Goal: Task Accomplishment & Management: Complete application form

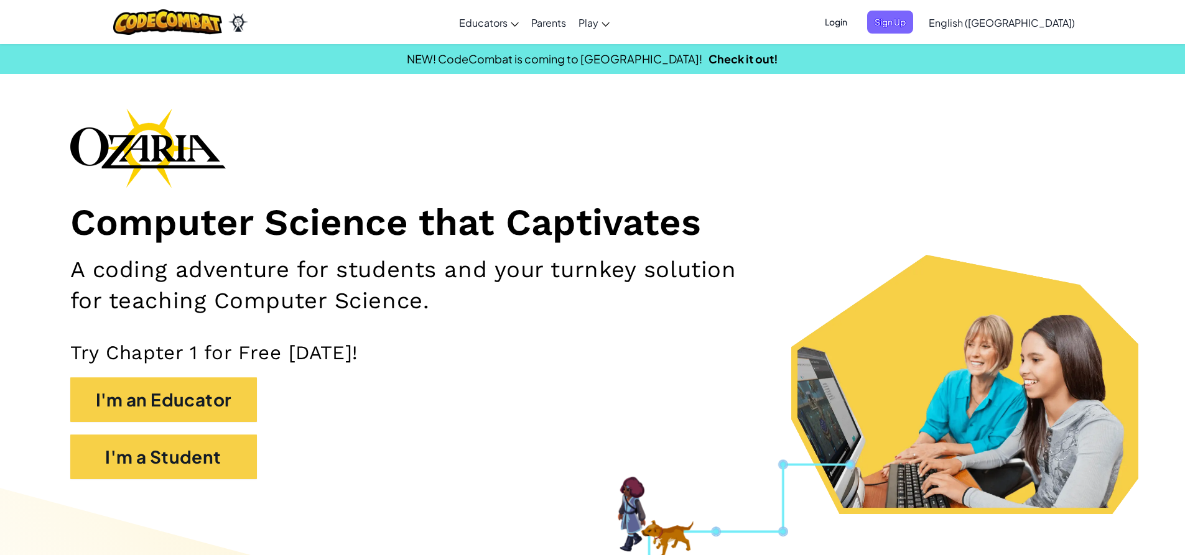
click at [854, 28] on span "Login" at bounding box center [835, 22] width 37 height 23
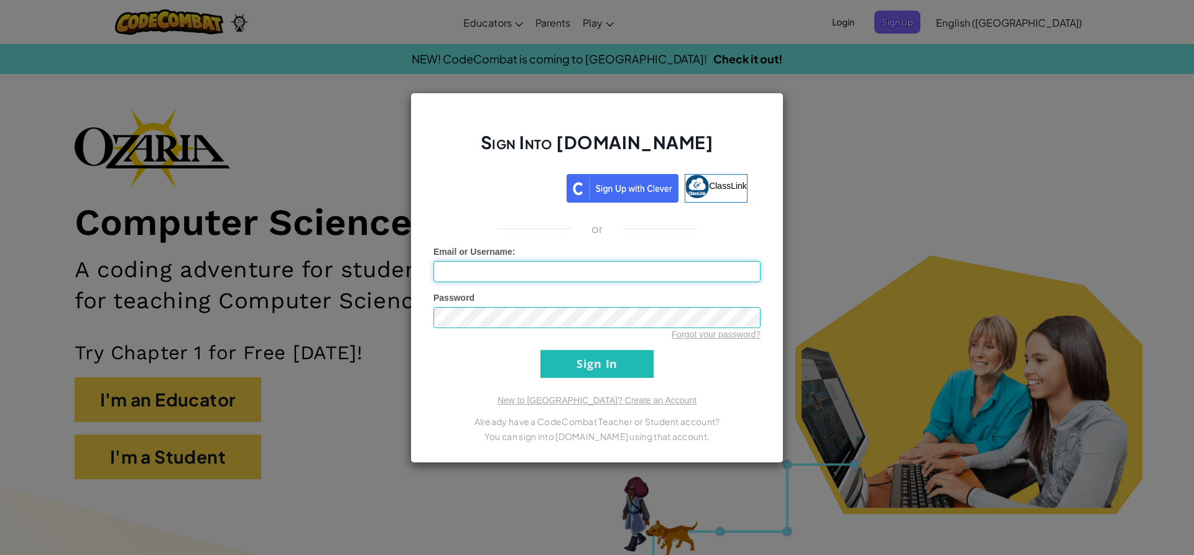
click at [538, 275] on input "Email or Username :" at bounding box center [596, 271] width 327 height 21
click at [537, 279] on input "Email or Username :" at bounding box center [596, 271] width 327 height 21
paste input "[EMAIL_ADDRESS][DOMAIN_NAME]"
click at [532, 271] on input "myrah.lakhany8536@g.gcpsk12.org" at bounding box center [596, 271] width 327 height 21
type input "myrah.lakhany8536@gcpsk12.org"
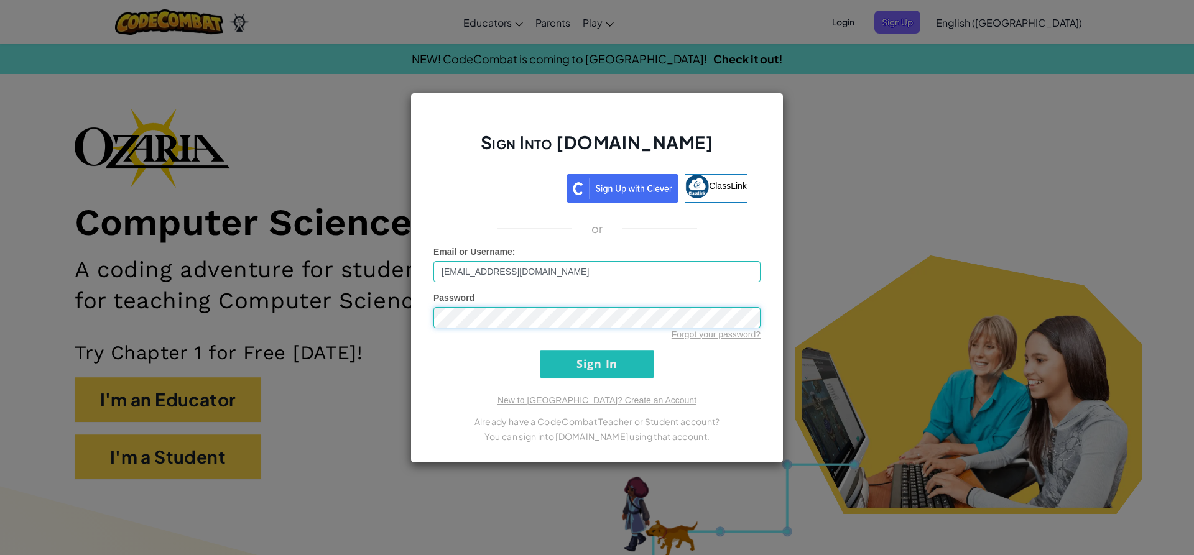
click at [540, 350] on input "Sign In" at bounding box center [596, 364] width 113 height 28
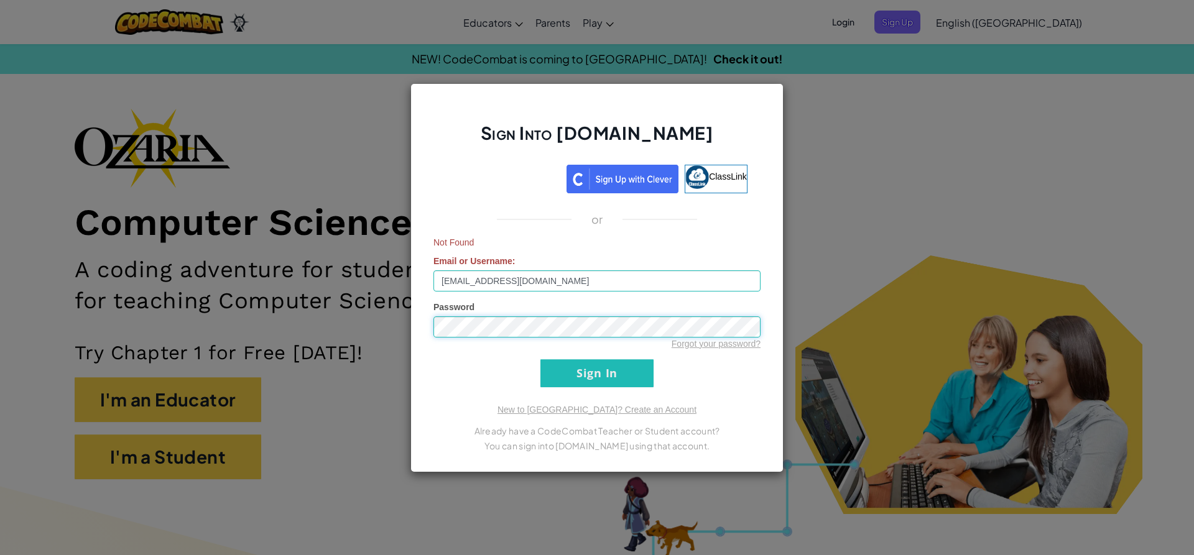
click at [334, 347] on div "Sign Into Ozaria.com ClassLink or Not Found Email or Username : myrah.lakhany85…" at bounding box center [597, 277] width 1194 height 555
click at [982, 192] on div "Sign Into Ozaria.com ClassLink or Not Found Email or Username : myrah.lakhany85…" at bounding box center [597, 277] width 1194 height 555
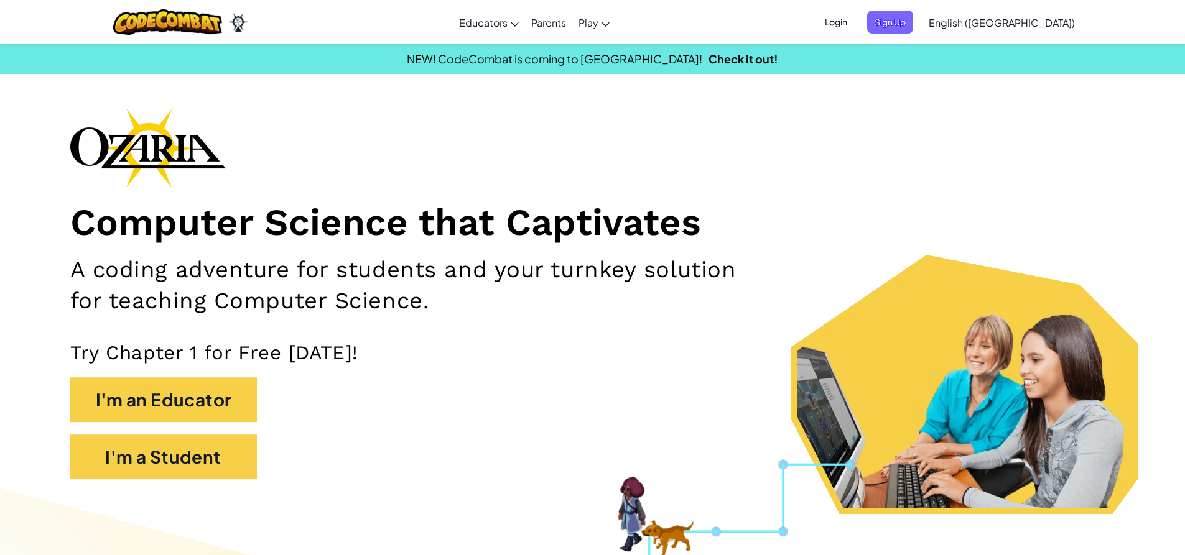
click at [953, 35] on div "Login Sign Up English (US) English (US) English (UK) 简体中文 繁體中文 русский español …" at bounding box center [946, 23] width 270 height 34
click at [950, 34] on div "Login Sign Up English (US) English (US) English (UK) 简体中文 繁體中文 русский español …" at bounding box center [946, 23] width 270 height 34
click at [913, 29] on span "Sign Up" at bounding box center [890, 22] width 46 height 23
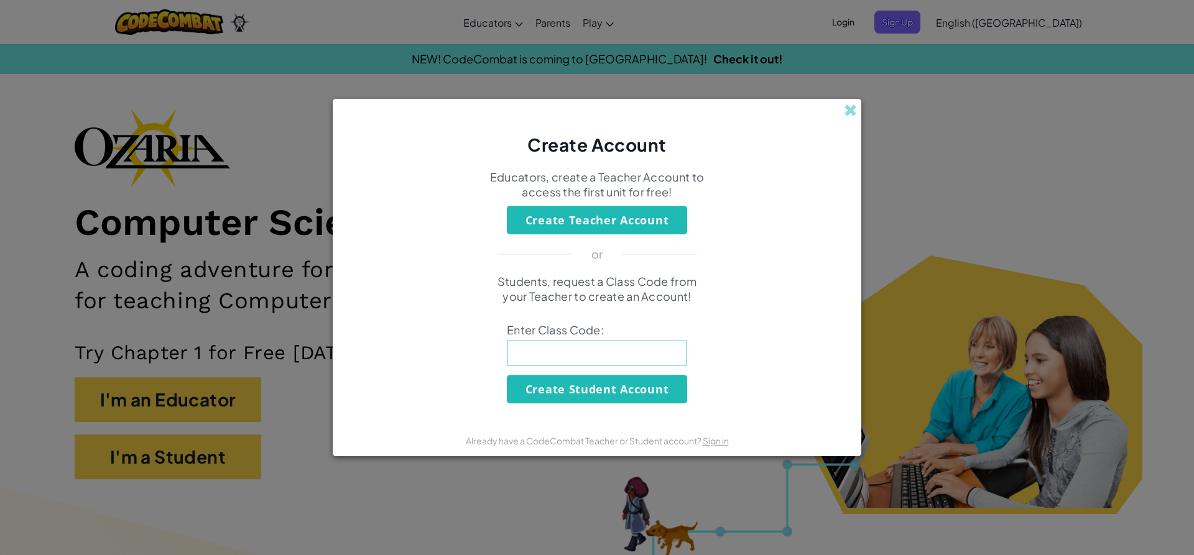
click at [603, 359] on input at bounding box center [597, 353] width 180 height 25
type input "WatchFarmPan"
click at [622, 389] on button "Create Student Account" at bounding box center [597, 389] width 180 height 29
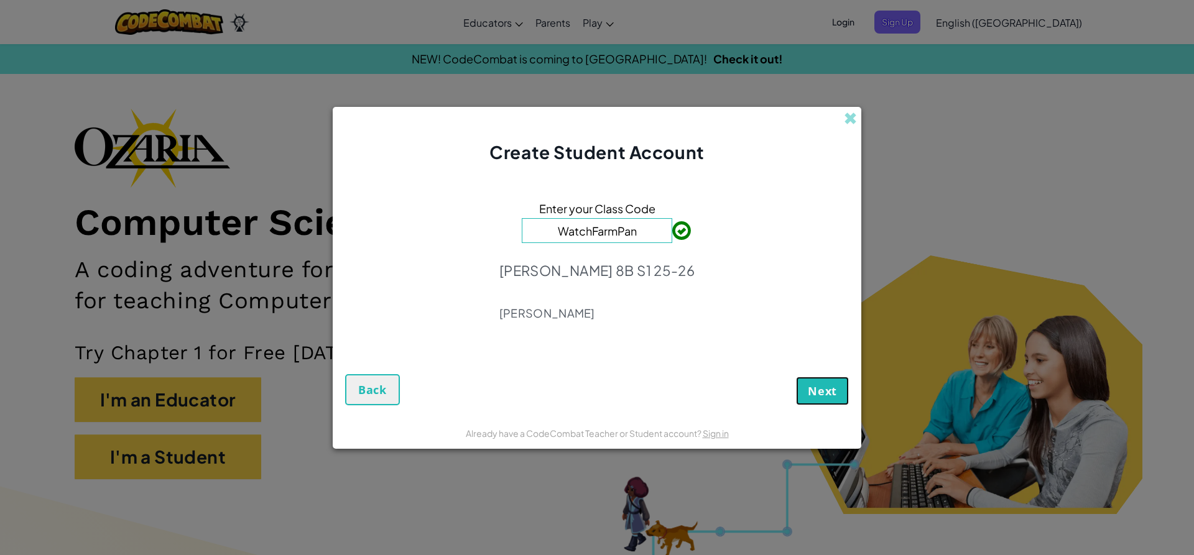
click at [827, 393] on span "Next" at bounding box center [822, 391] width 29 height 15
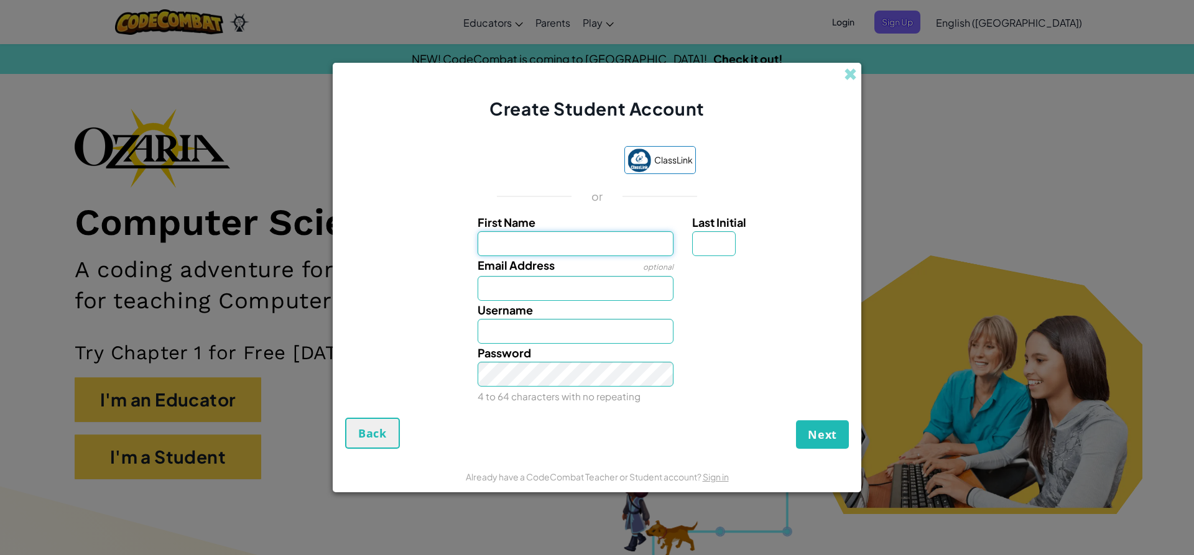
click at [558, 237] on input "First Name" at bounding box center [576, 243] width 196 height 25
type input "Myrah"
click at [545, 289] on input "Email Address" at bounding box center [576, 288] width 196 height 25
paste input "myrah.lakhany8536@g.gcpsk12.org"
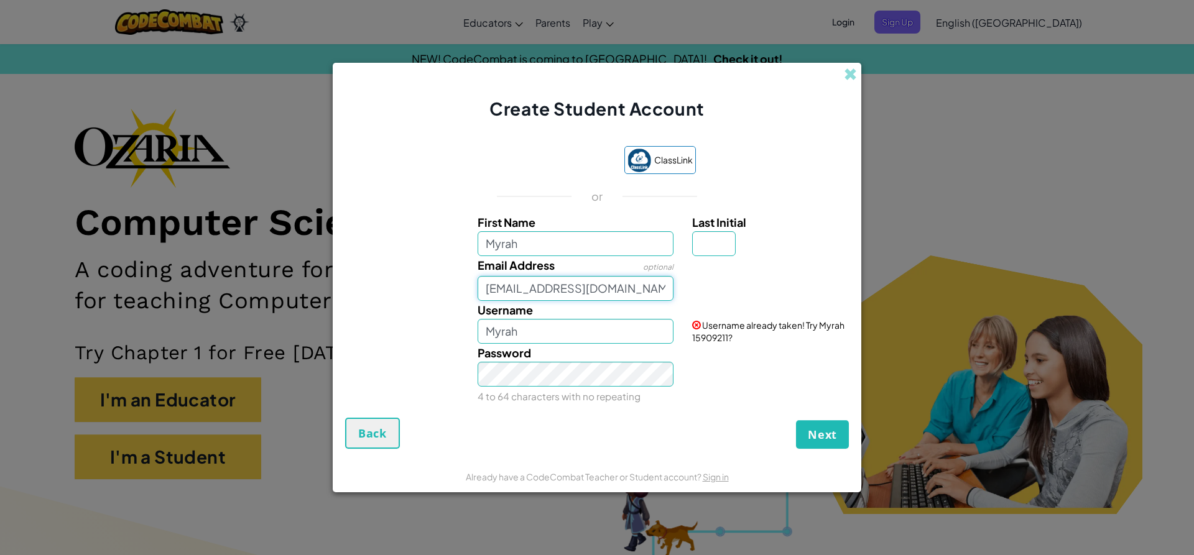
scroll to position [0, 10]
type input "myrah.lakhany8536@g.gcpsk12.org"
click at [539, 340] on input "Myrah" at bounding box center [576, 331] width 196 height 25
type input "M"
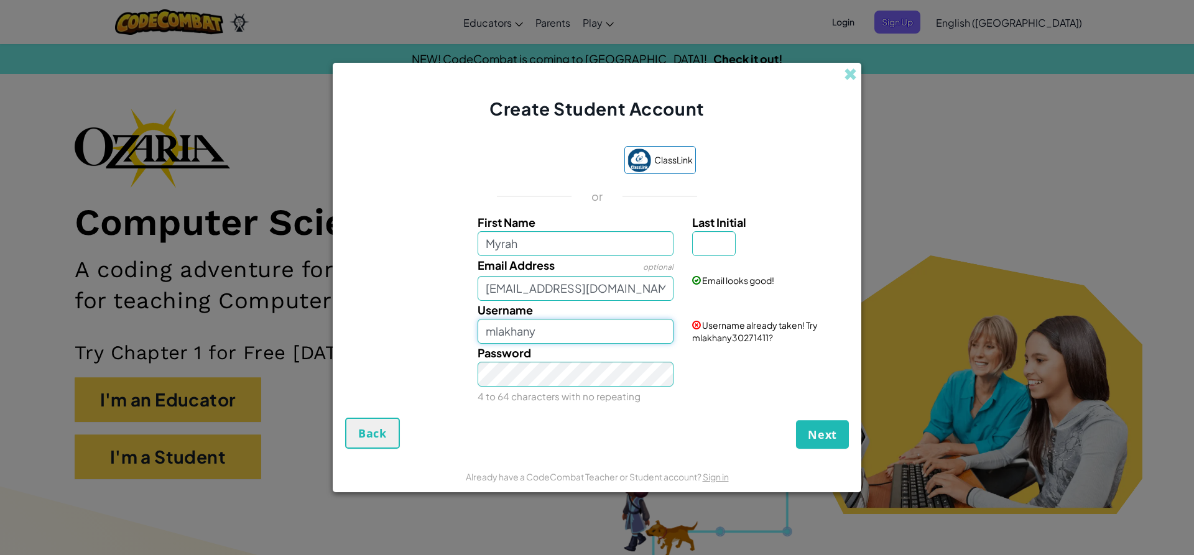
click at [553, 323] on input "mlakhany" at bounding box center [576, 331] width 196 height 25
click at [584, 333] on input "mlakhany7" at bounding box center [576, 331] width 196 height 25
click at [666, 425] on div "Next Back" at bounding box center [597, 433] width 504 height 31
click at [595, 330] on input "mlakhany" at bounding box center [576, 331] width 196 height 25
type input "mlakhany7"
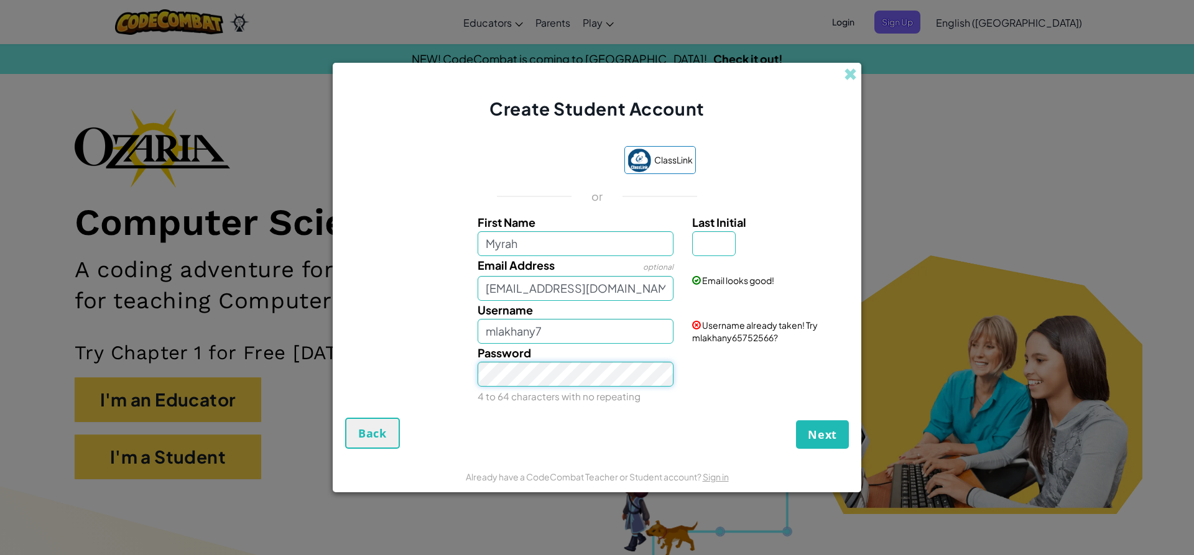
click at [542, 393] on div "Password 4 to 64 characters with no repeating" at bounding box center [575, 375] width 215 height 62
click at [580, 445] on div "Next Back" at bounding box center [597, 433] width 504 height 31
click at [815, 422] on button "Next" at bounding box center [822, 434] width 53 height 29
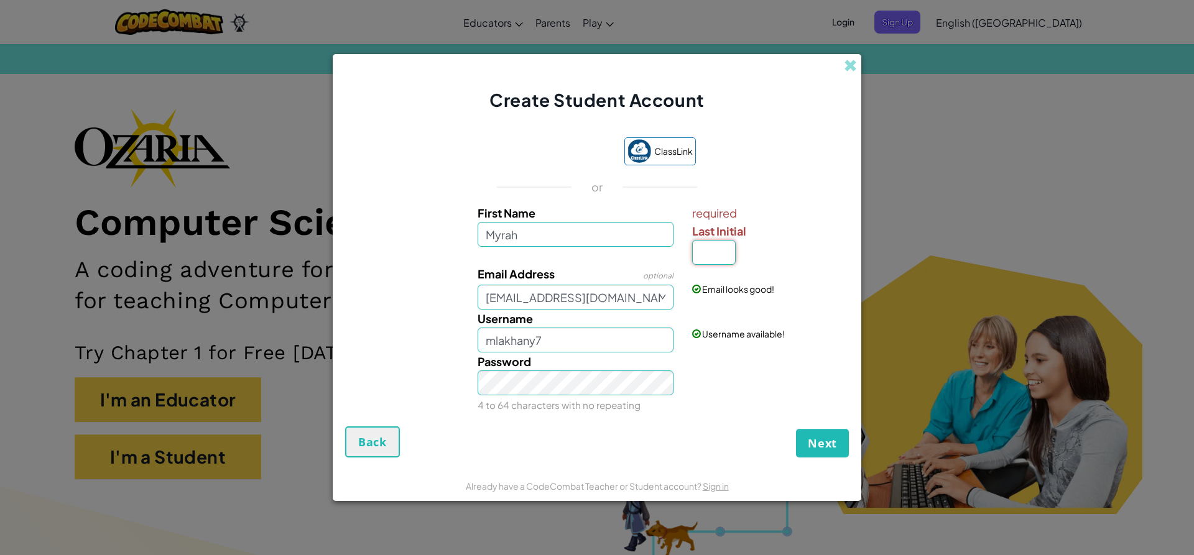
click at [706, 246] on input "Last Initial" at bounding box center [714, 252] width 44 height 25
type input "L"
type input "Myrah L"
click at [829, 437] on button "Next" at bounding box center [822, 443] width 53 height 29
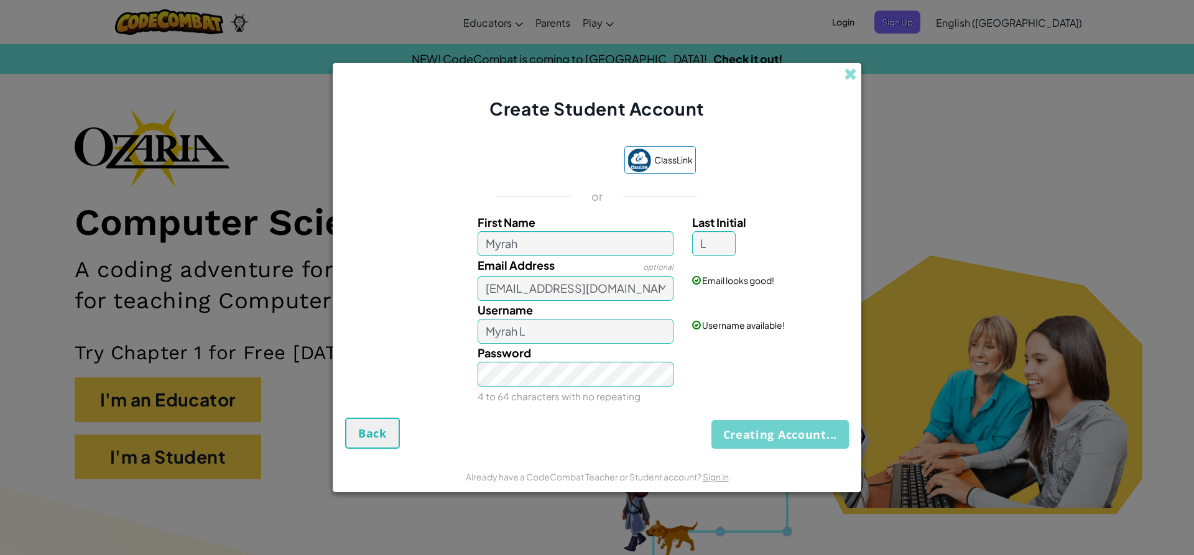
click at [829, 435] on div "Creating Account... Back" at bounding box center [597, 433] width 504 height 31
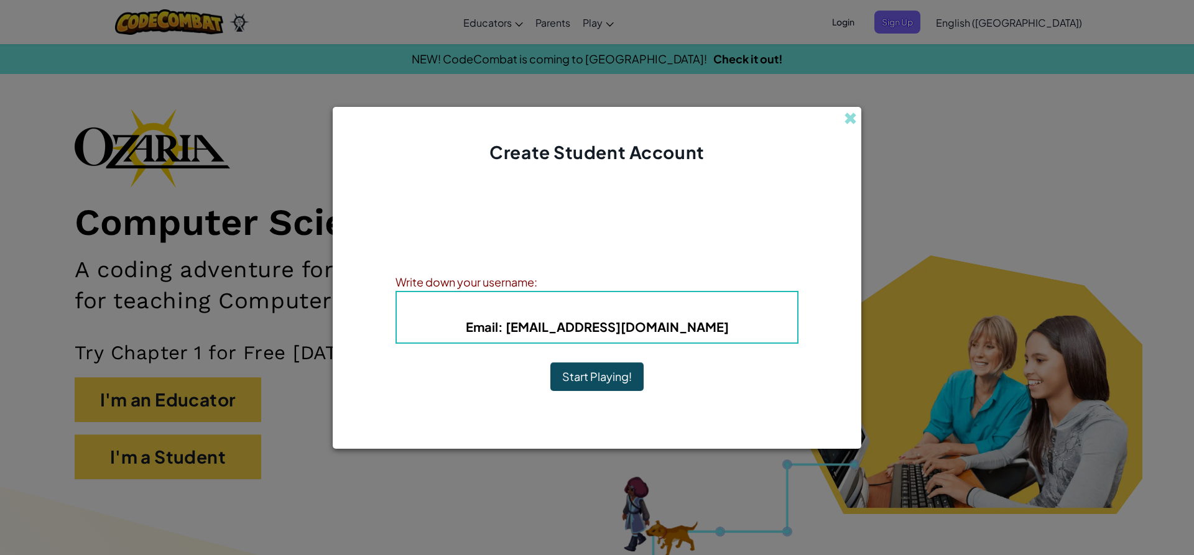
click at [515, 311] on h4 "Username : Myrah L" at bounding box center [597, 307] width 376 height 19
drag, startPoint x: 451, startPoint y: 292, endPoint x: 542, endPoint y: 279, distance: 91.8
click at [542, 279] on div "Write down your username: Username : Myrah L Email : myrah.lakhany8536@g.gcpsk1…" at bounding box center [596, 308] width 403 height 71
drag, startPoint x: 372, startPoint y: 282, endPoint x: 422, endPoint y: 297, distance: 51.5
click at [326, 282] on div "Create Student Account Account Created! Write down your information so that you…" at bounding box center [597, 277] width 1194 height 555
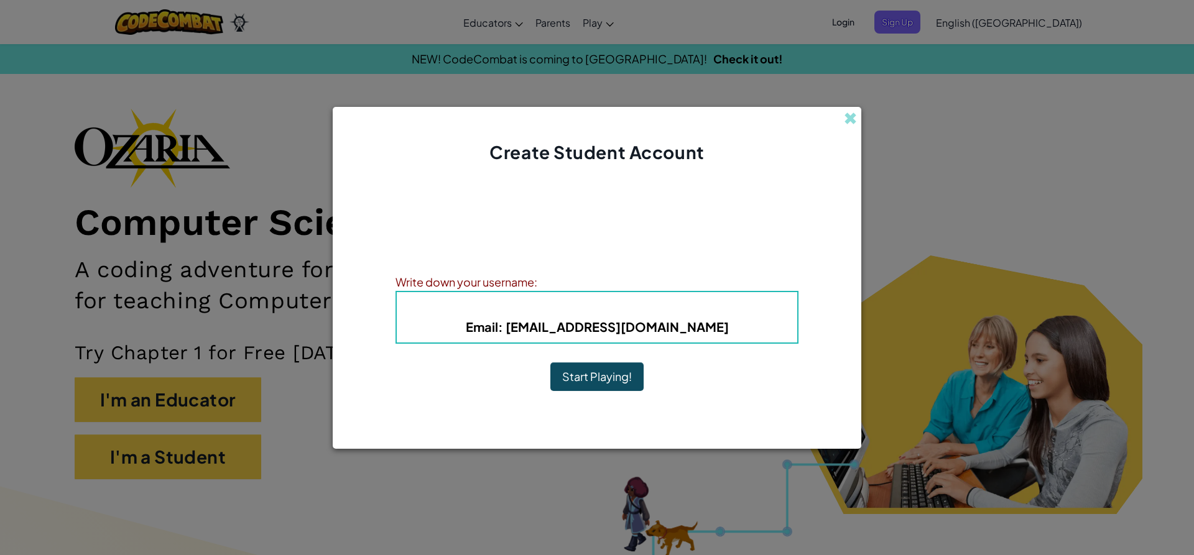
click at [538, 327] on b "Email : myrah.lakhany8536@g.gcpsk12.org" at bounding box center [597, 327] width 263 height 16
drag, startPoint x: 428, startPoint y: 330, endPoint x: 659, endPoint y: 324, distance: 230.8
click at [657, 334] on h5 "Email : myrah.lakhany8536@g.gcpsk12.org" at bounding box center [597, 326] width 376 height 19
click at [568, 300] on div "Username : Myrah L Email : myrah.lakhany8536@g.gcpsk12.org" at bounding box center [596, 317] width 403 height 53
click at [612, 389] on button "Start Playing!" at bounding box center [596, 377] width 93 height 29
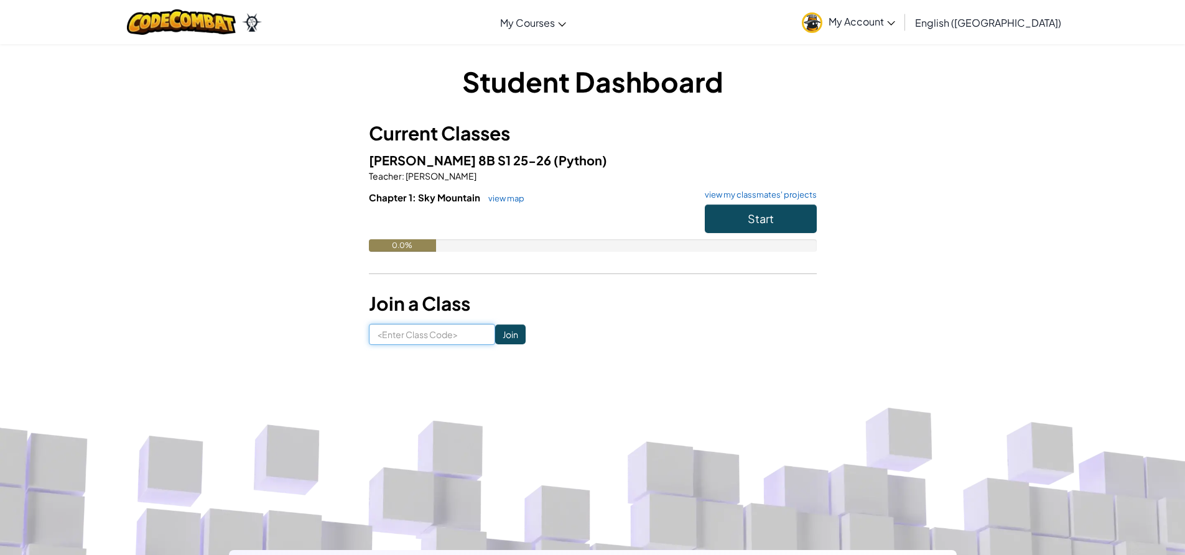
click at [441, 336] on input at bounding box center [432, 334] width 126 height 21
click at [731, 226] on button "Start" at bounding box center [761, 219] width 112 height 29
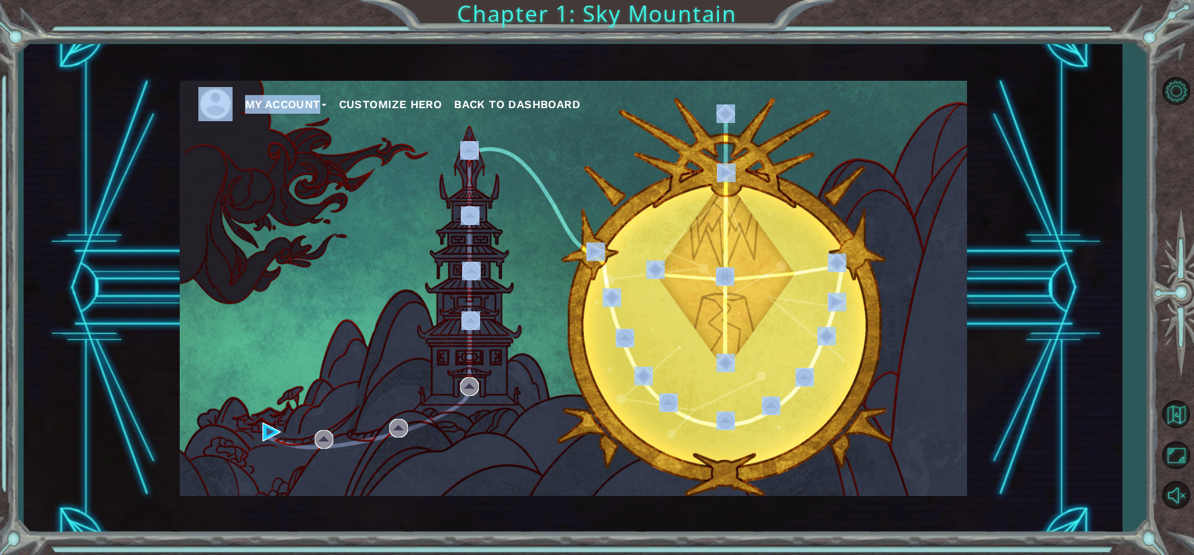
drag, startPoint x: 298, startPoint y: 181, endPoint x: 503, endPoint y: 322, distance: 248.5
click at [503, 322] on div "My Account Customize Hero Back to Dashboard" at bounding box center [573, 288] width 787 height 415
click at [389, 102] on button "Customize Hero" at bounding box center [390, 104] width 103 height 19
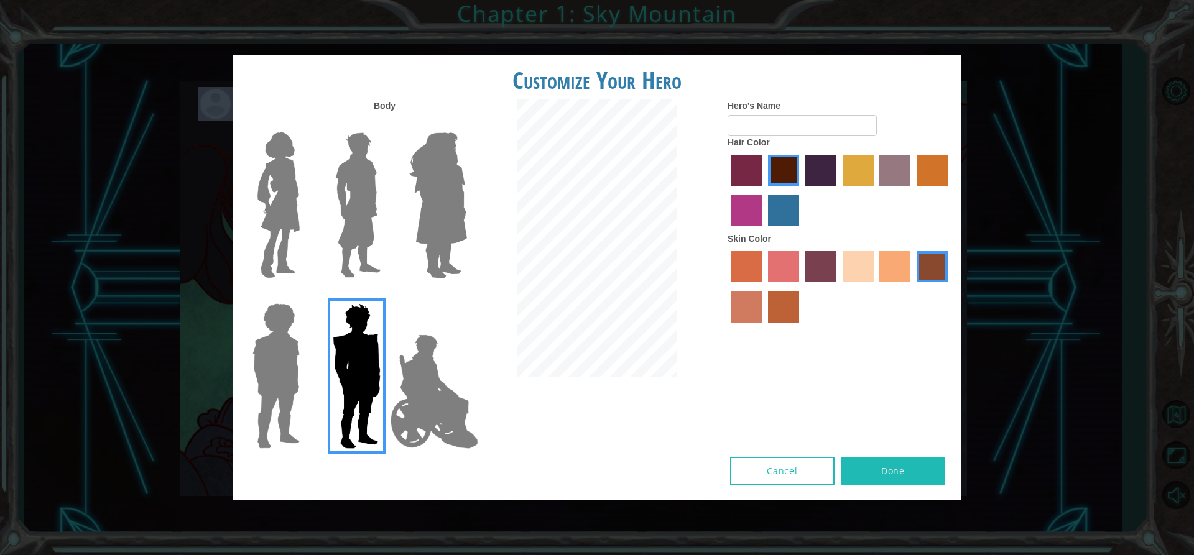
click at [272, 221] on img at bounding box center [278, 204] width 52 height 155
click at [305, 124] on input "Hero Connie" at bounding box center [305, 124] width 0 height 0
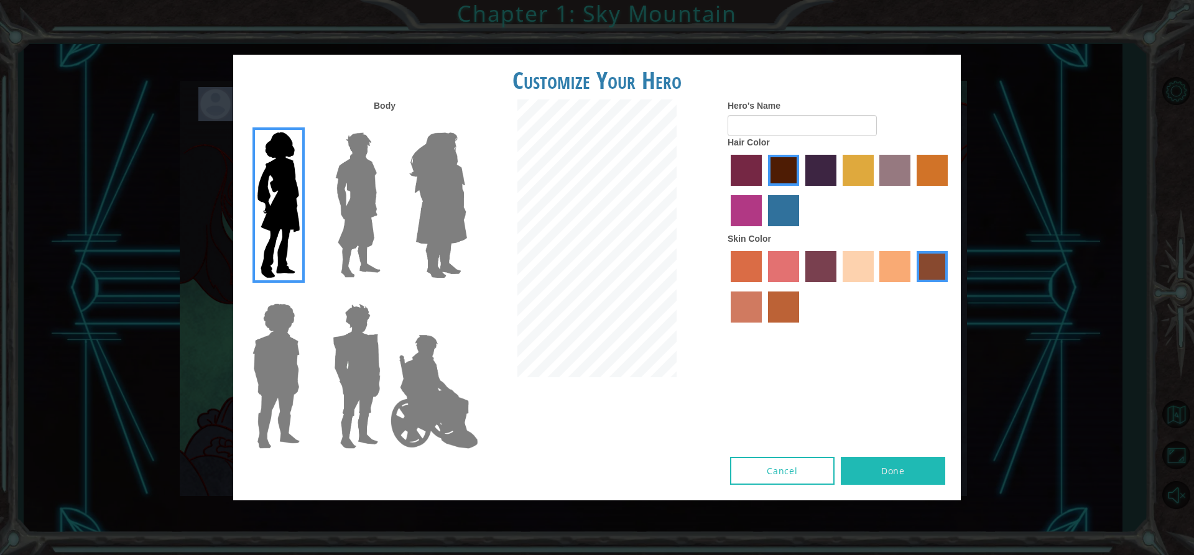
click at [279, 353] on img at bounding box center [275, 375] width 57 height 155
click at [305, 295] on input "Hero Steven" at bounding box center [305, 295] width 0 height 0
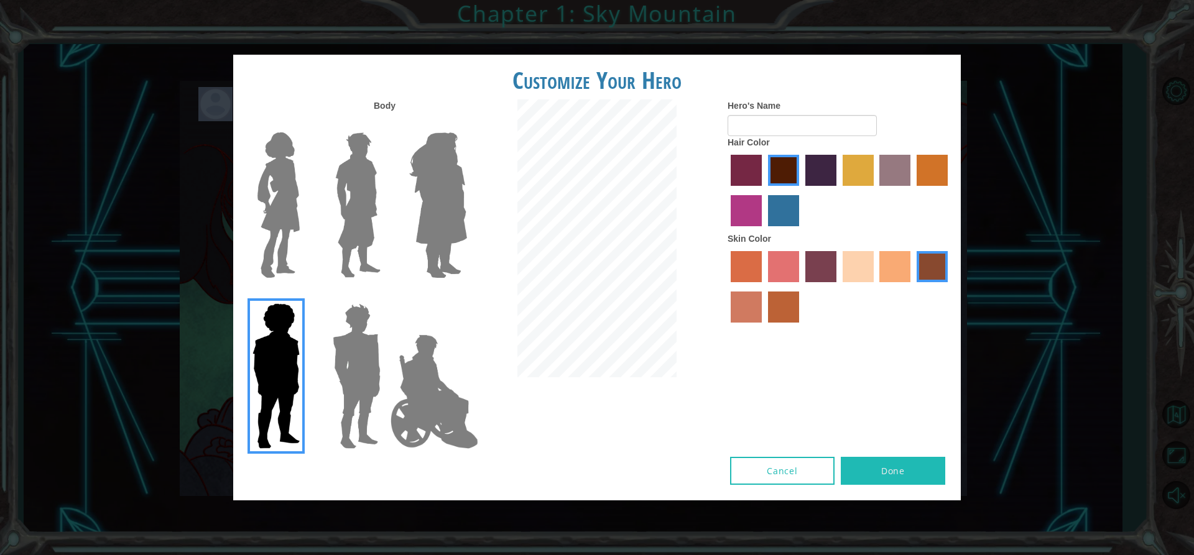
click at [403, 369] on img at bounding box center [435, 392] width 98 height 124
click at [466, 295] on input "Hero Jamie" at bounding box center [466, 295] width 0 height 0
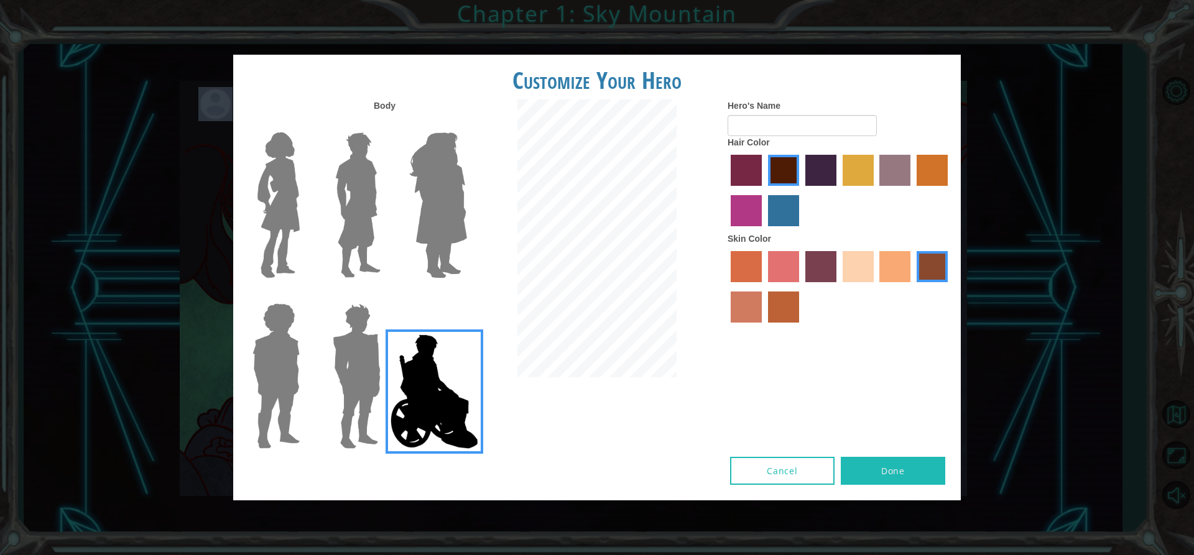
click at [424, 376] on img at bounding box center [435, 392] width 98 height 124
click at [466, 295] on input "Hero Jamie" at bounding box center [466, 295] width 0 height 0
click at [460, 182] on img at bounding box center [438, 204] width 68 height 155
click at [466, 124] on input "Hero Amethyst" at bounding box center [466, 124] width 0 height 0
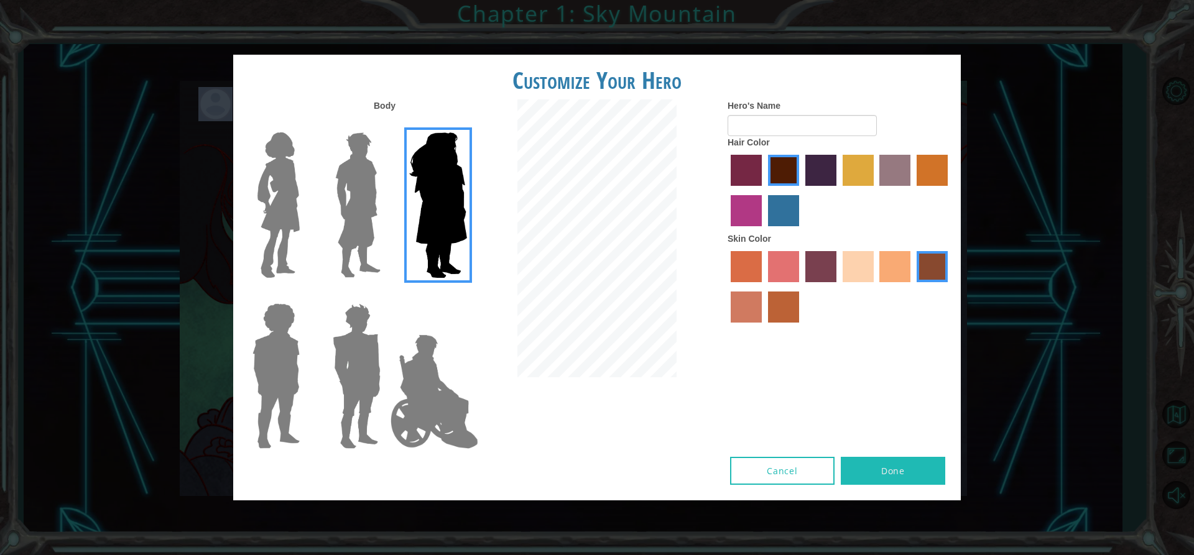
click at [411, 182] on img at bounding box center [438, 204] width 68 height 155
click at [466, 124] on input "Hero Amethyst" at bounding box center [466, 124] width 0 height 0
click at [675, 401] on div "Body Hero's Name Hair Color Skin Color" at bounding box center [597, 278] width 728 height 358
click at [315, 236] on div at bounding box center [354, 200] width 81 height 171
click at [276, 237] on img at bounding box center [278, 204] width 52 height 155
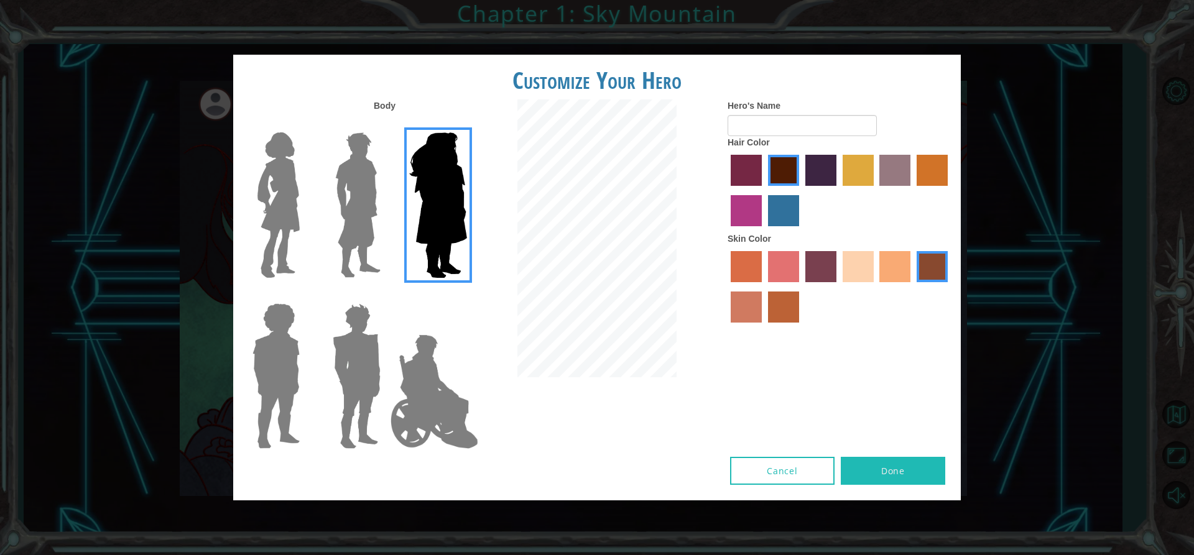
click at [305, 124] on input "Hero Connie" at bounding box center [305, 124] width 0 height 0
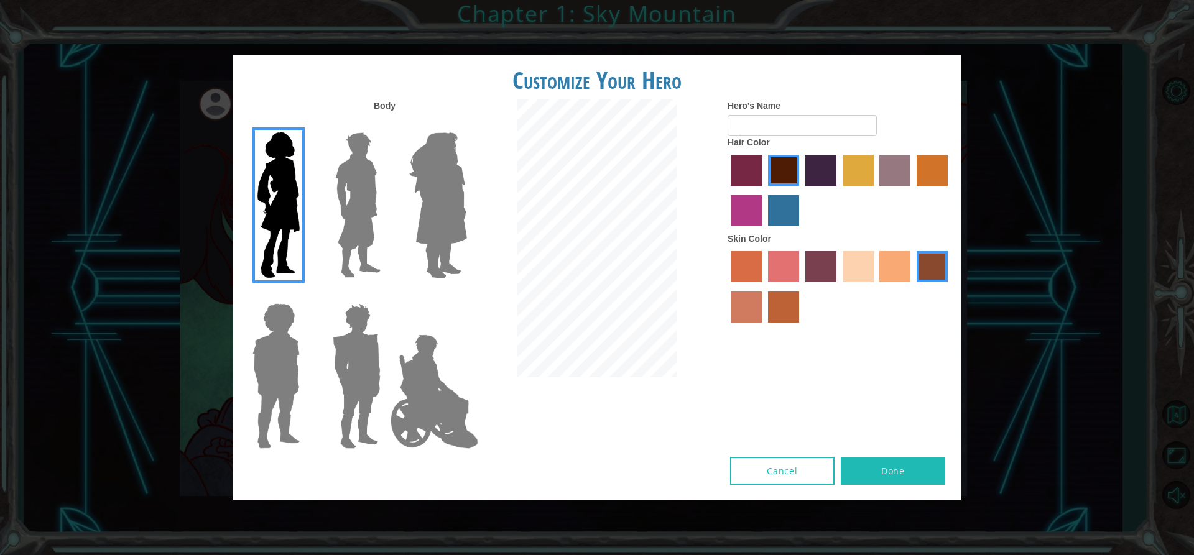
click at [852, 271] on label "sandy beach skin color" at bounding box center [858, 266] width 31 height 31
click at [838, 287] on input "sandy beach skin color" at bounding box center [838, 287] width 0 height 0
click at [879, 270] on label "tacao skin color" at bounding box center [894, 266] width 31 height 31
click at [876, 287] on input "tacao skin color" at bounding box center [876, 287] width 0 height 0
click at [749, 312] on label "burning sand skin color" at bounding box center [746, 307] width 31 height 31
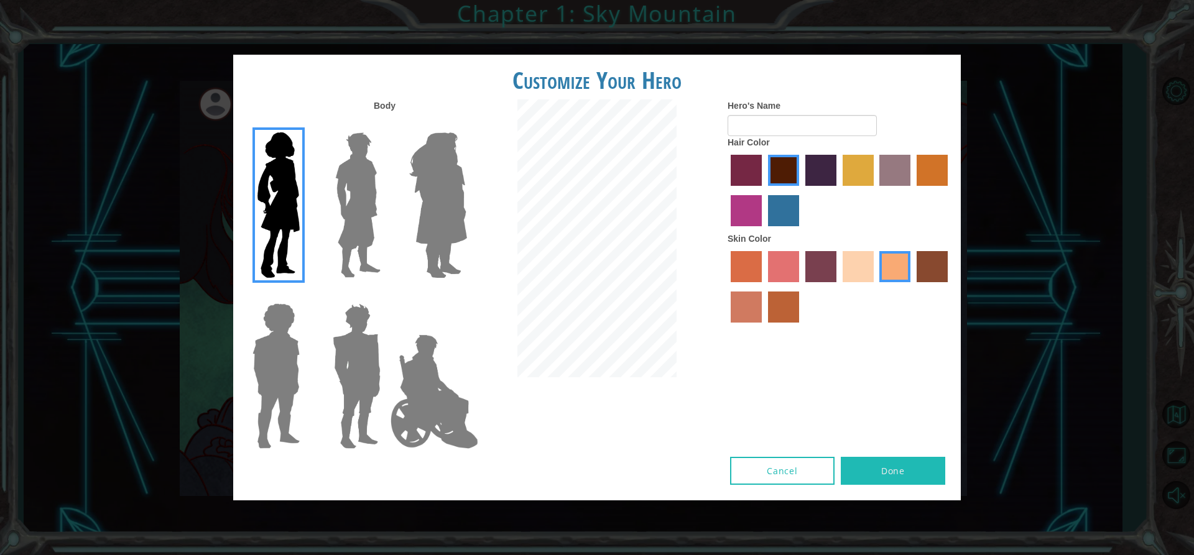
click at [950, 287] on input "burning sand skin color" at bounding box center [950, 287] width 0 height 0
click at [783, 298] on label "smoke tree skin color" at bounding box center [783, 307] width 31 height 31
click at [764, 327] on input "smoke tree skin color" at bounding box center [764, 327] width 0 height 0
click at [878, 273] on div at bounding box center [840, 288] width 224 height 81
click at [907, 273] on label "tacao skin color" at bounding box center [894, 266] width 31 height 31
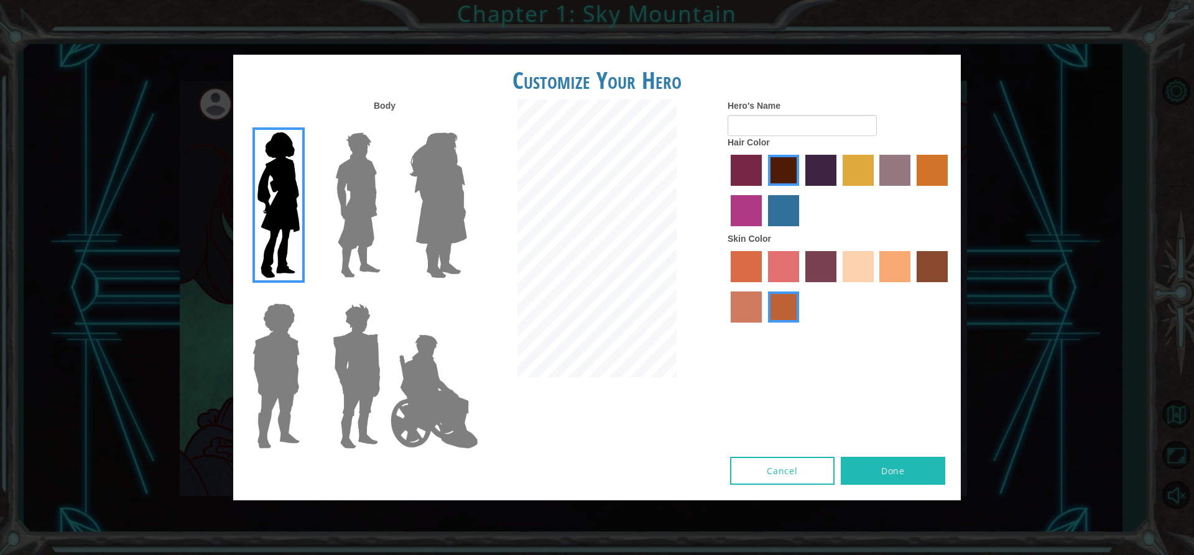
click at [876, 287] on input "tacao skin color" at bounding box center [876, 287] width 0 height 0
click at [417, 375] on img at bounding box center [435, 392] width 98 height 124
click at [466, 295] on input "Hero Jamie" at bounding box center [466, 295] width 0 height 0
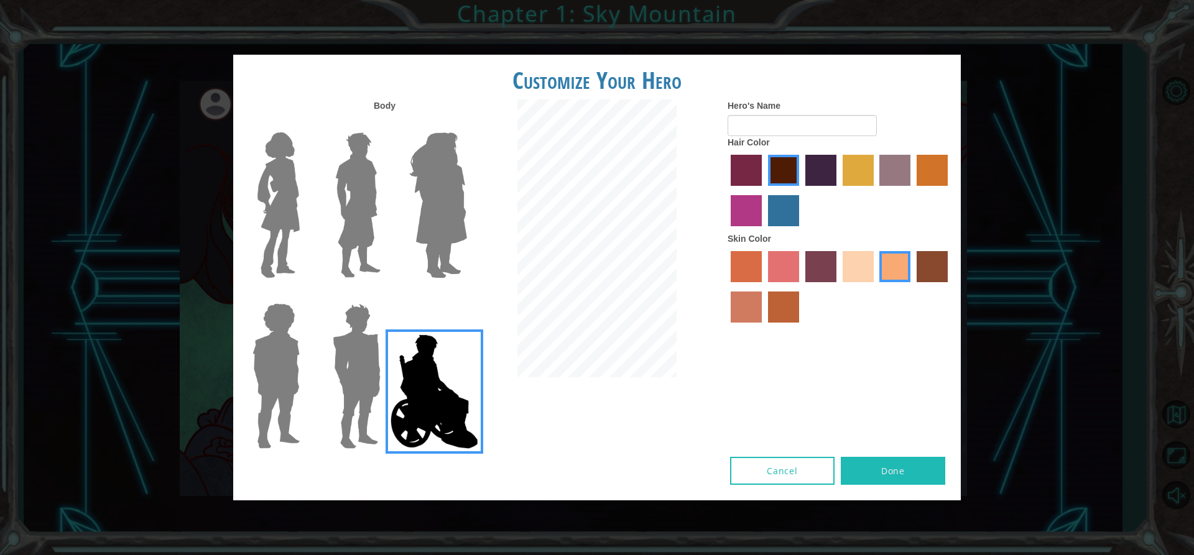
click at [903, 264] on label "tacao skin color" at bounding box center [894, 266] width 31 height 31
click at [876, 287] on input "tacao skin color" at bounding box center [876, 287] width 0 height 0
click at [804, 180] on div at bounding box center [840, 192] width 224 height 81
click at [780, 204] on label "lachmara hair color" at bounding box center [783, 210] width 31 height 31
click at [764, 231] on input "lachmara hair color" at bounding box center [764, 231] width 0 height 0
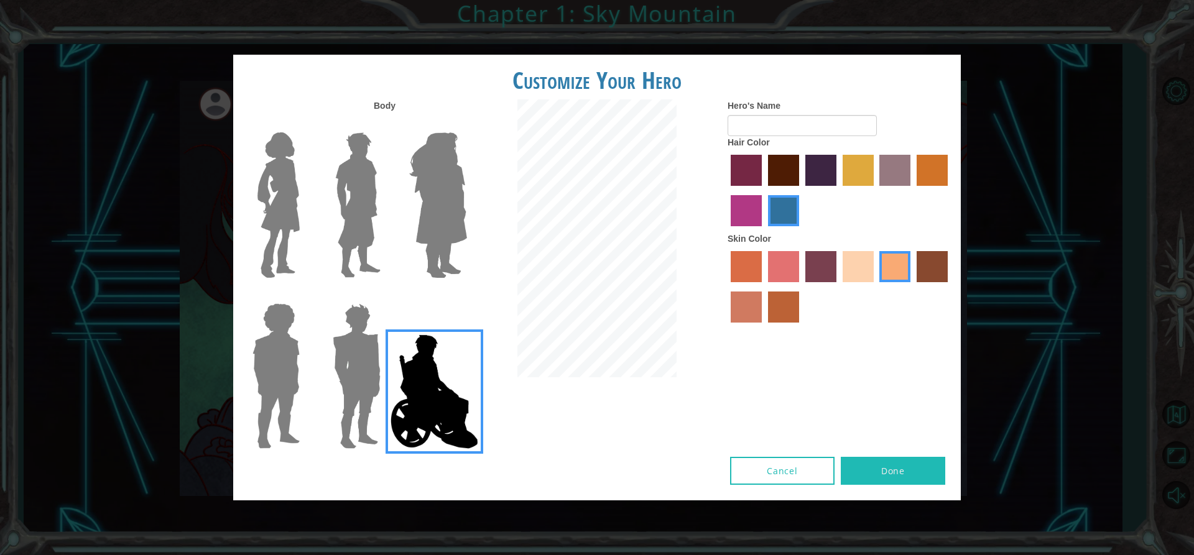
click at [261, 222] on img at bounding box center [278, 204] width 52 height 155
click at [305, 124] on input "Hero Connie" at bounding box center [305, 124] width 0 height 0
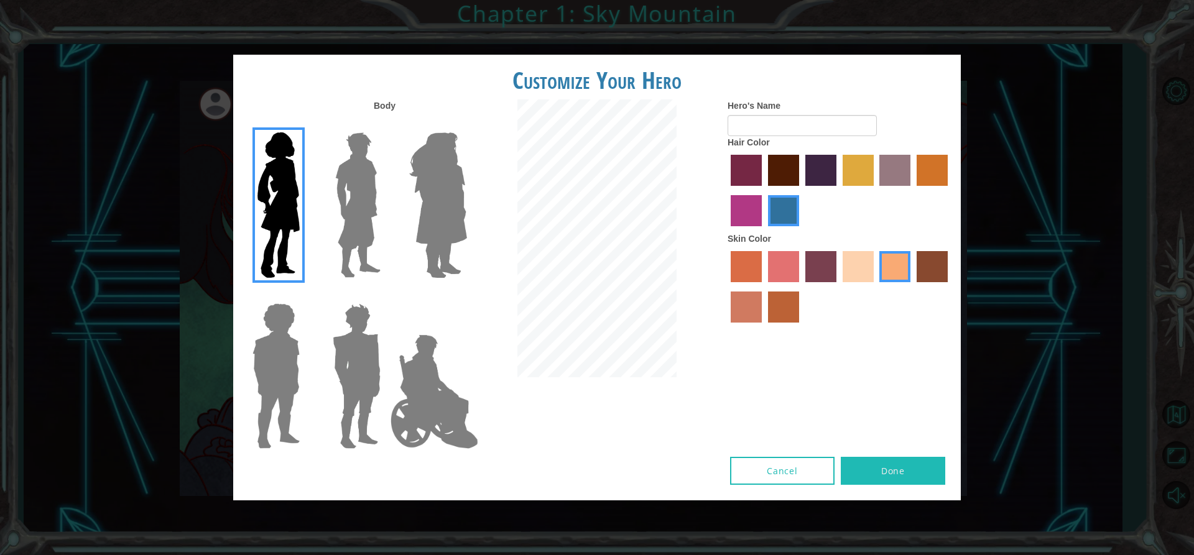
click at [295, 210] on img at bounding box center [278, 204] width 52 height 155
click at [305, 124] on input "Hero Connie" at bounding box center [305, 124] width 0 height 0
click at [754, 181] on label "paprika hair color" at bounding box center [746, 170] width 31 height 31
click at [726, 190] on input "paprika hair color" at bounding box center [726, 190] width 0 height 0
click at [830, 168] on label "hot purple hair color" at bounding box center [820, 170] width 31 height 31
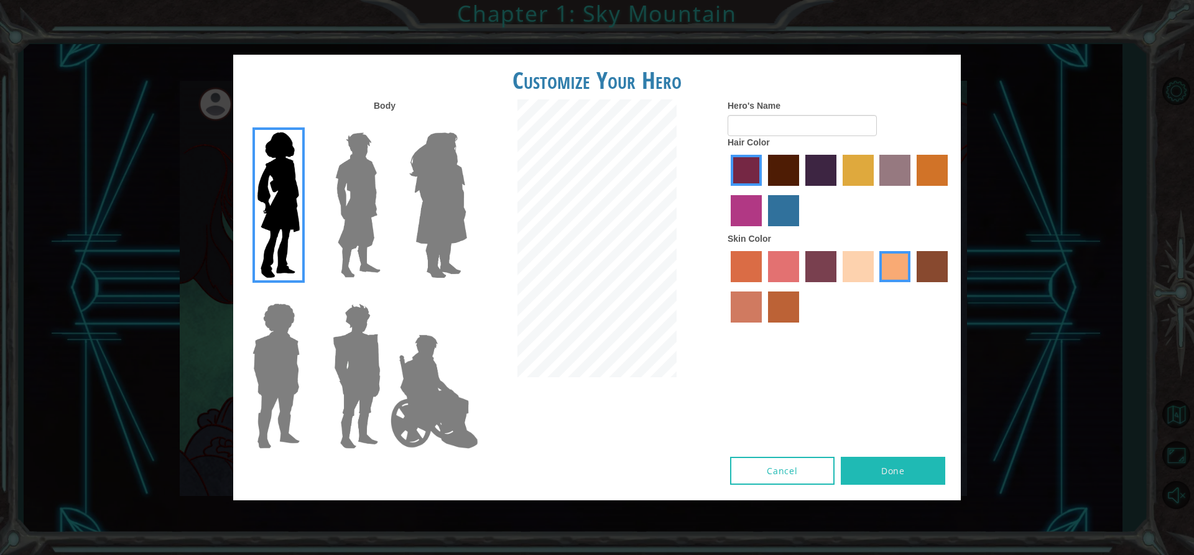
click at [801, 190] on input "hot purple hair color" at bounding box center [801, 190] width 0 height 0
click at [788, 167] on label "maroon hair color" at bounding box center [783, 170] width 31 height 31
click at [764, 190] on input "maroon hair color" at bounding box center [764, 190] width 0 height 0
click at [742, 212] on label "medium red violet hair color" at bounding box center [746, 210] width 31 height 31
click at [950, 190] on input "medium red violet hair color" at bounding box center [950, 190] width 0 height 0
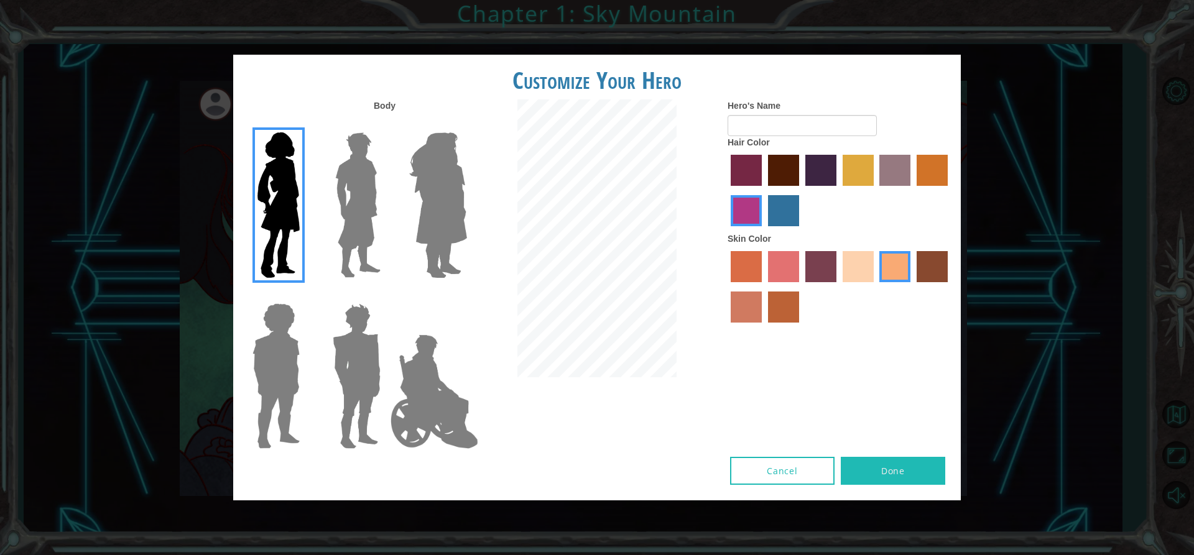
click at [783, 271] on label "froly skin color" at bounding box center [783, 266] width 31 height 31
click at [764, 287] on input "froly skin color" at bounding box center [764, 287] width 0 height 0
click at [743, 267] on label "sorbus skin color" at bounding box center [746, 266] width 31 height 31
click at [726, 287] on input "sorbus skin color" at bounding box center [726, 287] width 0 height 0
click at [769, 312] on label "smoke tree skin color" at bounding box center [783, 307] width 31 height 31
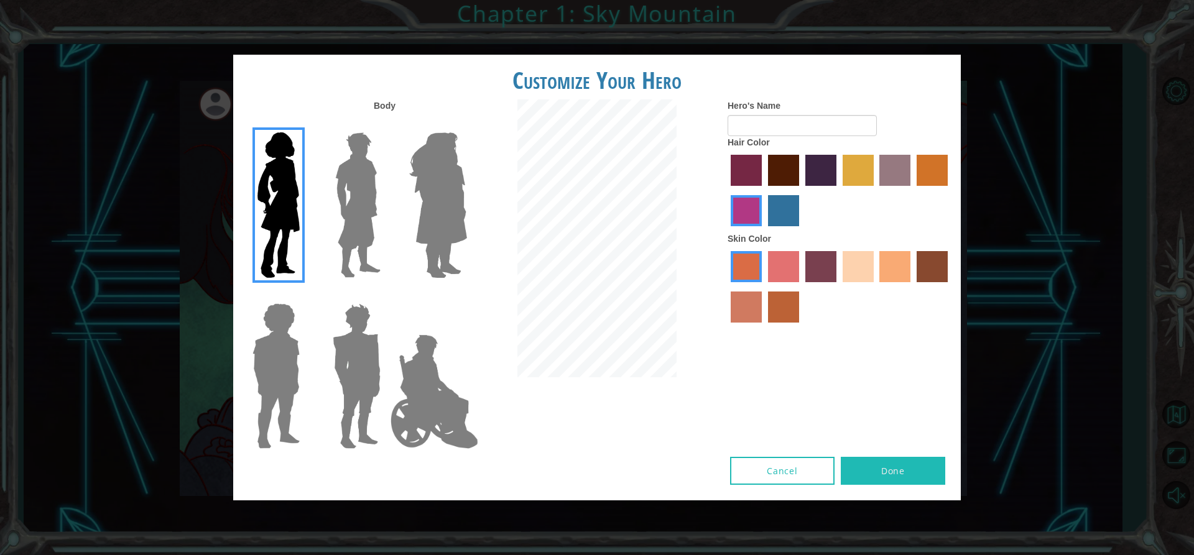
click at [764, 327] on input "smoke tree skin color" at bounding box center [764, 327] width 0 height 0
click at [747, 309] on label "burning sand skin color" at bounding box center [746, 307] width 31 height 31
click at [950, 287] on input "burning sand skin color" at bounding box center [950, 287] width 0 height 0
click at [806, 270] on label "tosca skin color" at bounding box center [820, 266] width 31 height 31
click at [801, 287] on input "tosca skin color" at bounding box center [801, 287] width 0 height 0
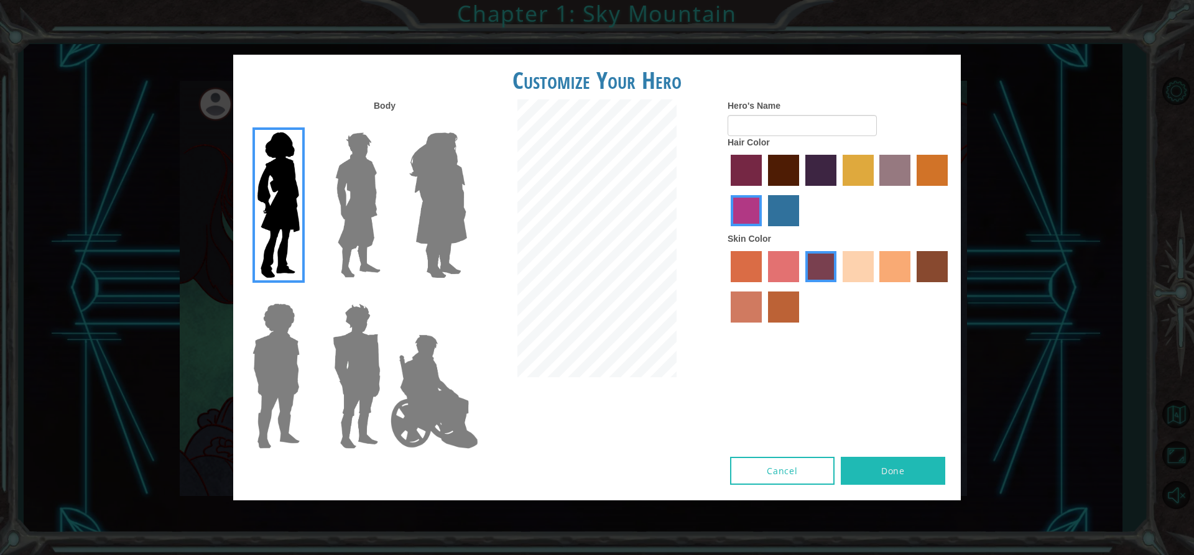
click at [844, 262] on label "sandy beach skin color" at bounding box center [858, 266] width 31 height 31
click at [838, 287] on input "sandy beach skin color" at bounding box center [838, 287] width 0 height 0
click at [875, 258] on div at bounding box center [840, 288] width 224 height 81
click at [884, 266] on label "tacao skin color" at bounding box center [894, 266] width 31 height 31
click at [876, 287] on input "tacao skin color" at bounding box center [876, 287] width 0 height 0
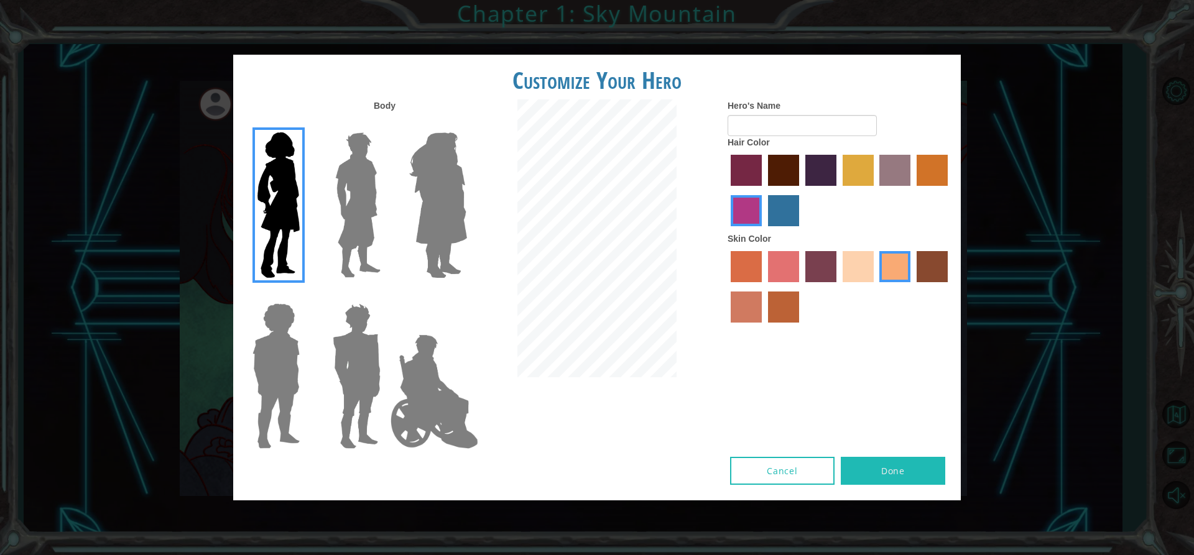
click at [896, 472] on button "Done" at bounding box center [893, 471] width 104 height 28
type input "myrahcoolbean"
click at [869, 477] on button "Done" at bounding box center [893, 471] width 104 height 28
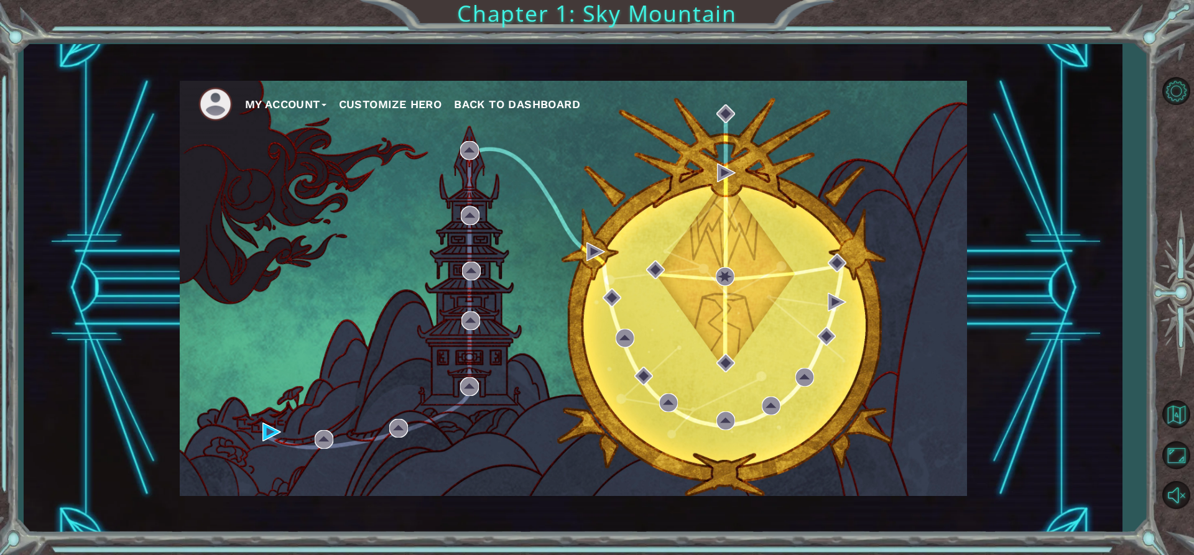
click at [417, 107] on button "Customize Hero" at bounding box center [390, 104] width 103 height 19
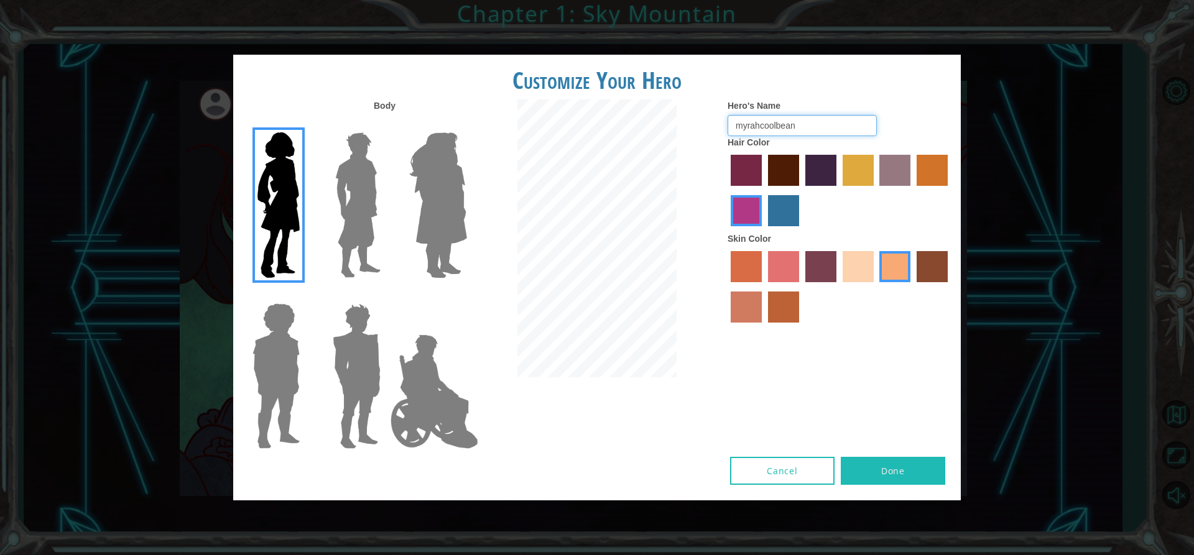
drag, startPoint x: 824, startPoint y: 122, endPoint x: 492, endPoint y: 40, distance: 342.0
click at [487, 51] on div "Customize Your Hero Body Hero's Name myrahcoolbean Hair Color Skin Color Cancel…" at bounding box center [597, 277] width 1194 height 555
type input "skibidimyrah"
click at [899, 458] on button "Done" at bounding box center [893, 471] width 104 height 28
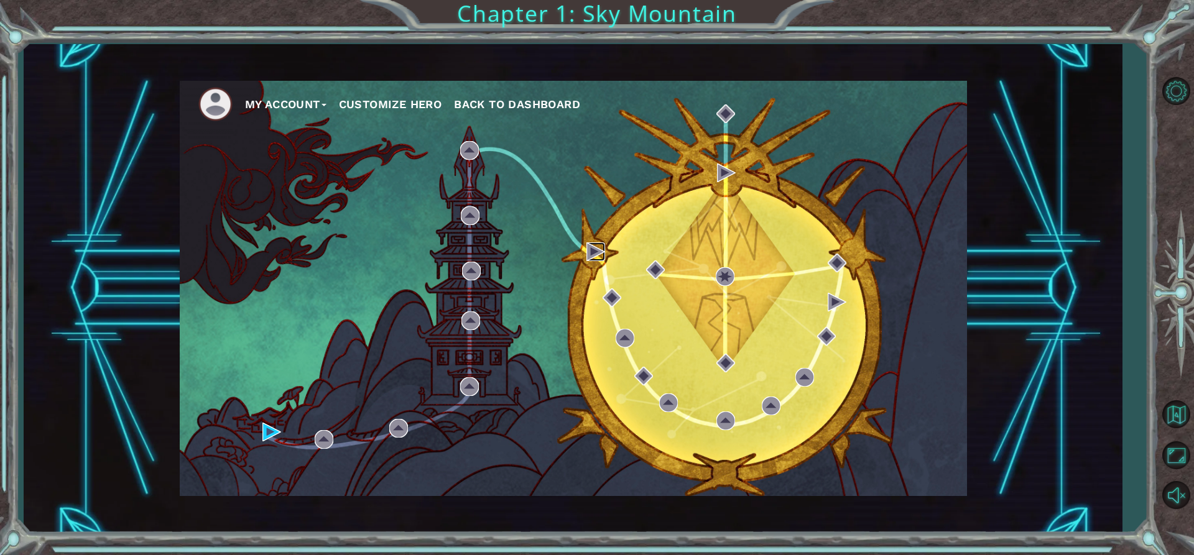
click at [589, 245] on img at bounding box center [595, 252] width 19 height 19
click at [475, 155] on img at bounding box center [469, 150] width 19 height 19
click at [312, 440] on div "My Account Customize Hero Back to Dashboard" at bounding box center [573, 288] width 787 height 415
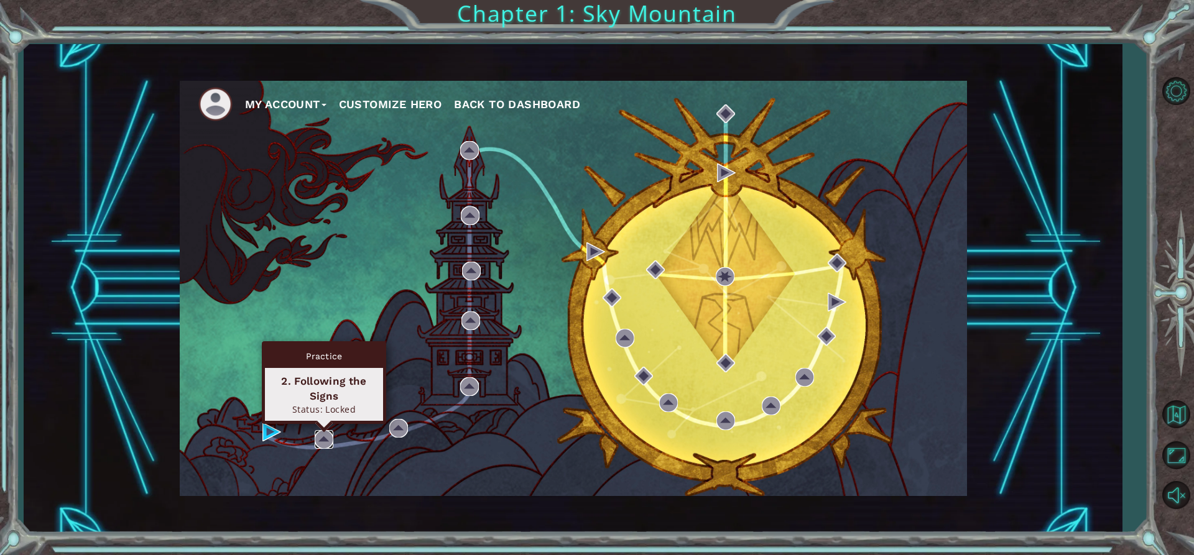
click at [321, 438] on img at bounding box center [324, 439] width 19 height 19
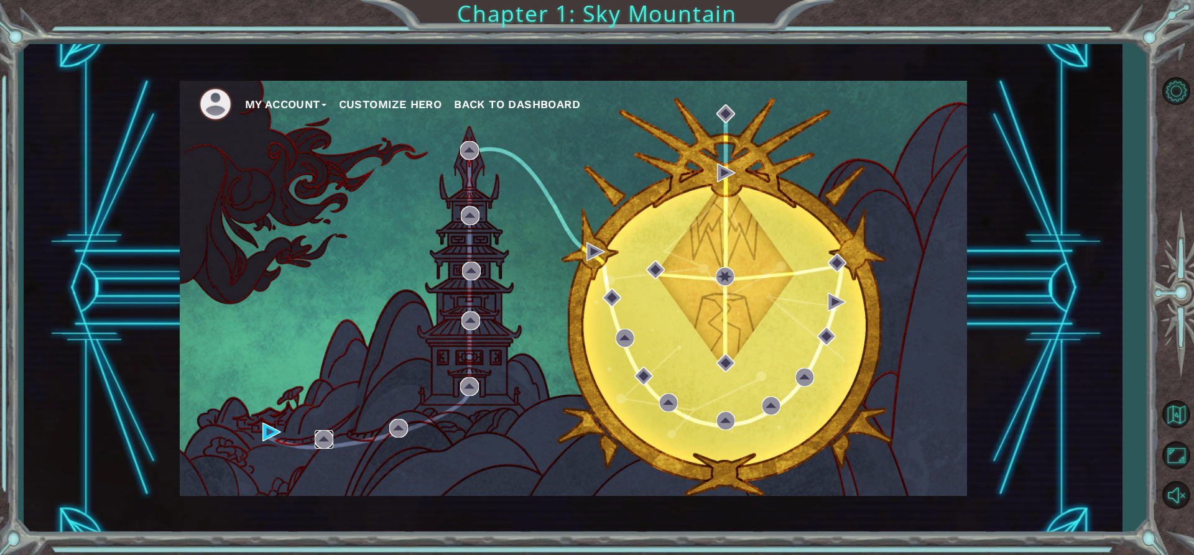
click at [321, 438] on img at bounding box center [324, 439] width 19 height 19
click at [323, 438] on img at bounding box center [324, 439] width 19 height 19
click at [262, 436] on div "My Account Customize Hero Back to Dashboard" at bounding box center [573, 288] width 787 height 415
click at [262, 432] on div "My Account Customize Hero Back to Dashboard" at bounding box center [573, 288] width 787 height 415
click at [270, 430] on img at bounding box center [271, 432] width 19 height 19
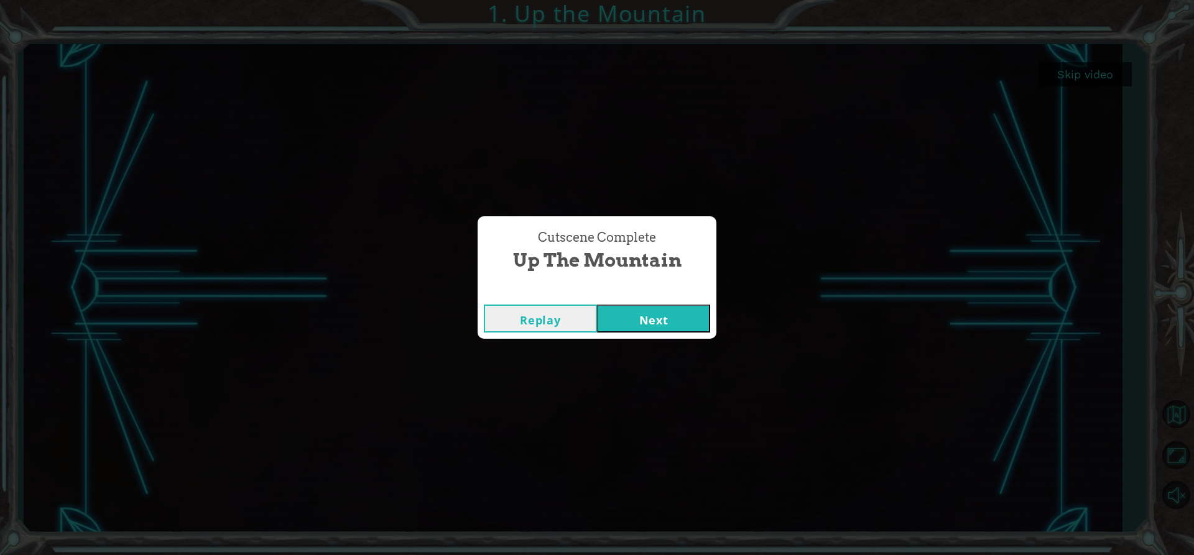
click at [777, 59] on div "Cutscene Complete Up the Mountain Replay Next" at bounding box center [597, 277] width 1194 height 555
click at [620, 314] on button "Next" at bounding box center [653, 319] width 113 height 28
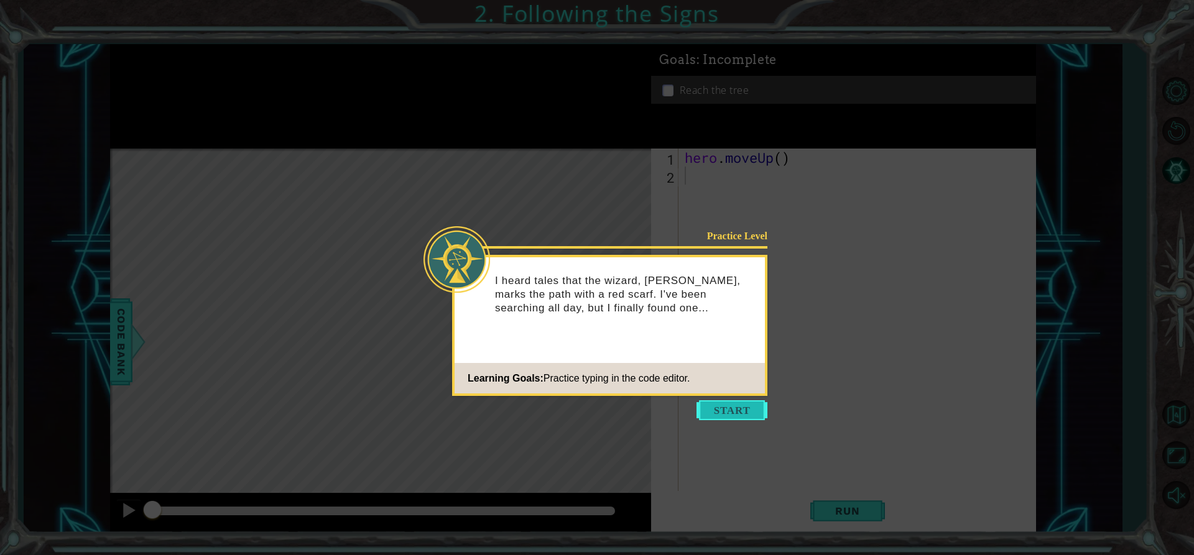
click at [741, 415] on button "Start" at bounding box center [731, 410] width 71 height 20
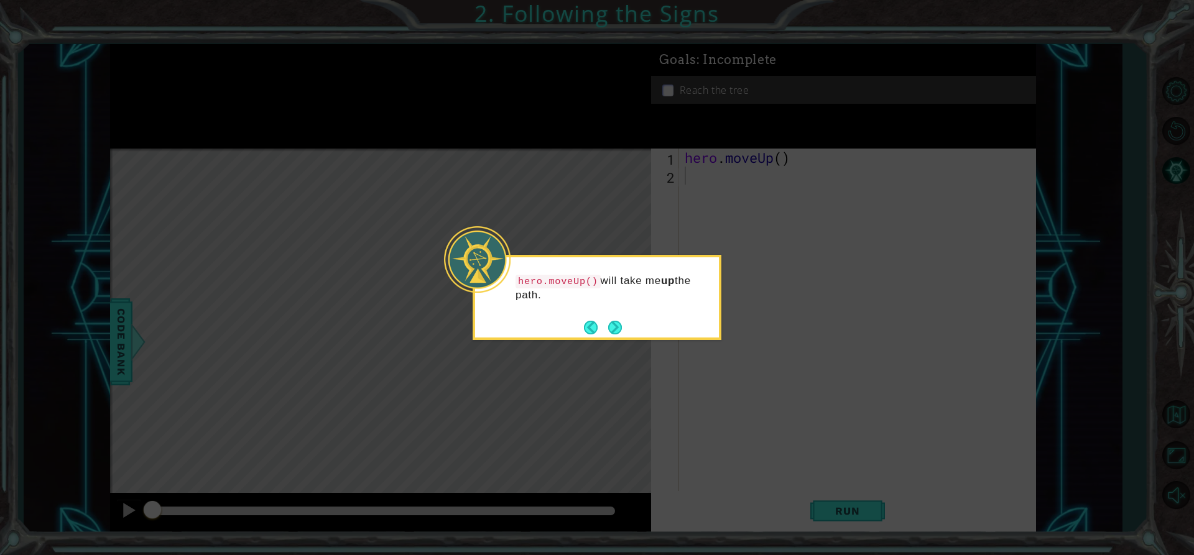
drag, startPoint x: 612, startPoint y: 286, endPoint x: 652, endPoint y: 311, distance: 47.5
click at [695, 295] on p "hero.moveUp() will take me up the path." at bounding box center [612, 288] width 195 height 28
click at [618, 320] on button "Next" at bounding box center [615, 328] width 20 height 20
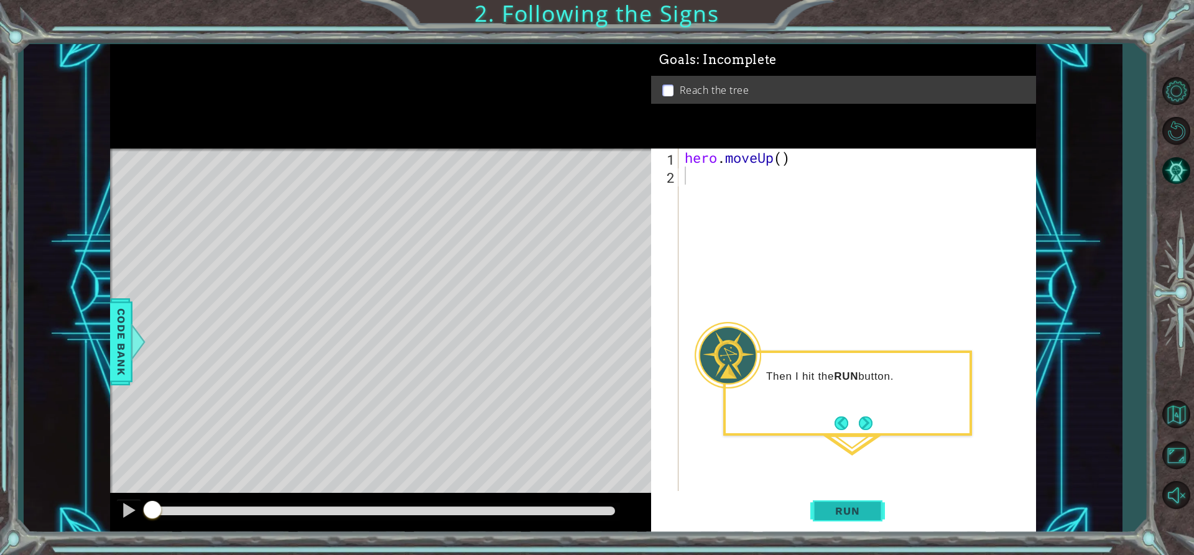
click at [842, 512] on span "Run" at bounding box center [847, 511] width 49 height 12
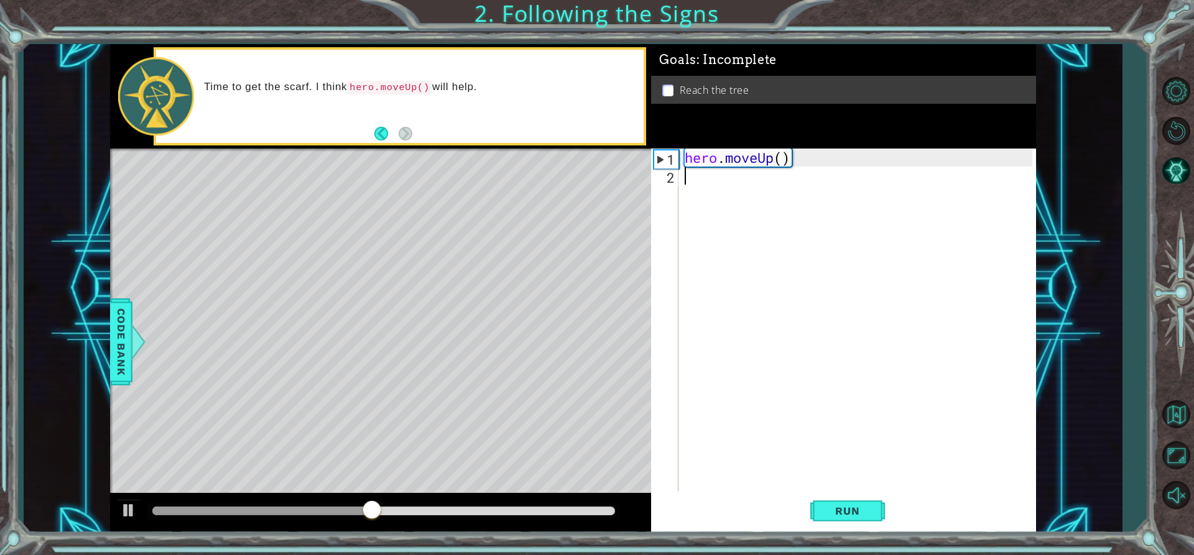
click at [665, 160] on div "1" at bounding box center [666, 159] width 24 height 18
type textarea "hero.moveUp()"
drag, startPoint x: 800, startPoint y: 159, endPoint x: 672, endPoint y: 159, distance: 128.7
click at [672, 159] on div "hero.moveUp() 1 2 hero . moveUp ( ) ההההההההההההההההההההההההההההההההההההההההההה…" at bounding box center [841, 320] width 381 height 343
click at [716, 172] on div "hero . moveUp ( )" at bounding box center [860, 338] width 356 height 379
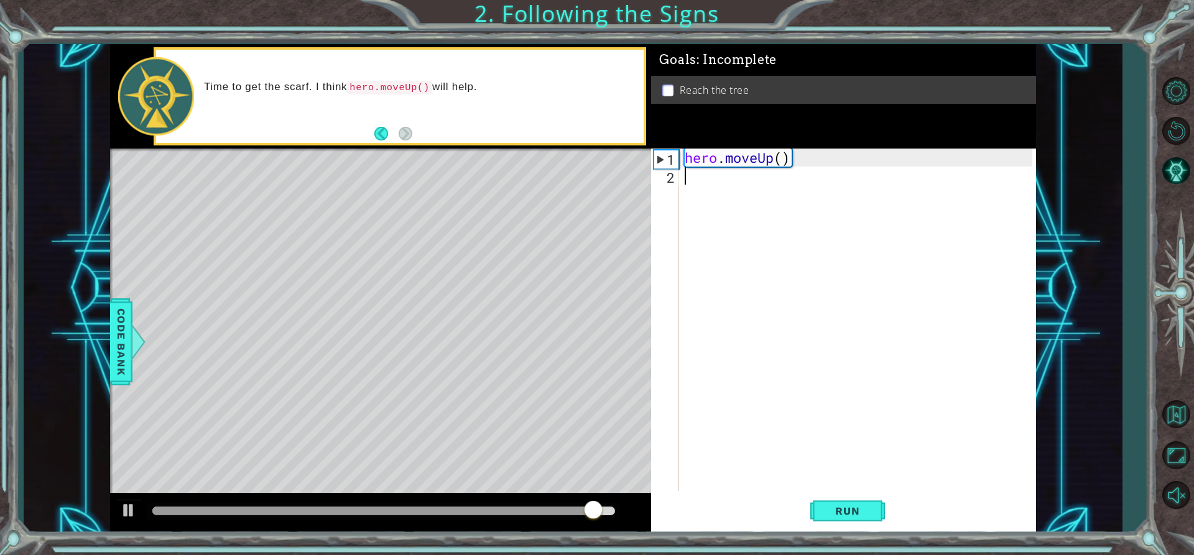
paste textarea "hero.moveUp()"
click at [682, 155] on div "hero . moveUp ( ) hero . moveUp ( )" at bounding box center [860, 338] width 356 height 379
click at [658, 155] on div "1" at bounding box center [666, 159] width 24 height 18
type textarea "hero.moveUp()"
click at [839, 515] on span "Run" at bounding box center [847, 511] width 49 height 12
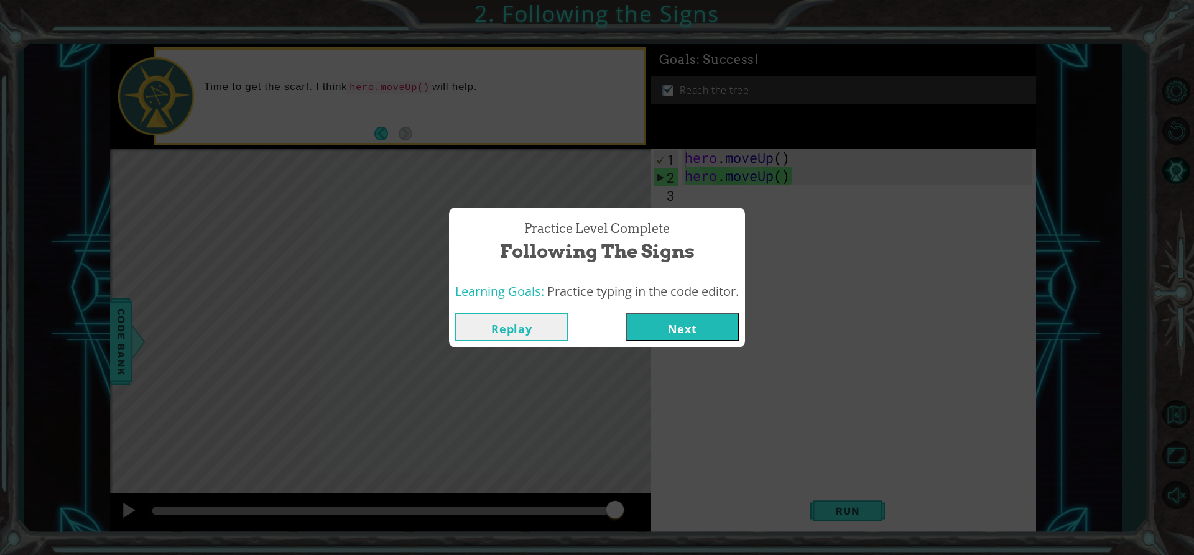
click at [664, 325] on button "Next" at bounding box center [682, 327] width 113 height 28
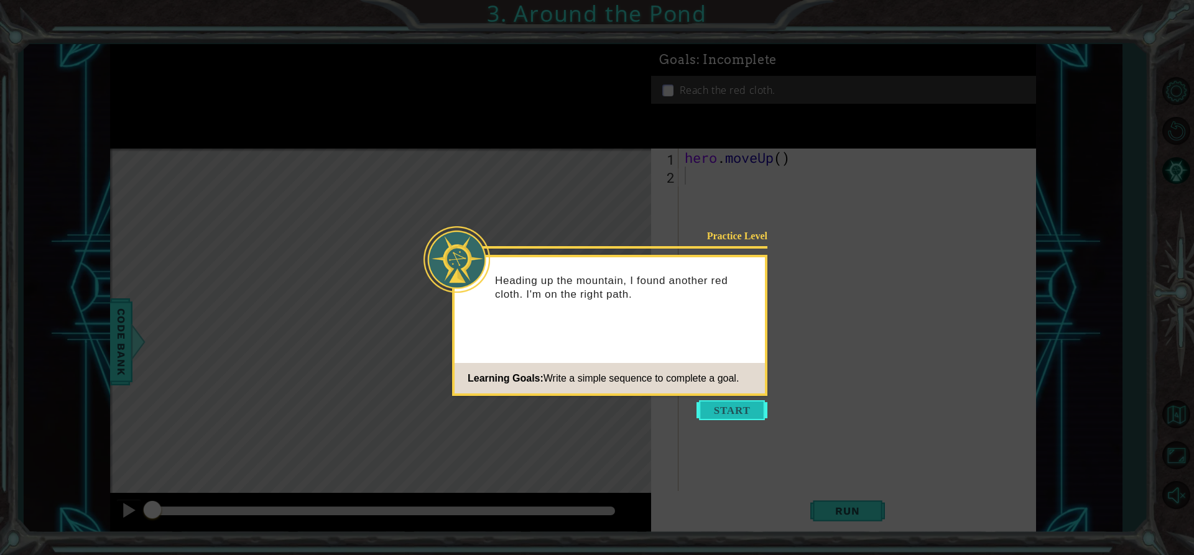
click at [717, 409] on button "Start" at bounding box center [731, 410] width 71 height 20
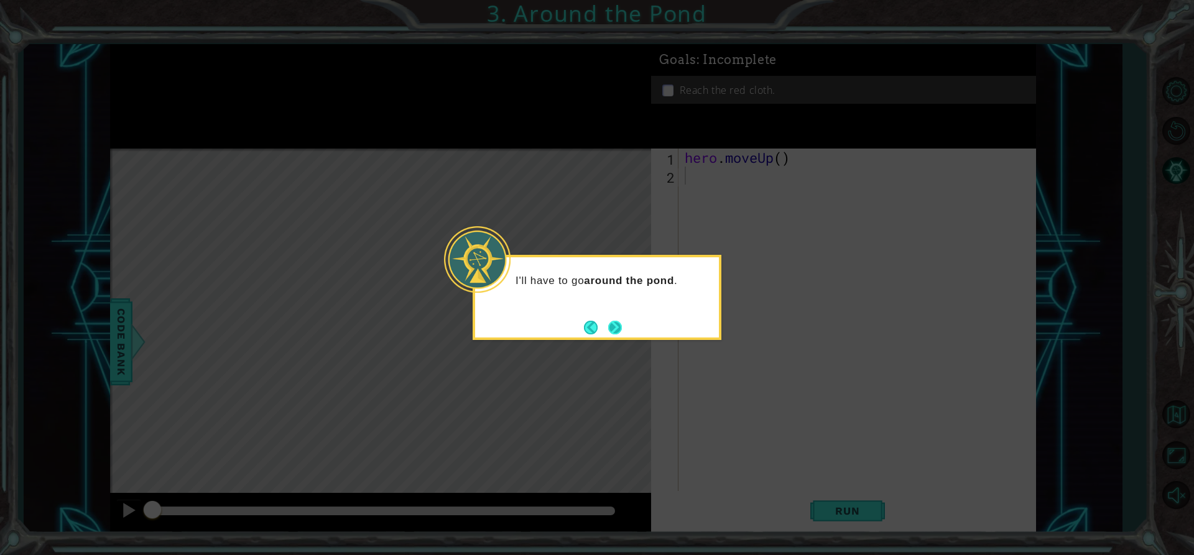
click at [617, 326] on button "Next" at bounding box center [615, 328] width 16 height 16
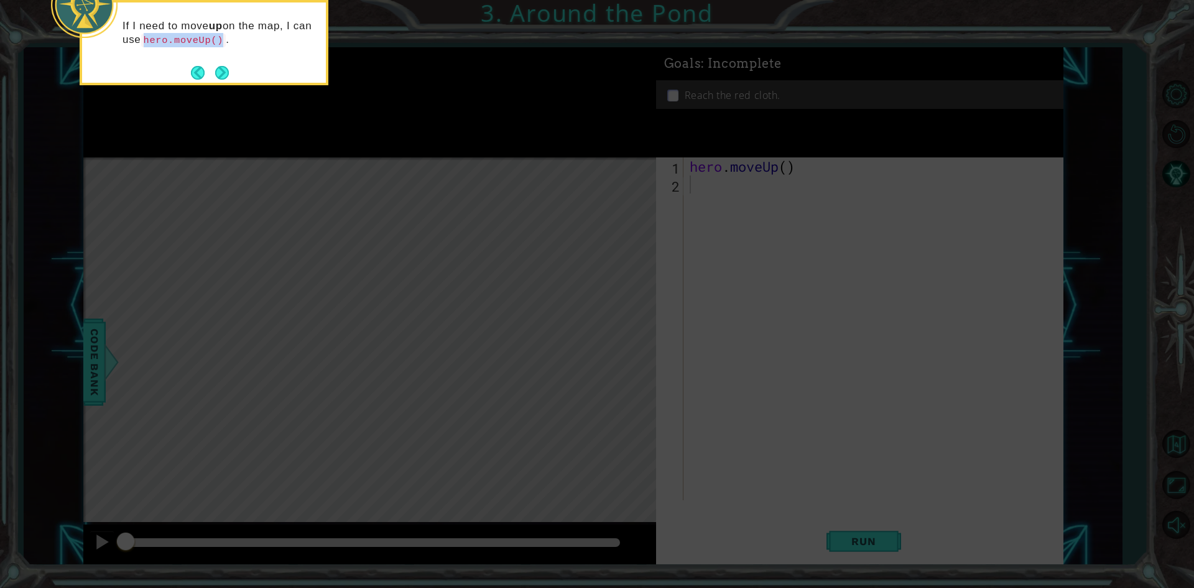
drag, startPoint x: 168, startPoint y: 37, endPoint x: 239, endPoint y: 47, distance: 72.3
click at [239, 47] on div "If I need to move up on the map, I can use hero.moveUp() ." at bounding box center [204, 38] width 244 height 63
copy code "hero.moveUp()"
click at [223, 70] on button "Next" at bounding box center [222, 73] width 22 height 22
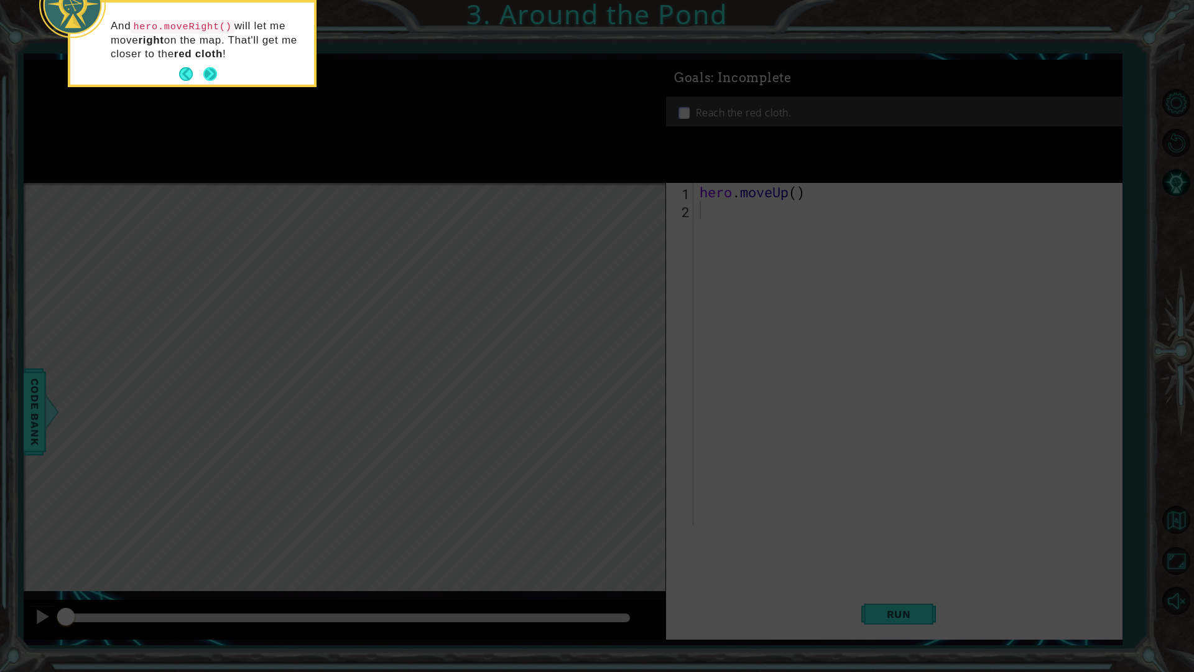
click at [218, 72] on button "Next" at bounding box center [210, 74] width 18 height 18
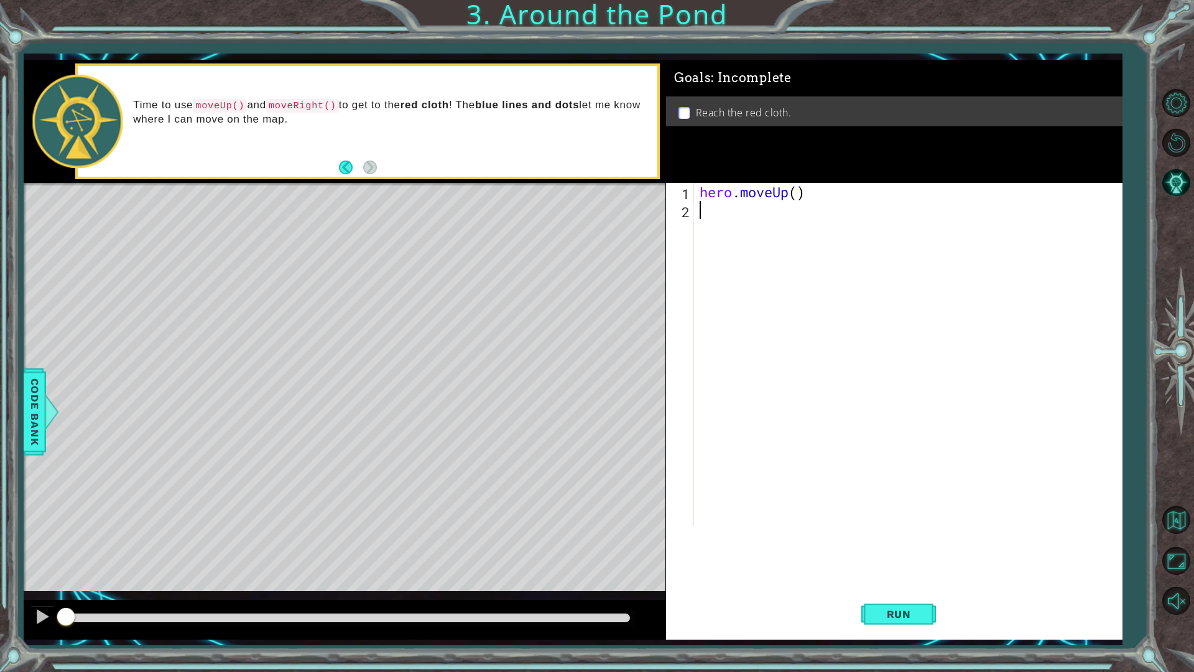
click at [730, 210] on div "hero . moveUp ( )" at bounding box center [910, 372] width 427 height 379
paste textarea "hero.moveUp()"
type textarea "hero.moveUp()"
click at [744, 234] on div "hero . moveUp ( ) hero . moveUp ( )" at bounding box center [910, 399] width 427 height 433
paste textarea "hero.moveUp()"
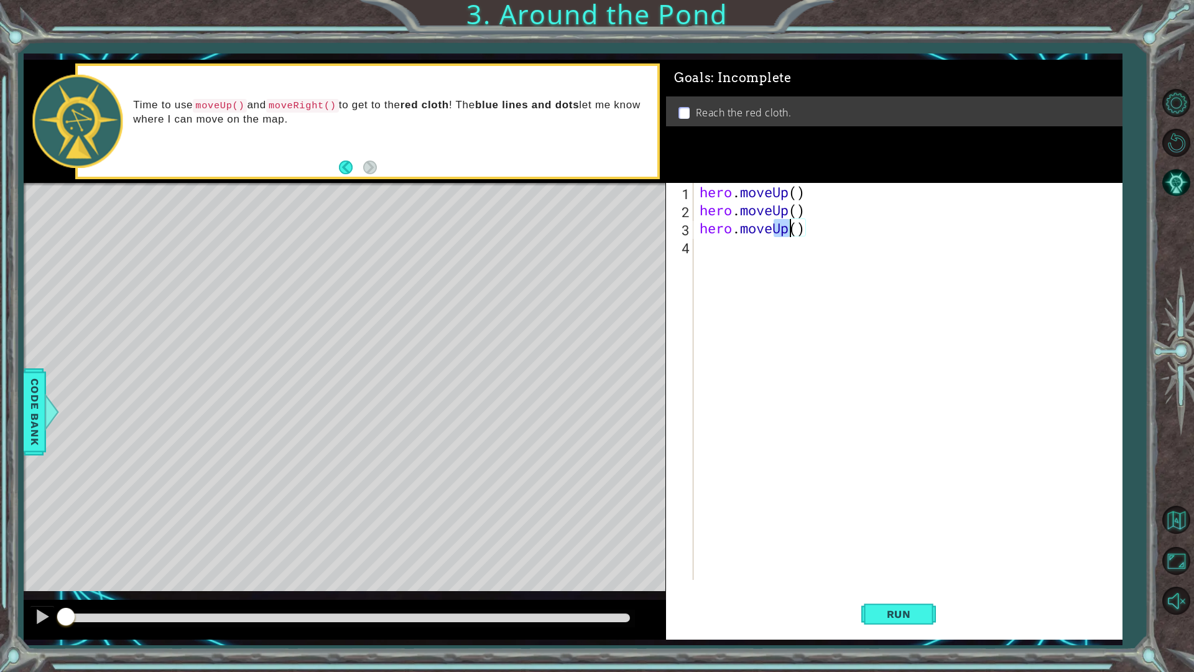
drag, startPoint x: 774, startPoint y: 226, endPoint x: 793, endPoint y: 229, distance: 19.6
click at [793, 229] on div "hero . moveUp ( ) hero . moveUp ( ) hero . moveUp ( )" at bounding box center [910, 399] width 427 height 433
click at [918, 555] on span "Run" at bounding box center [898, 614] width 49 height 12
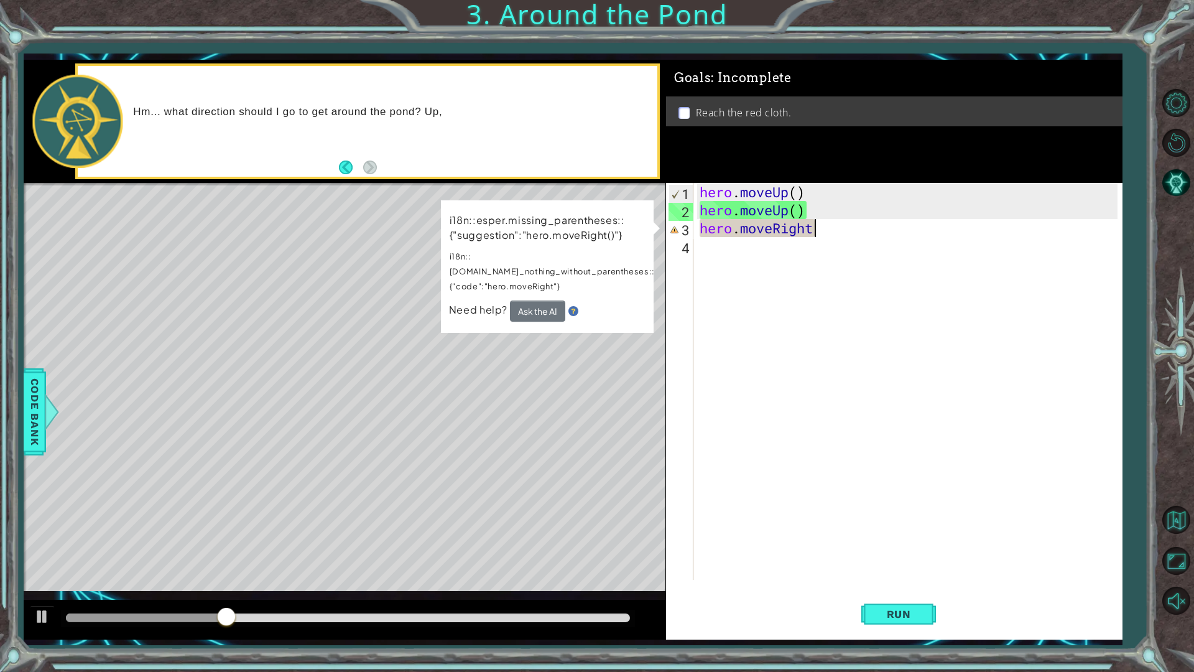
click at [838, 223] on div "hero . moveUp ( ) hero . moveUp ( ) hero . moveRight" at bounding box center [910, 399] width 427 height 433
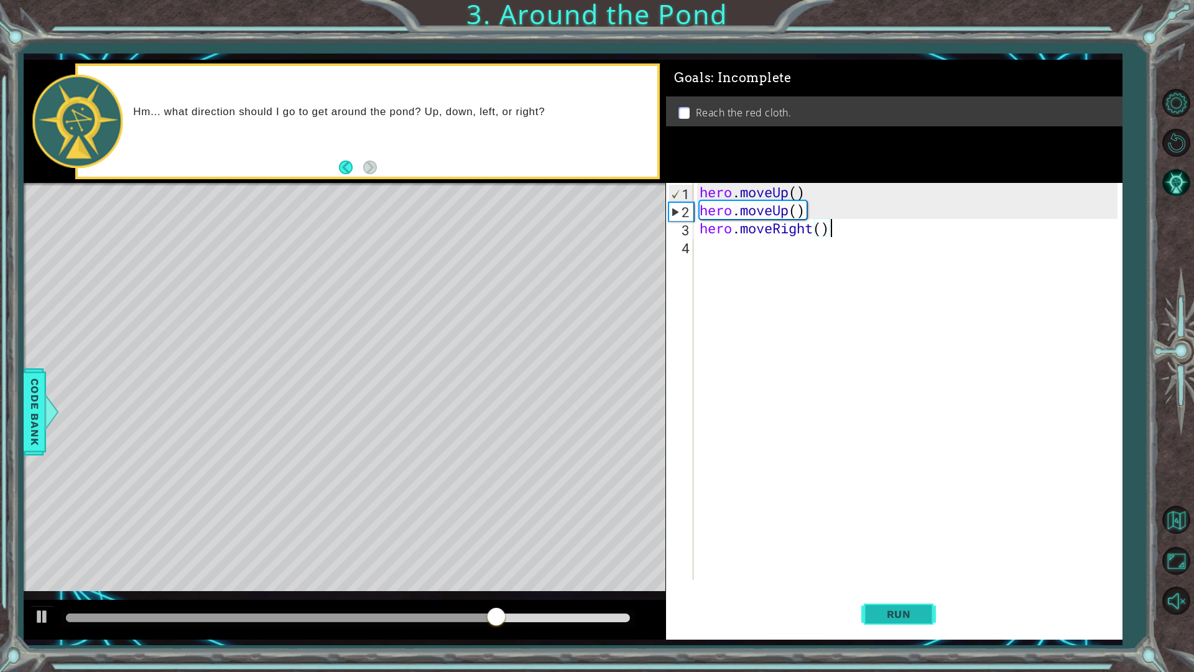
type textarea "hero.moveRight()"
click at [887, 555] on span "Run" at bounding box center [898, 614] width 49 height 12
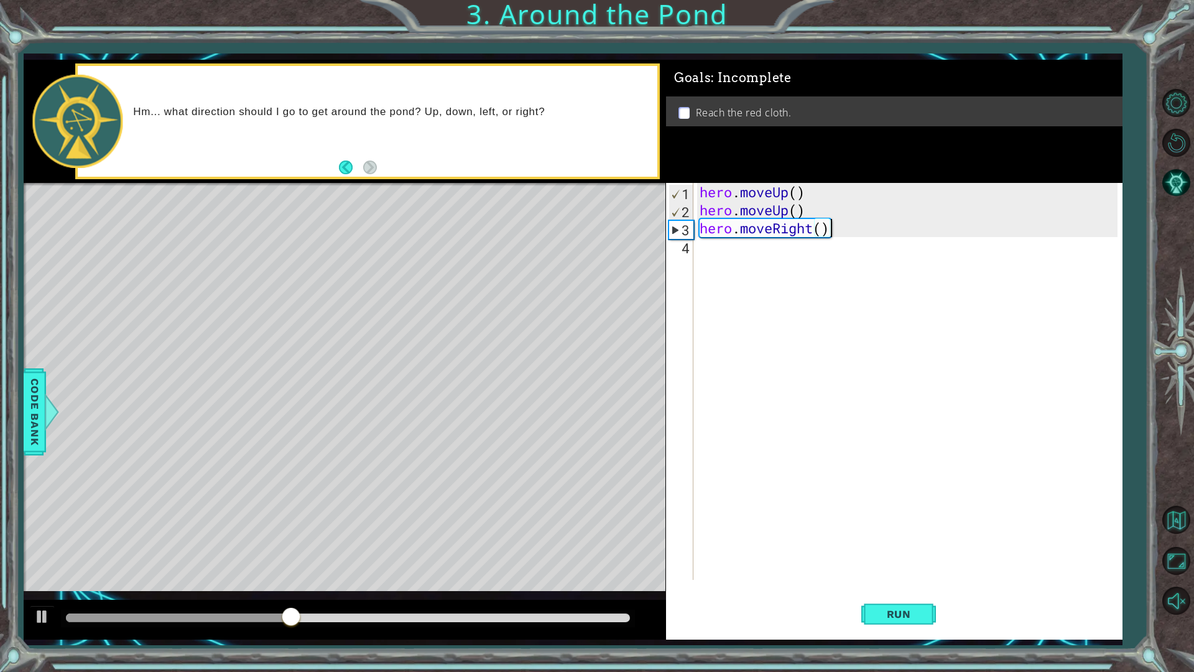
click at [711, 249] on div "hero . moveUp ( ) hero . moveUp ( ) hero . moveRight ( )" at bounding box center [910, 399] width 427 height 433
paste textarea "hero.moveUp()"
type textarea "hero.moveUp()"
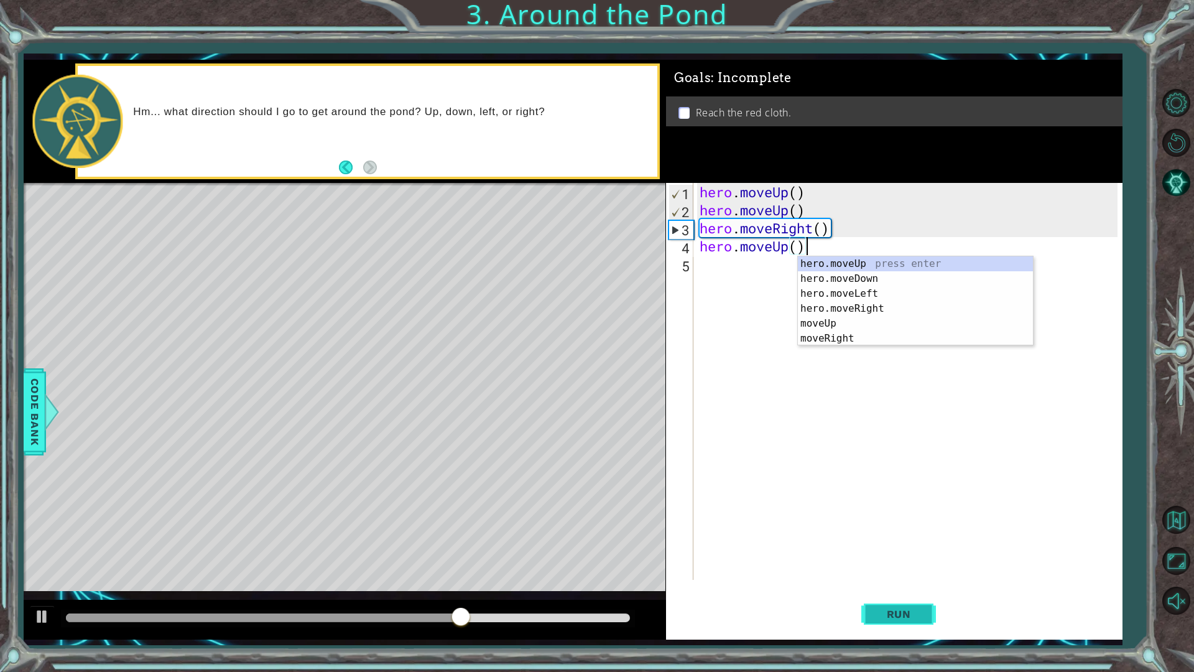
click at [888, 555] on span "Run" at bounding box center [898, 614] width 49 height 12
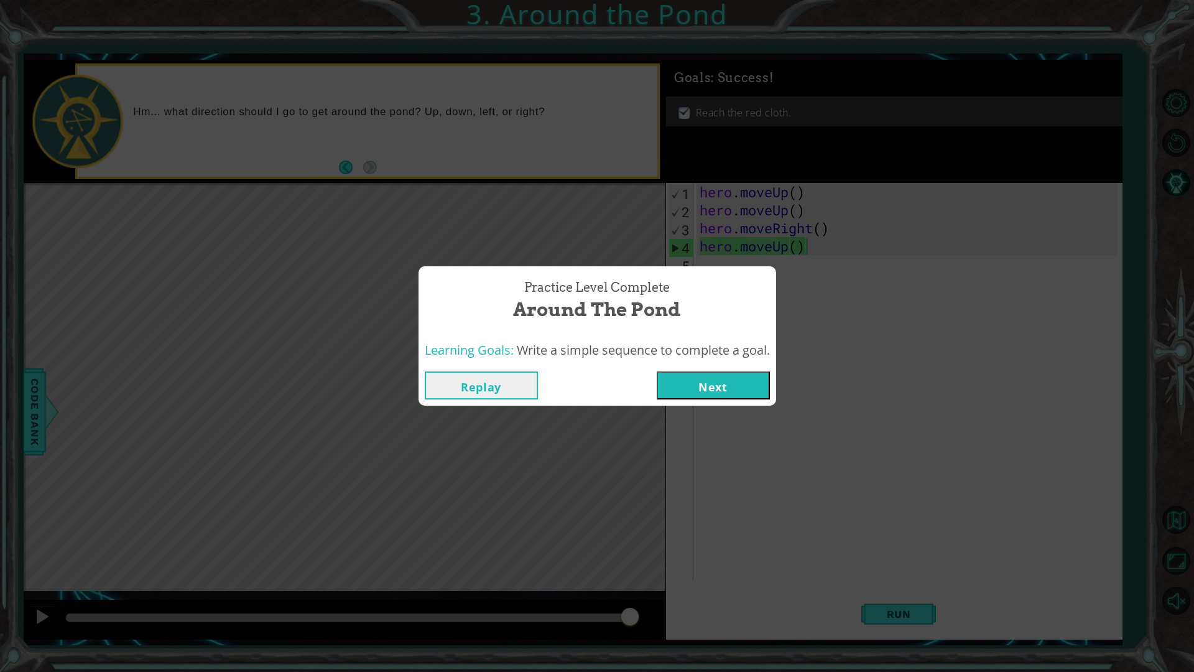
click at [742, 399] on button "Next" at bounding box center [713, 385] width 113 height 28
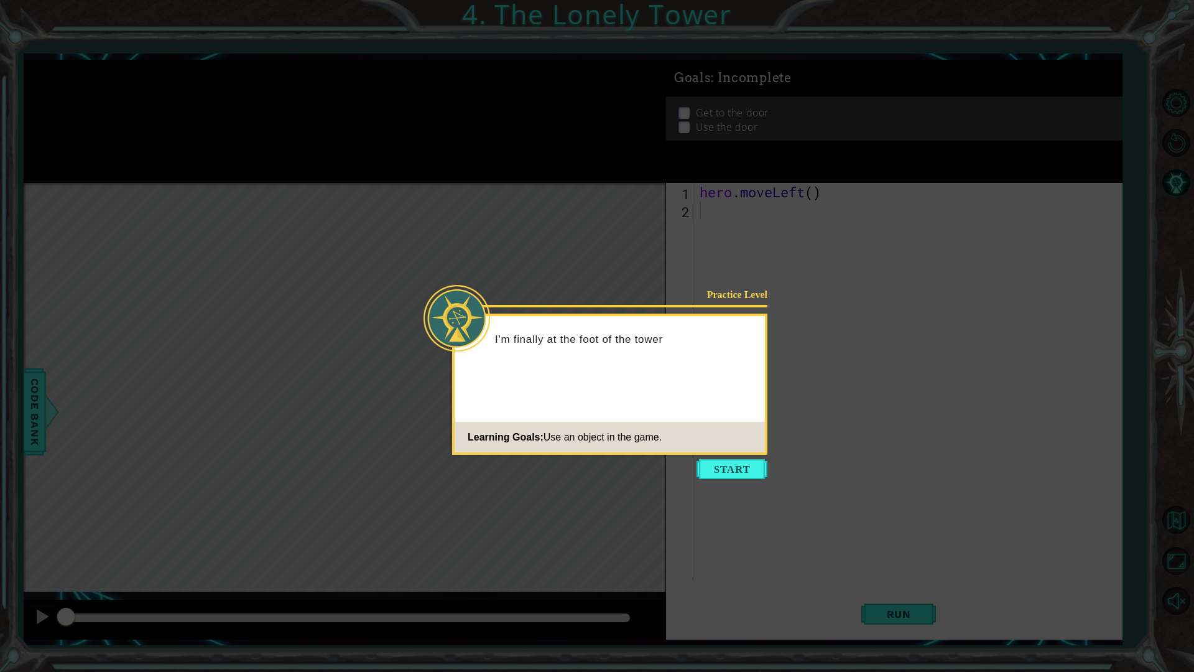
click at [736, 469] on button "Start" at bounding box center [731, 469] width 71 height 20
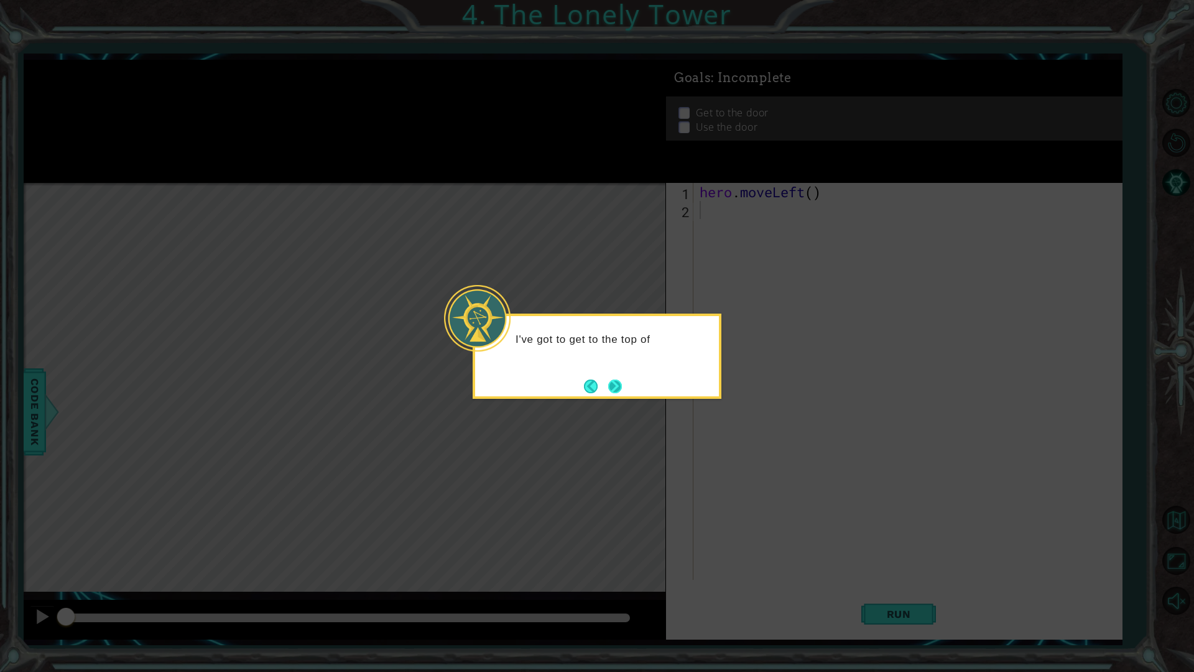
click at [616, 389] on button "Next" at bounding box center [614, 385] width 23 height 23
click at [616, 387] on button "Next" at bounding box center [614, 385] width 23 height 23
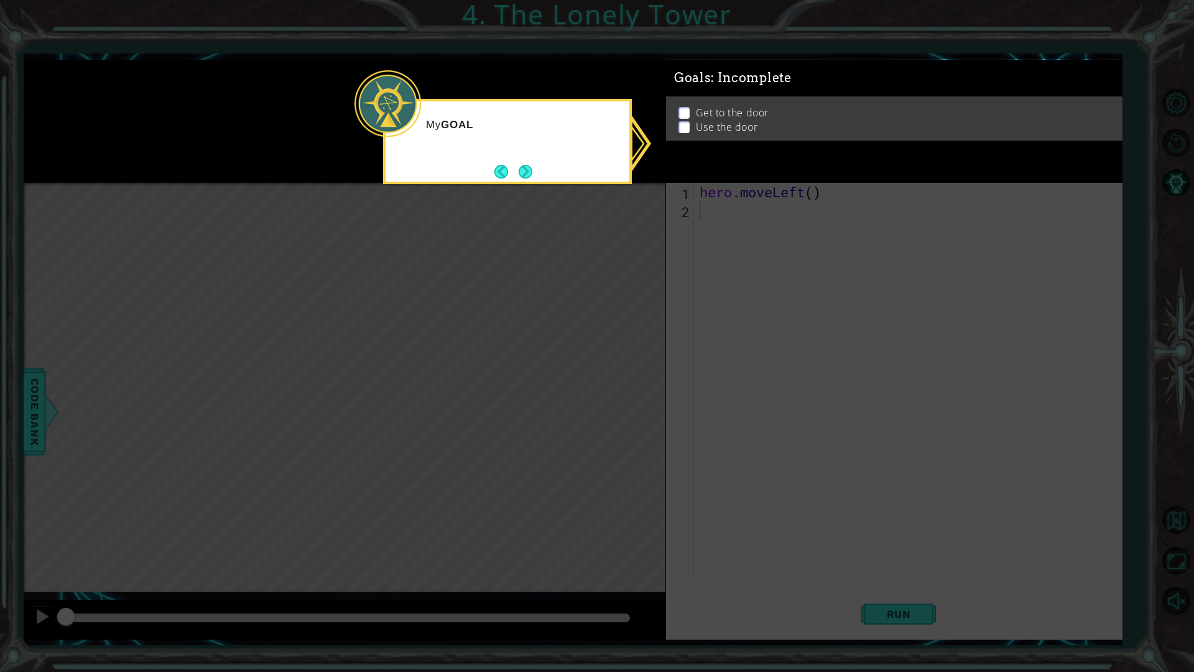
click at [773, 198] on icon at bounding box center [597, 336] width 1194 height 672
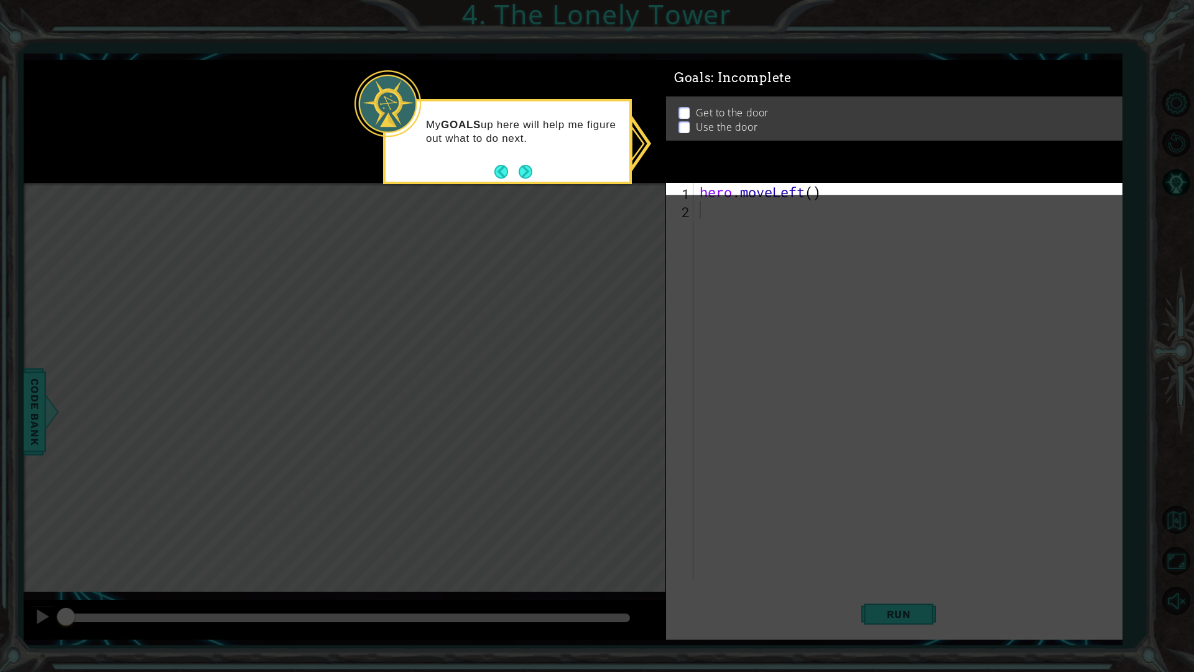
click at [739, 132] on p "Use the door" at bounding box center [727, 139] width 62 height 14
click at [744, 152] on div "Goals : Incomplete Get to the door Use the door" at bounding box center [894, 115] width 456 height 124
click at [739, 218] on icon at bounding box center [597, 336] width 1194 height 672
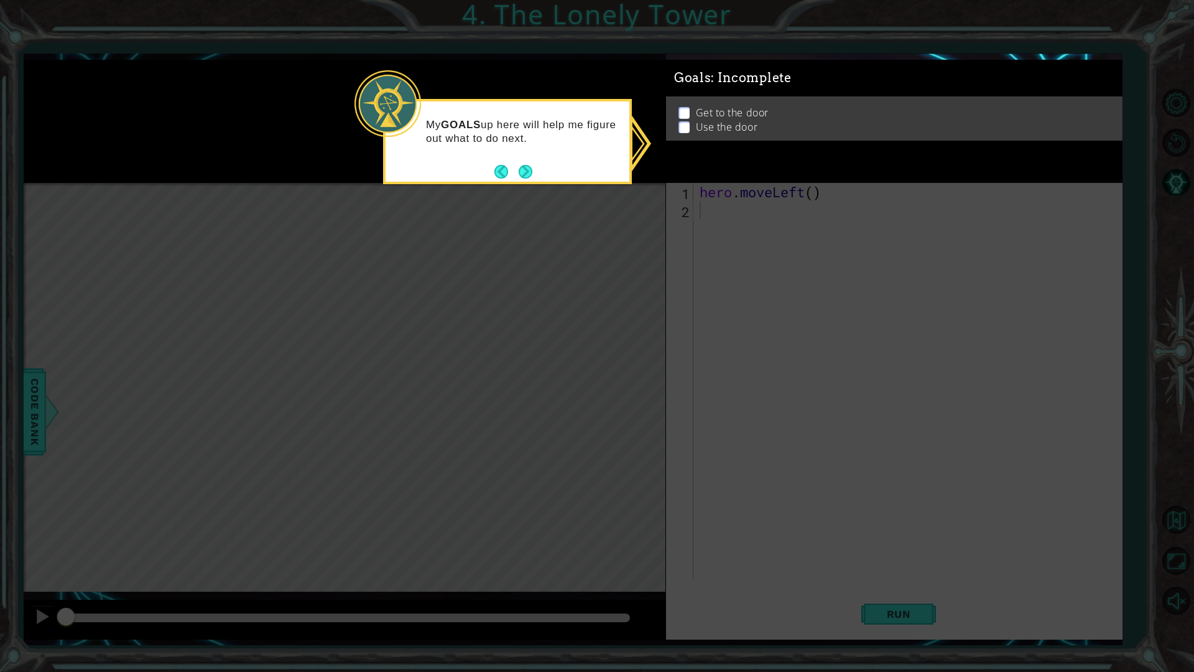
drag, startPoint x: 642, startPoint y: 212, endPoint x: 634, endPoint y: 210, distance: 8.9
click at [641, 210] on icon at bounding box center [597, 336] width 1194 height 672
click at [586, 214] on icon at bounding box center [597, 336] width 1194 height 672
click at [532, 176] on button "Next" at bounding box center [525, 171] width 17 height 17
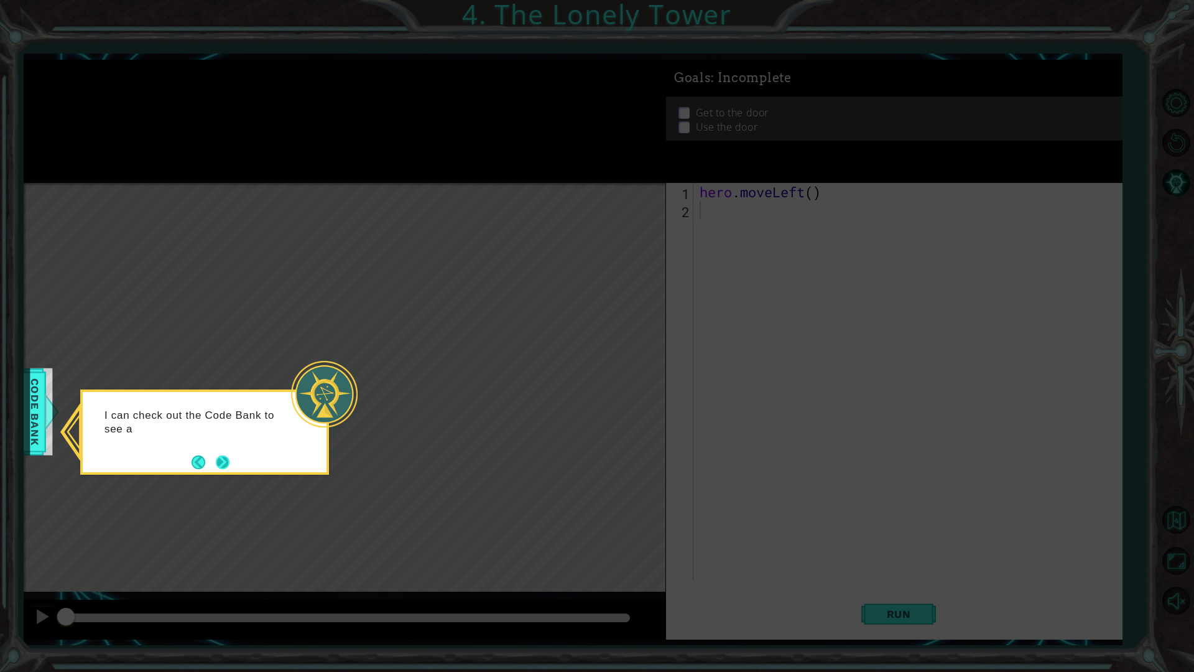
click at [229, 471] on button "Next" at bounding box center [222, 461] width 22 height 22
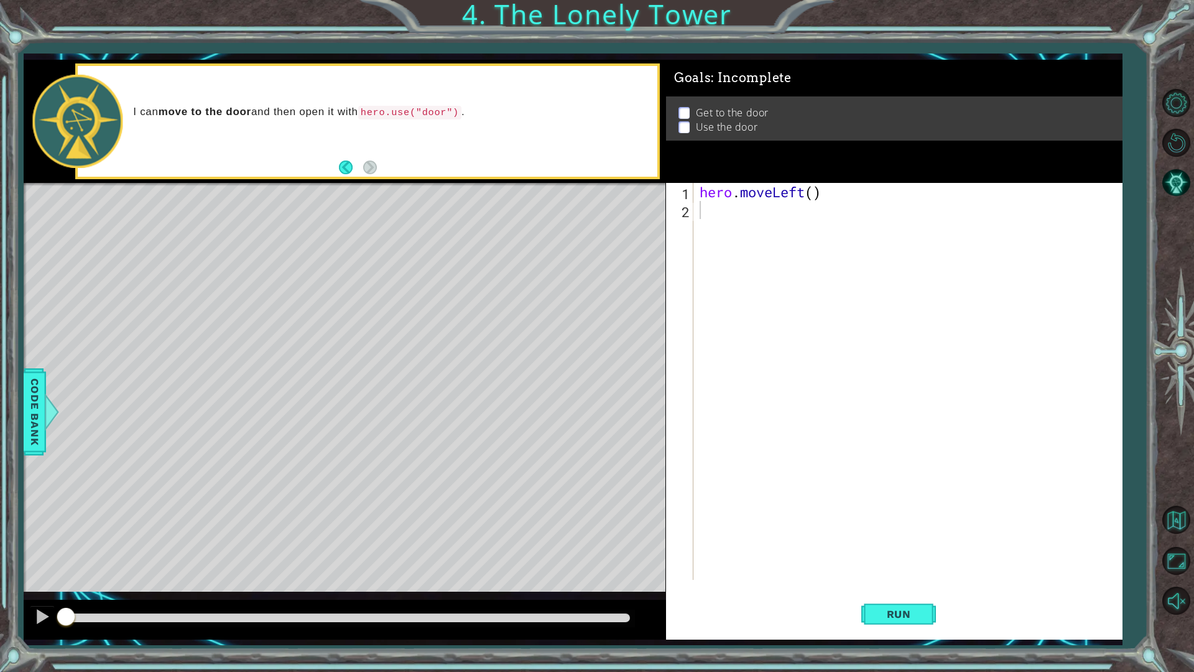
drag, startPoint x: 369, startPoint y: 111, endPoint x: 441, endPoint y: 108, distance: 72.2
click at [444, 109] on code "hero.use("door")" at bounding box center [409, 113] width 103 height 14
click at [440, 108] on code "hero.use("door")" at bounding box center [409, 113] width 103 height 14
click at [375, 117] on code "hero.use("door")" at bounding box center [409, 113] width 103 height 14
click at [377, 116] on code "hero.use("door")" at bounding box center [409, 113] width 103 height 14
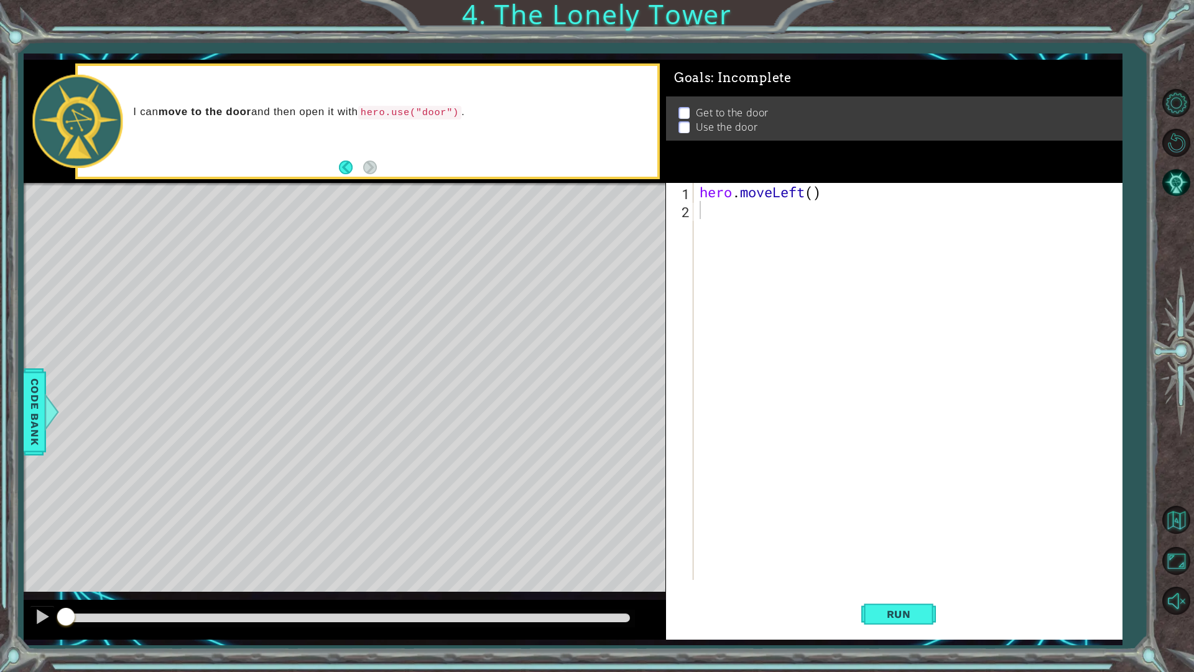
click at [390, 116] on code "hero.use("door")" at bounding box center [409, 113] width 103 height 14
click at [704, 212] on div "hero . moveLeft ( )" at bounding box center [910, 399] width 427 height 433
drag, startPoint x: 699, startPoint y: 190, endPoint x: 808, endPoint y: 193, distance: 108.9
click at [808, 193] on div "hero . moveLeft ( )" at bounding box center [910, 399] width 427 height 433
type textarea "hero.moveLeft()"
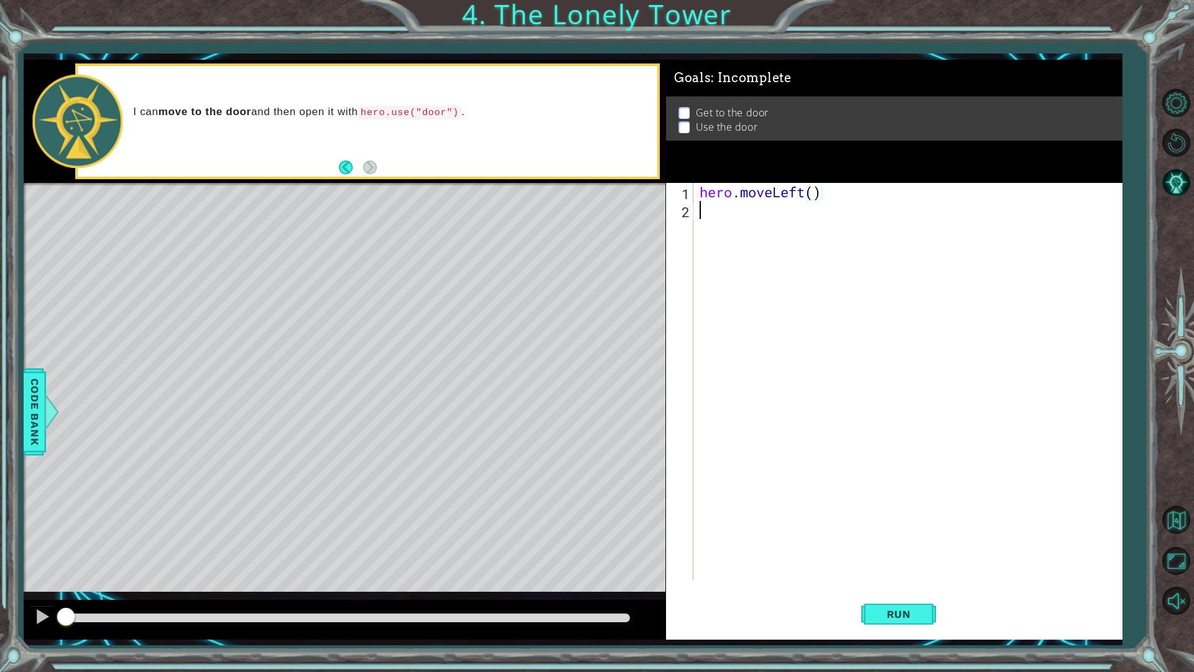
click at [728, 211] on div "hero . moveLeft ( )" at bounding box center [910, 399] width 427 height 433
paste textarea "hero.moveLeft"
type textarea "hero.moveLeft"
click at [754, 228] on div "hero . moveLeft ( ) hero . moveLeft" at bounding box center [910, 399] width 427 height 433
paste textarea "hero.moveLeft"
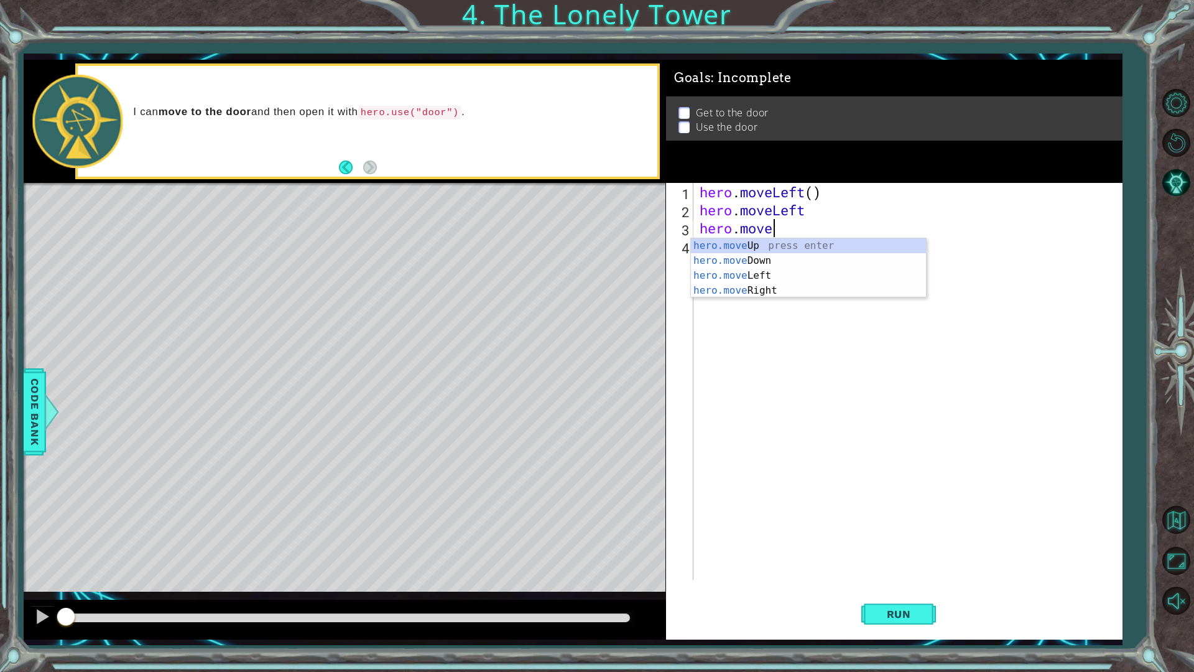
scroll to position [0, 3]
type textarea "hero.moveUp"
click at [750, 262] on div "hero . moveLeft ( ) hero . moveLeft hero . moveUp" at bounding box center [910, 399] width 427 height 433
paste textarea "hero.moveLeft"
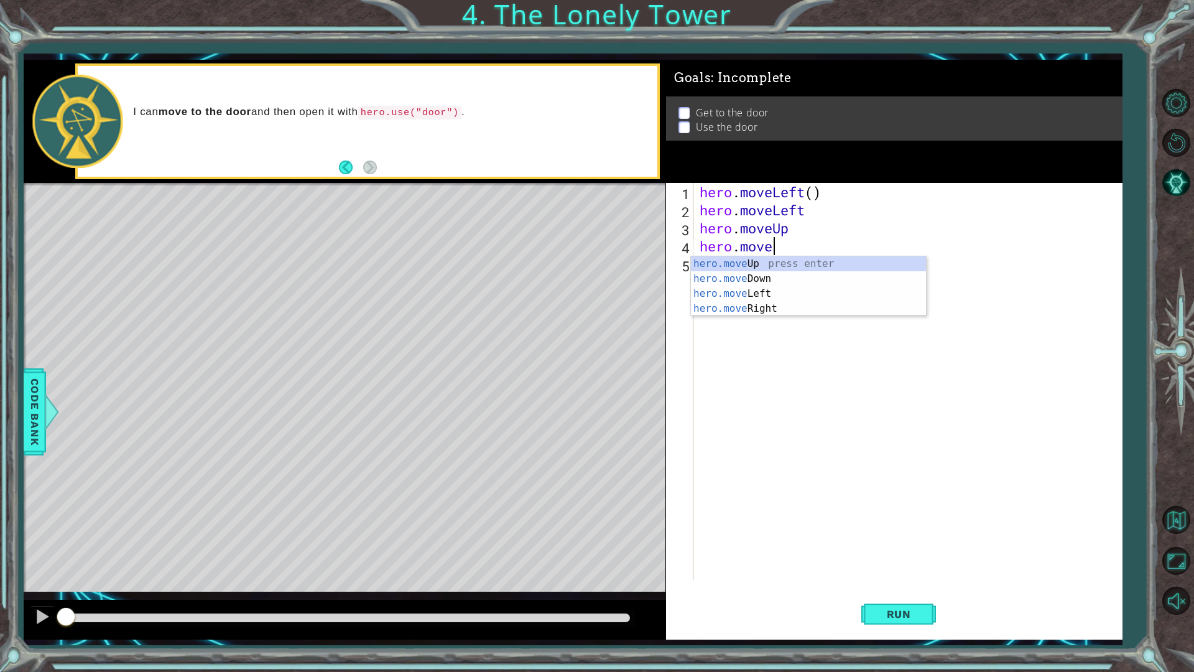
scroll to position [0, 3]
type textarea "hero.moveUp"
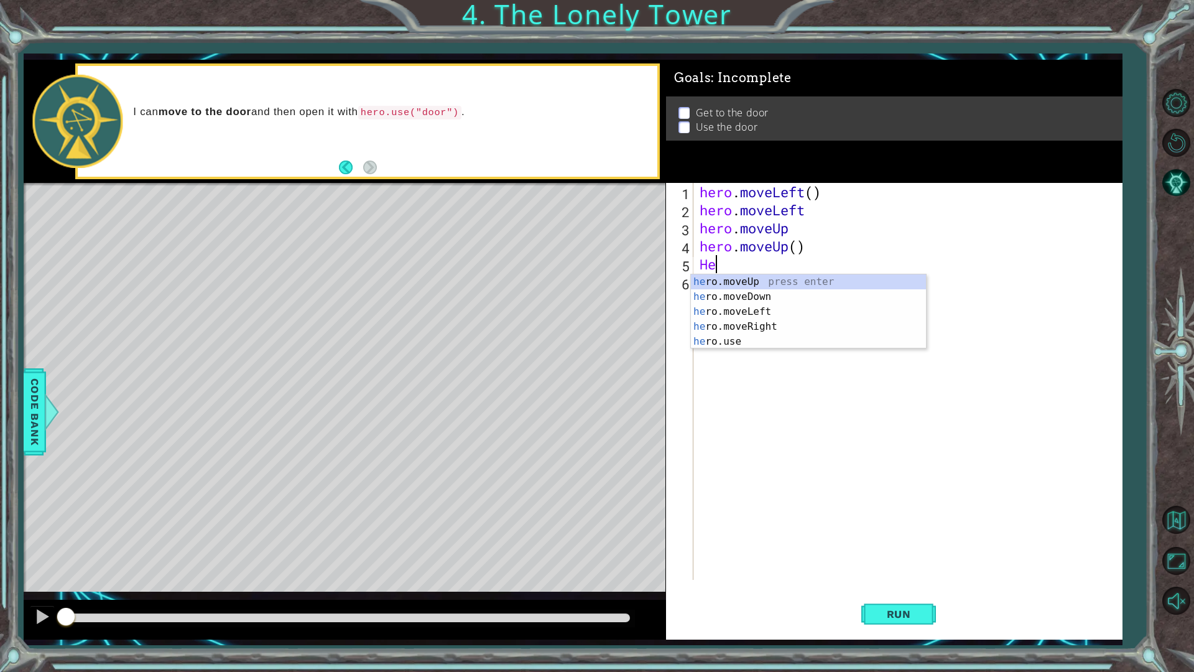
scroll to position [0, 0]
type textarea "H"
click at [765, 325] on div "h ero.moveUp press enter h ero.moveDown press enter h ero.moveLeft press enter …" at bounding box center [808, 333] width 235 height 119
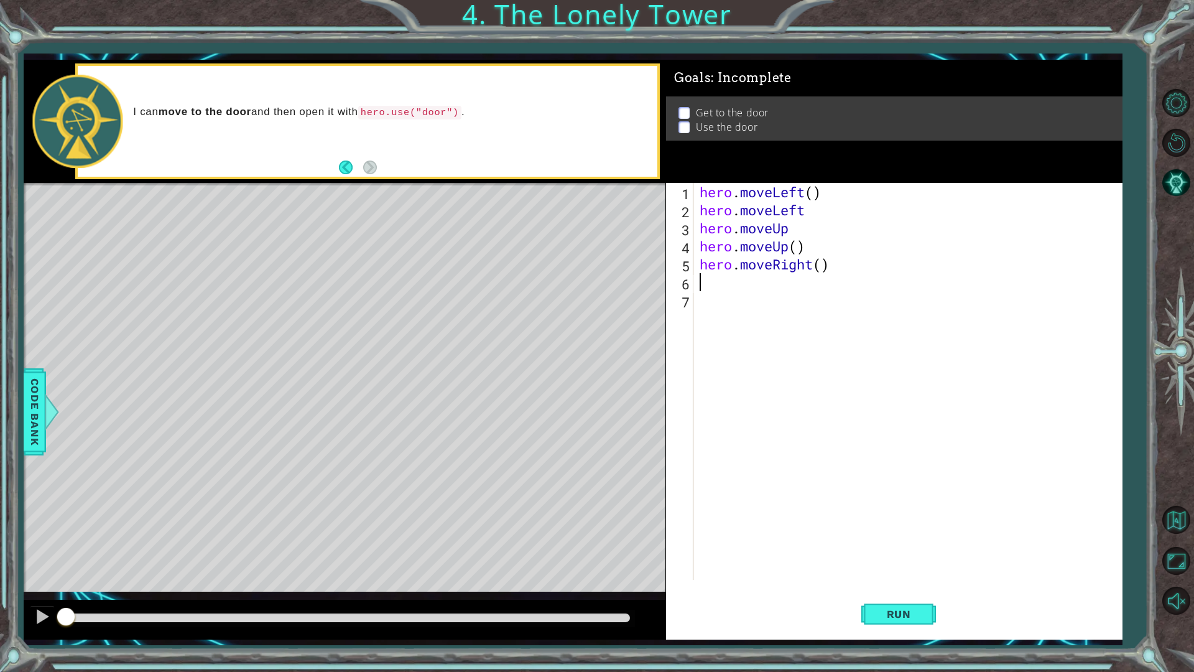
type textarea "h"
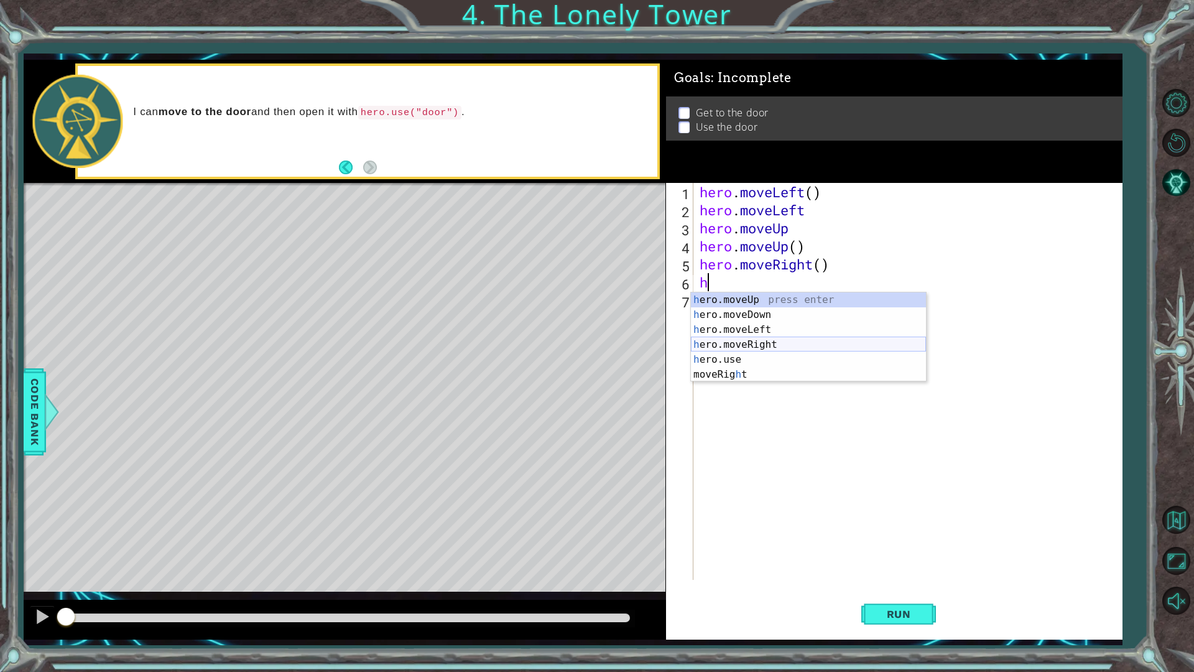
click at [819, 348] on div "h ero.moveUp press enter h ero.moveDown press enter h ero.moveLeft press enter …" at bounding box center [808, 351] width 235 height 119
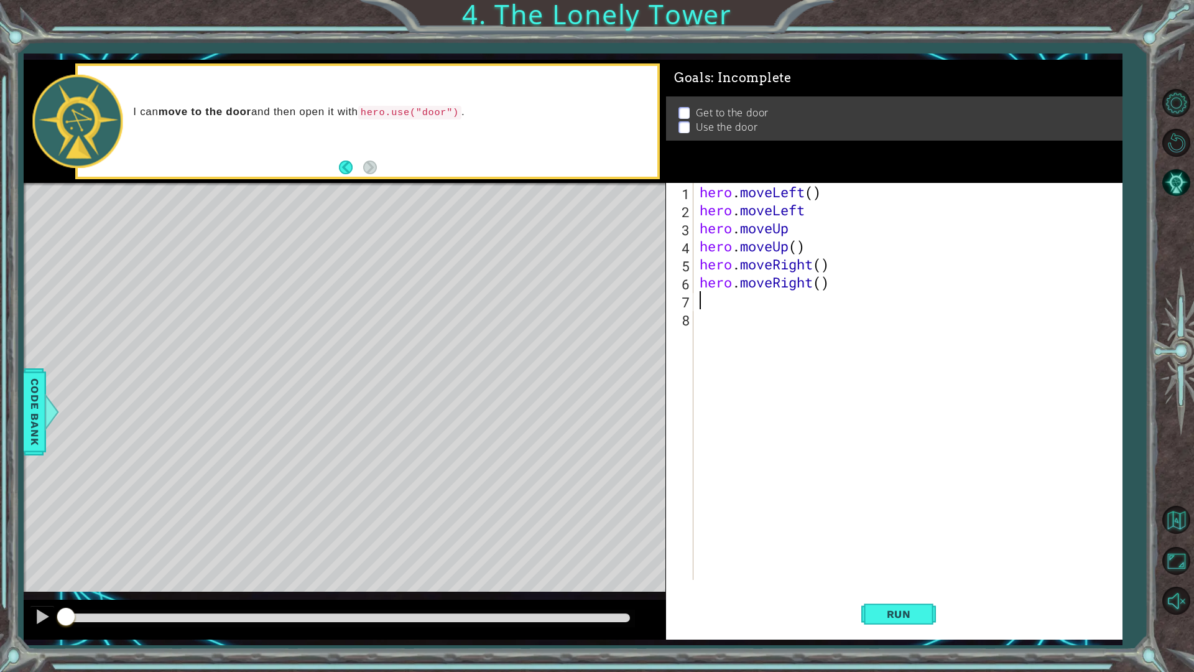
type textarea "/"
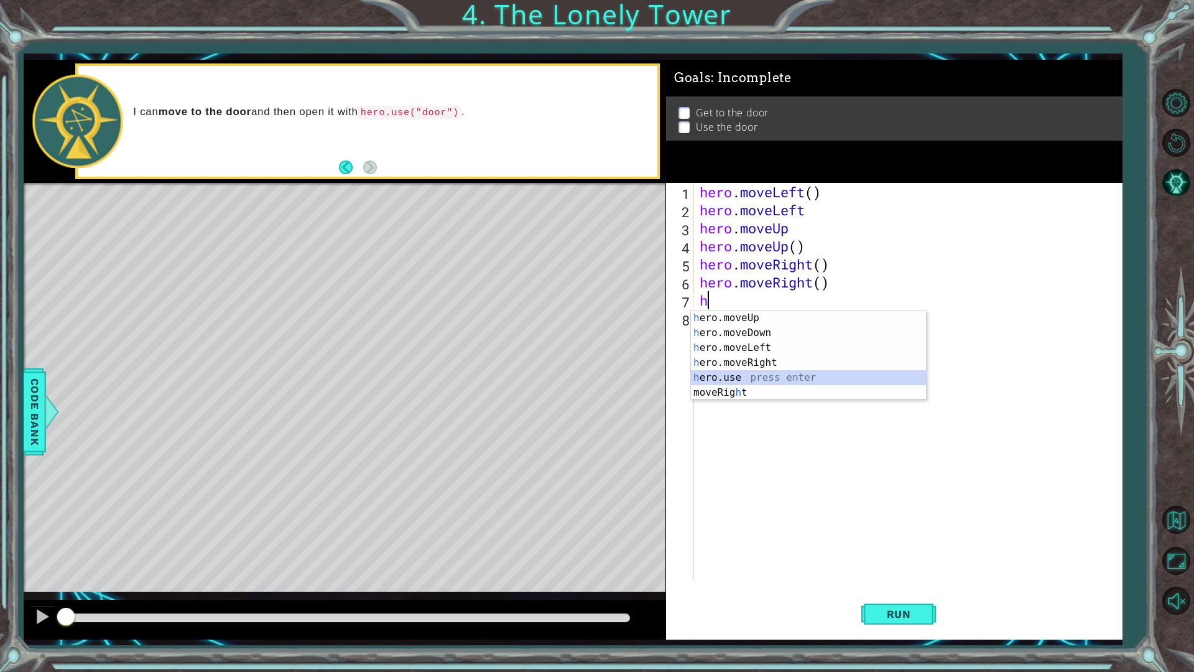
click at [762, 382] on div "h ero.moveUp press enter h ero.moveDown press enter h ero.moveLeft press enter …" at bounding box center [808, 369] width 235 height 119
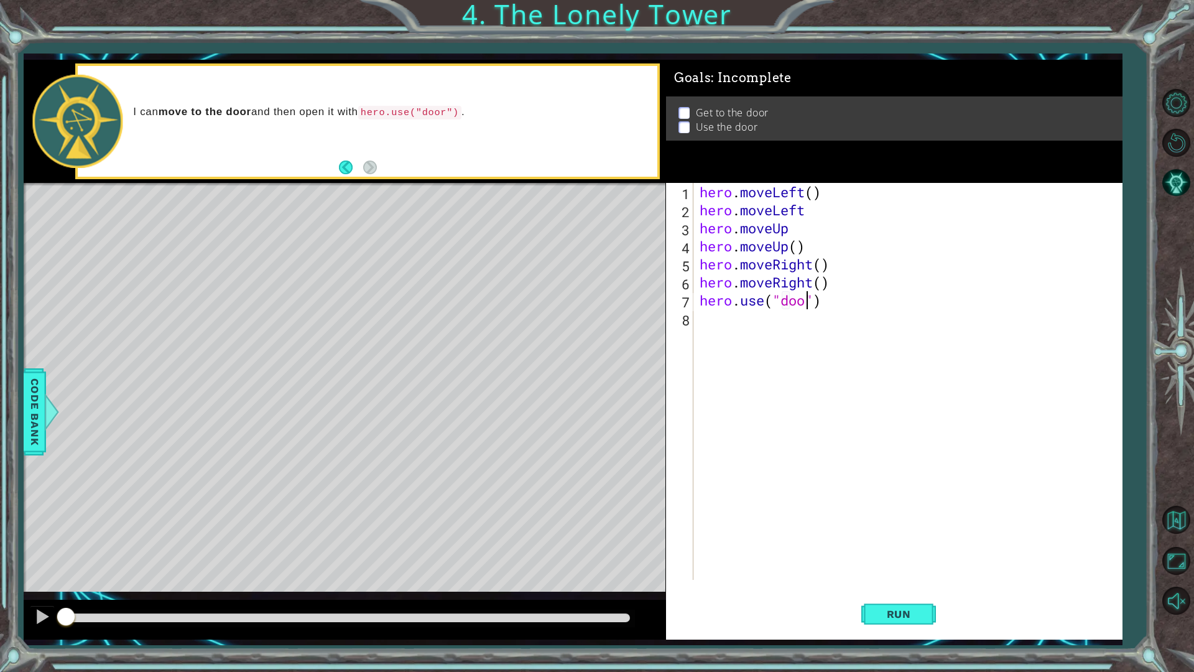
scroll to position [0, 5]
click at [800, 221] on div "hero . moveLeft ( ) hero . moveLeft hero . moveUp hero . moveUp ( ) hero . move…" at bounding box center [910, 399] width 427 height 433
click at [815, 209] on div "hero . moveLeft ( ) hero . moveLeft hero . moveUp ( ) hero . moveUp ( ) hero . …" at bounding box center [910, 399] width 427 height 433
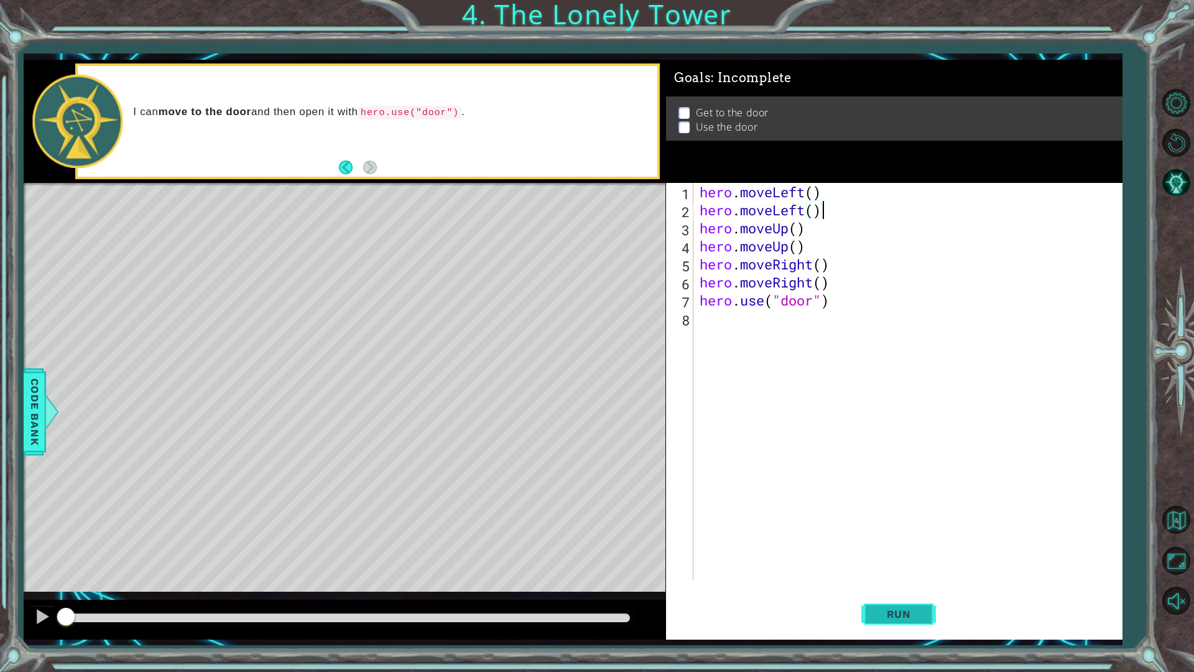
type textarea "hero.moveLeft()"
click at [902, 555] on button "Run" at bounding box center [898, 613] width 75 height 45
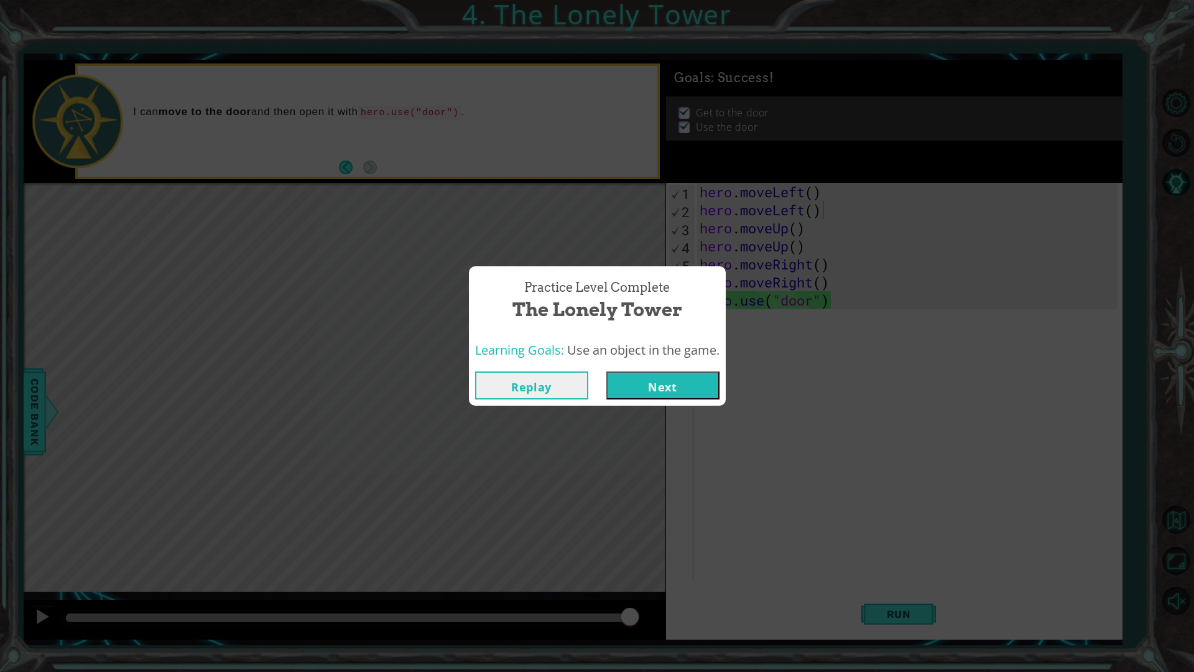
click at [680, 399] on button "Next" at bounding box center [662, 385] width 113 height 28
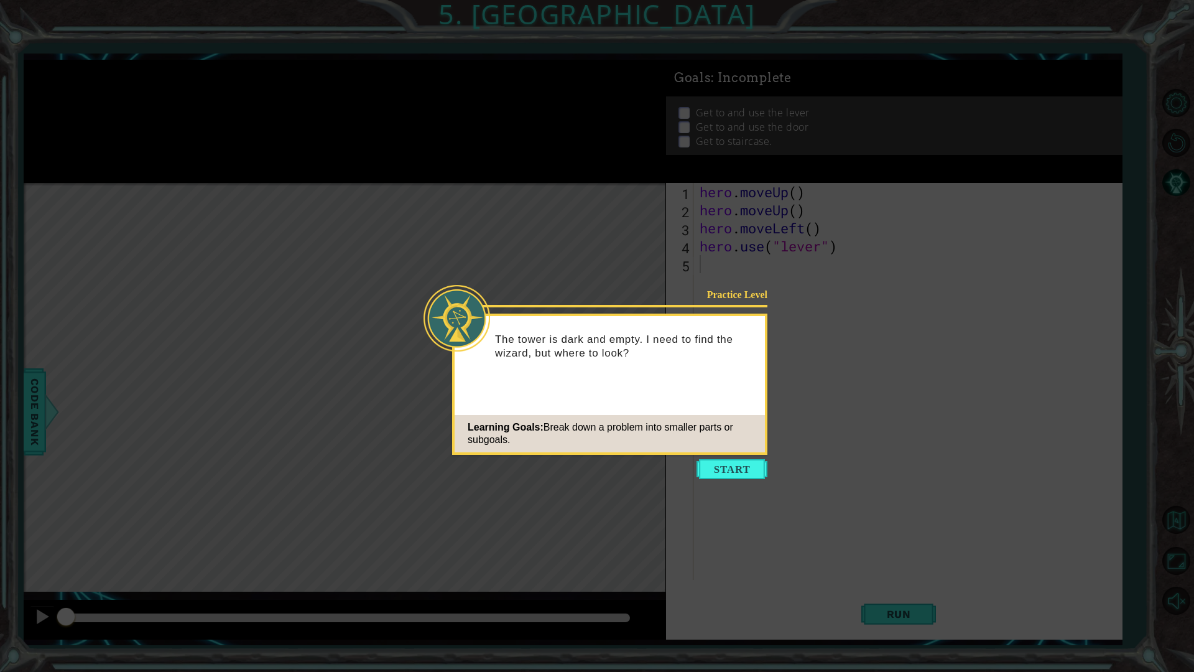
click at [736, 464] on button "Start" at bounding box center [731, 469] width 71 height 20
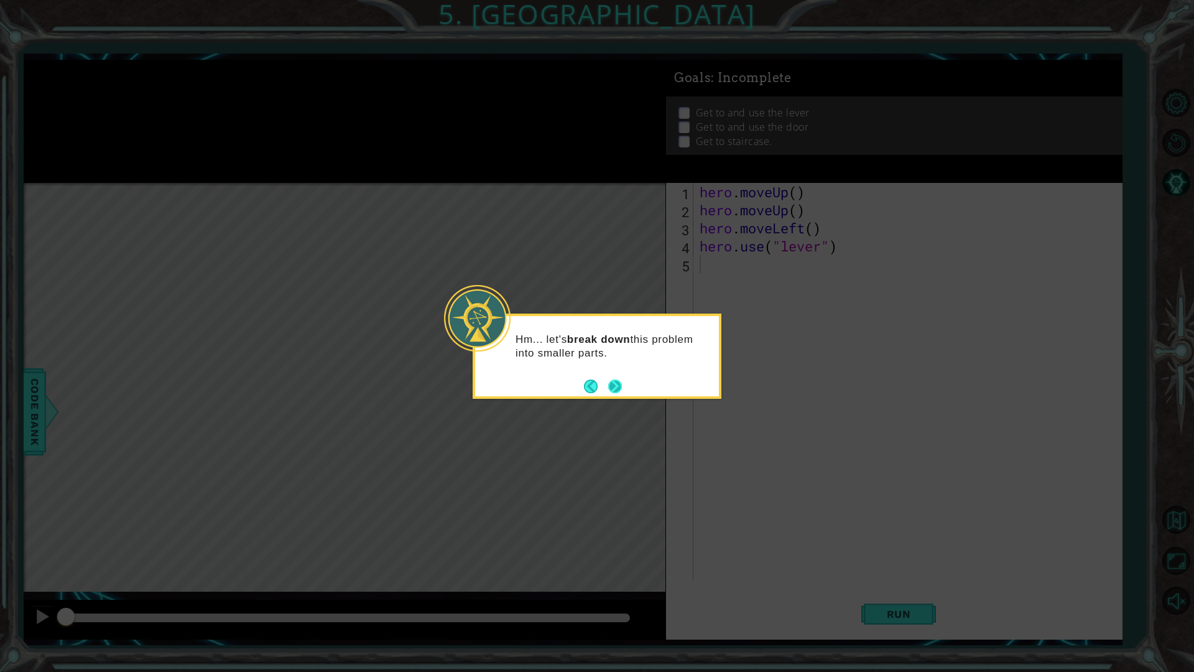
click at [617, 386] on button "Next" at bounding box center [615, 386] width 16 height 16
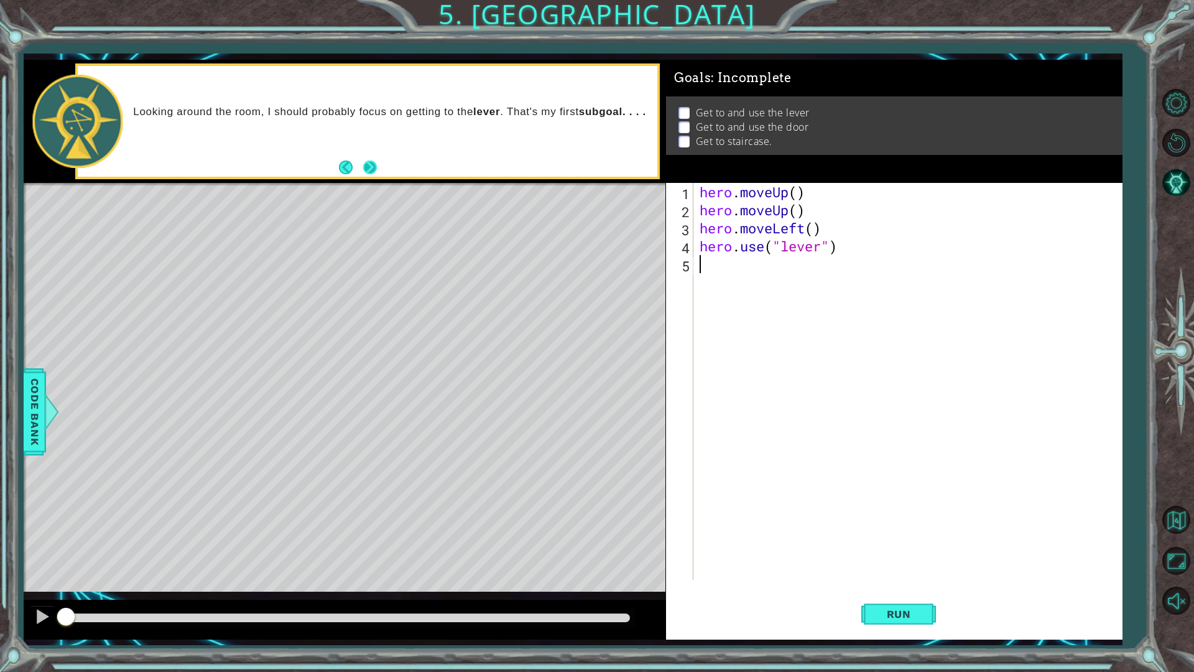
click at [374, 177] on button "Next" at bounding box center [370, 167] width 22 height 22
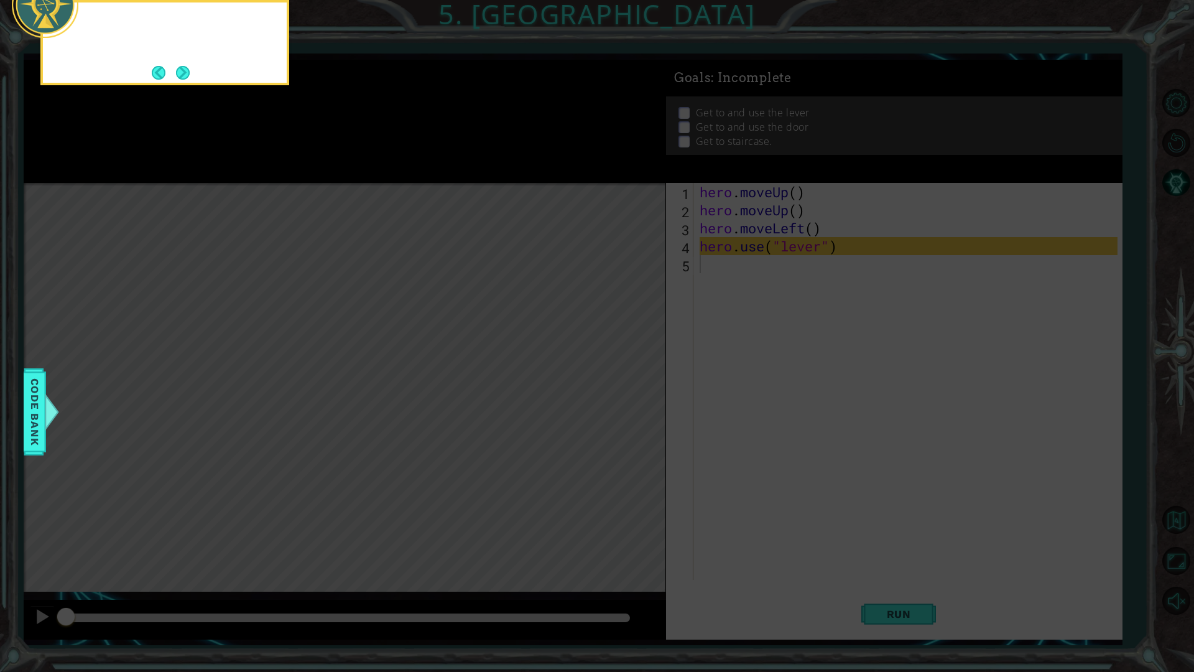
click at [374, 177] on icon at bounding box center [597, 108] width 1194 height 1126
click at [190, 73] on button "Next" at bounding box center [183, 73] width 14 height 14
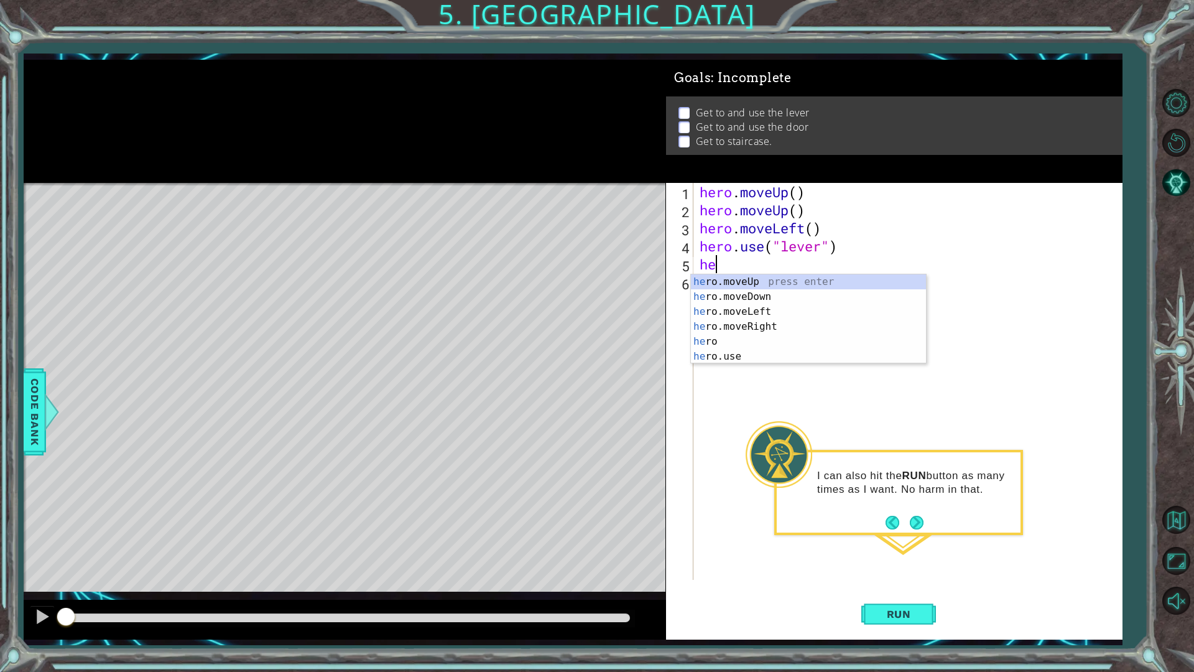
type textarea "her"
click at [767, 325] on div "her o.moveUp press enter her o.moveDown press enter her o.moveLeft press enter …" at bounding box center [808, 333] width 235 height 119
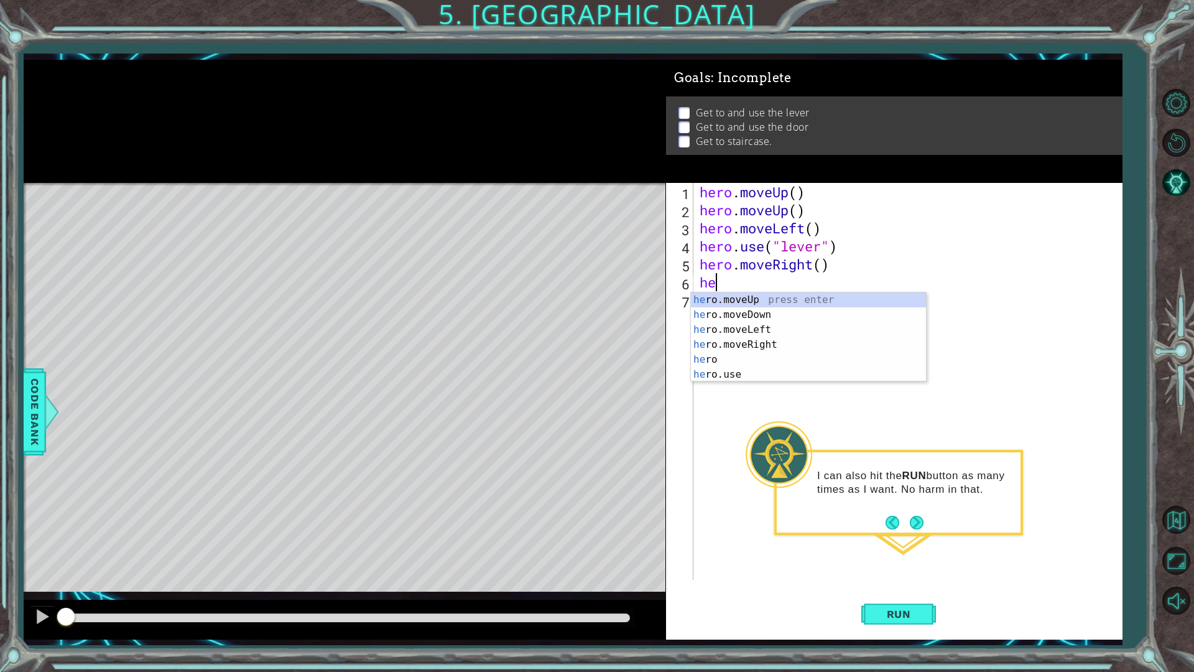
type textarea "her"
click at [764, 346] on div "her o.moveUp press enter her o.moveDown press enter her o.moveLeft press enter …" at bounding box center [808, 351] width 235 height 119
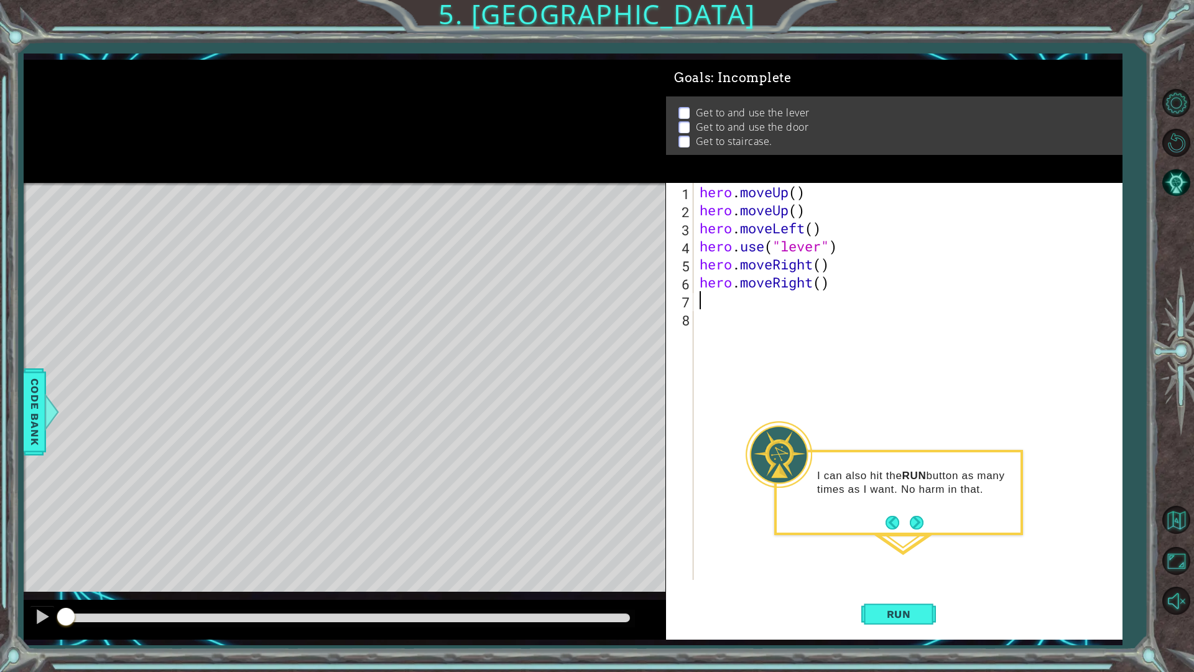
type textarea "her"
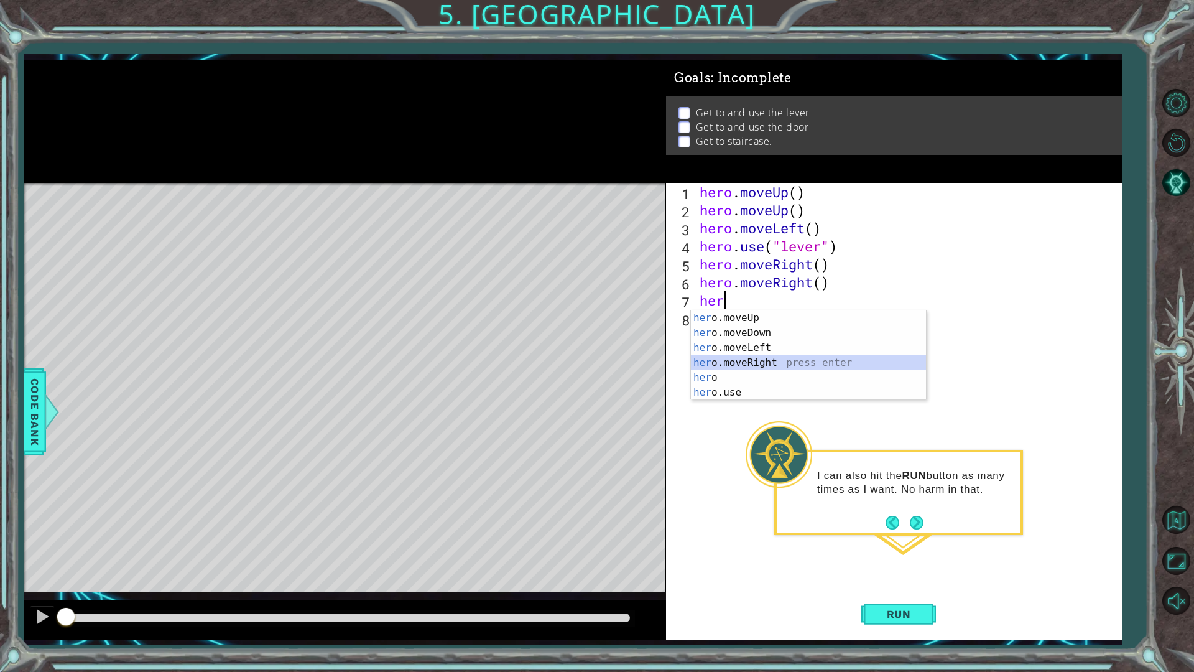
click at [757, 359] on div "her o.moveUp press enter her o.moveDown press enter her o.moveLeft press enter …" at bounding box center [808, 369] width 235 height 119
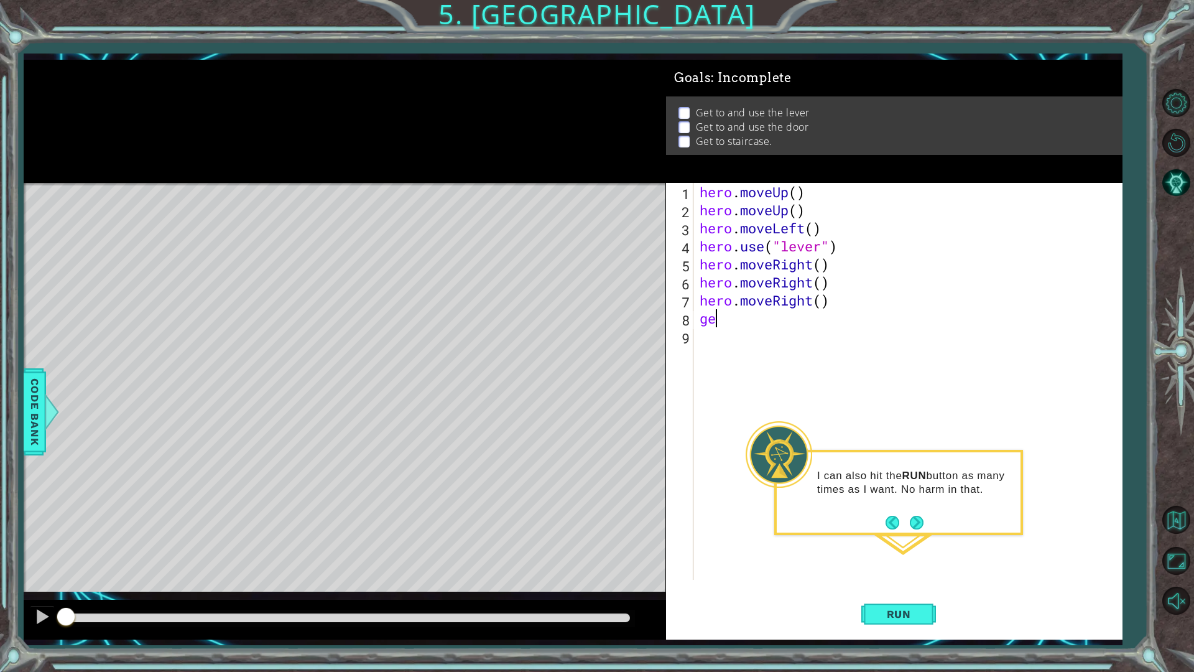
type textarea "g"
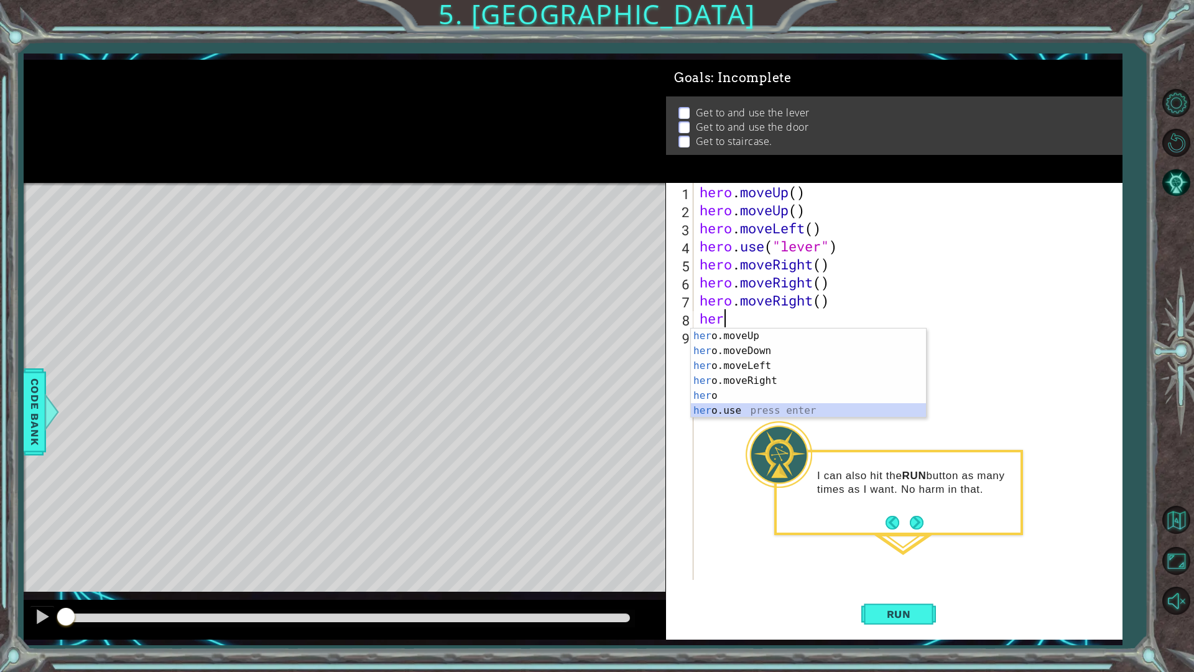
click at [745, 405] on div "her o.moveUp press enter her o.moveDown press enter her o.moveLeft press enter …" at bounding box center [808, 387] width 235 height 119
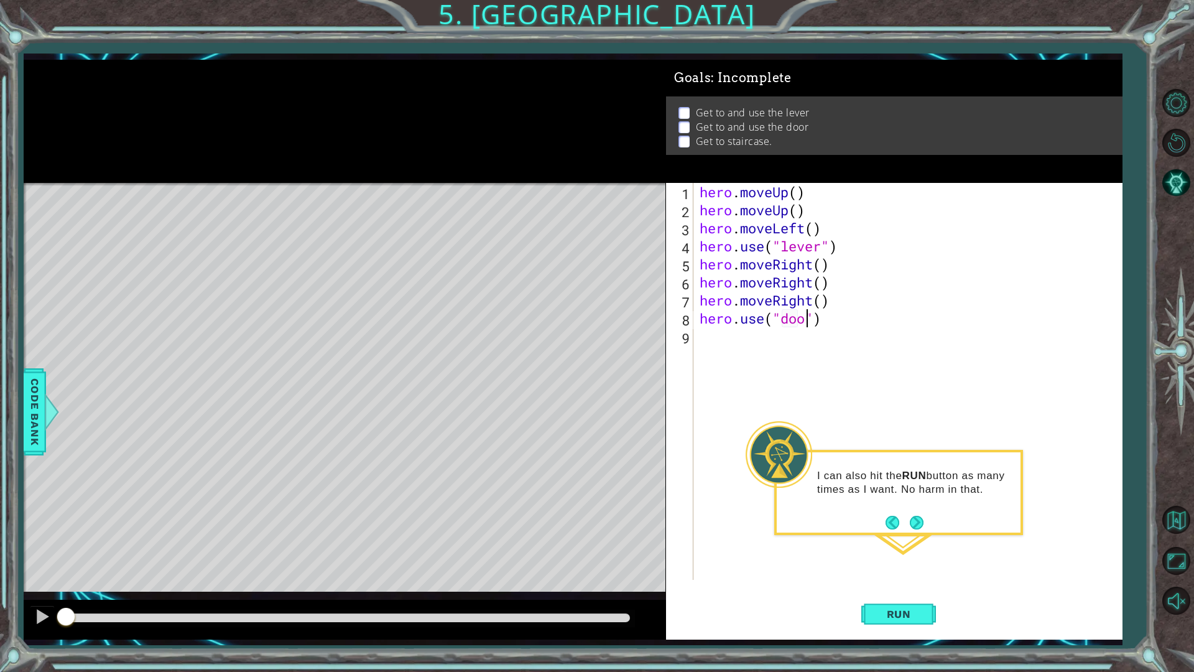
scroll to position [0, 5]
type textarea "hero.use("door")"
click at [910, 555] on button "Run" at bounding box center [898, 613] width 75 height 45
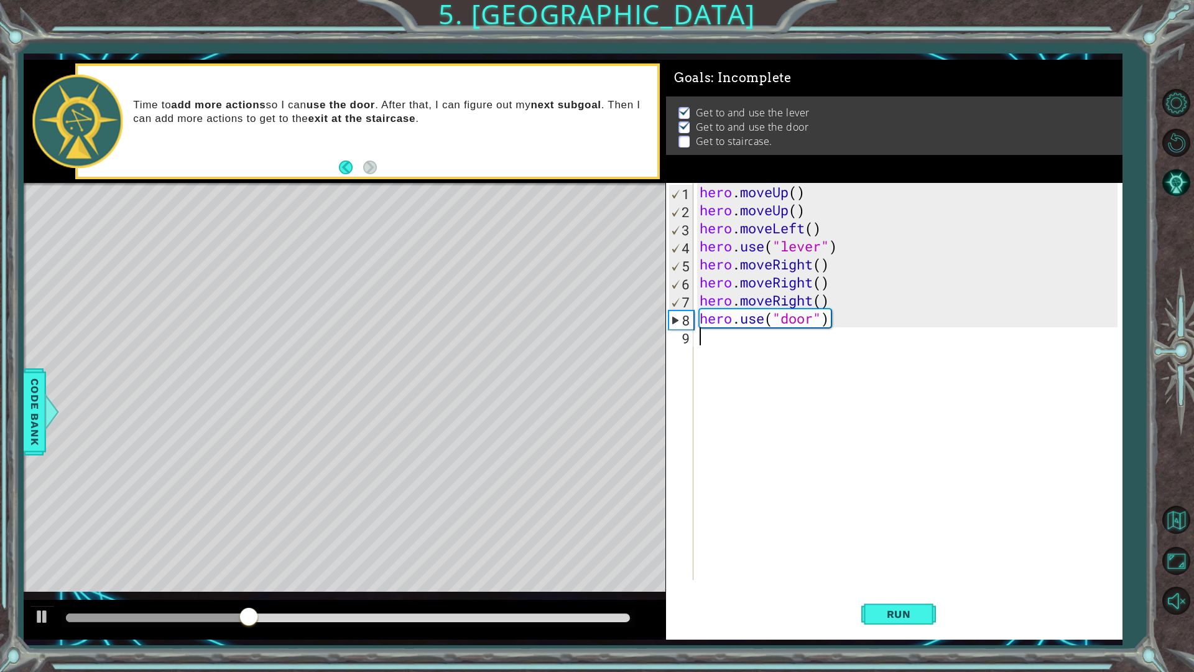
drag, startPoint x: 722, startPoint y: 351, endPoint x: 717, endPoint y: 344, distance: 8.5
click at [719, 347] on div "hero . moveUp ( ) hero . moveUp ( ) hero . moveLeft ( ) hero . use ( "lever" ) …" at bounding box center [910, 399] width 427 height 433
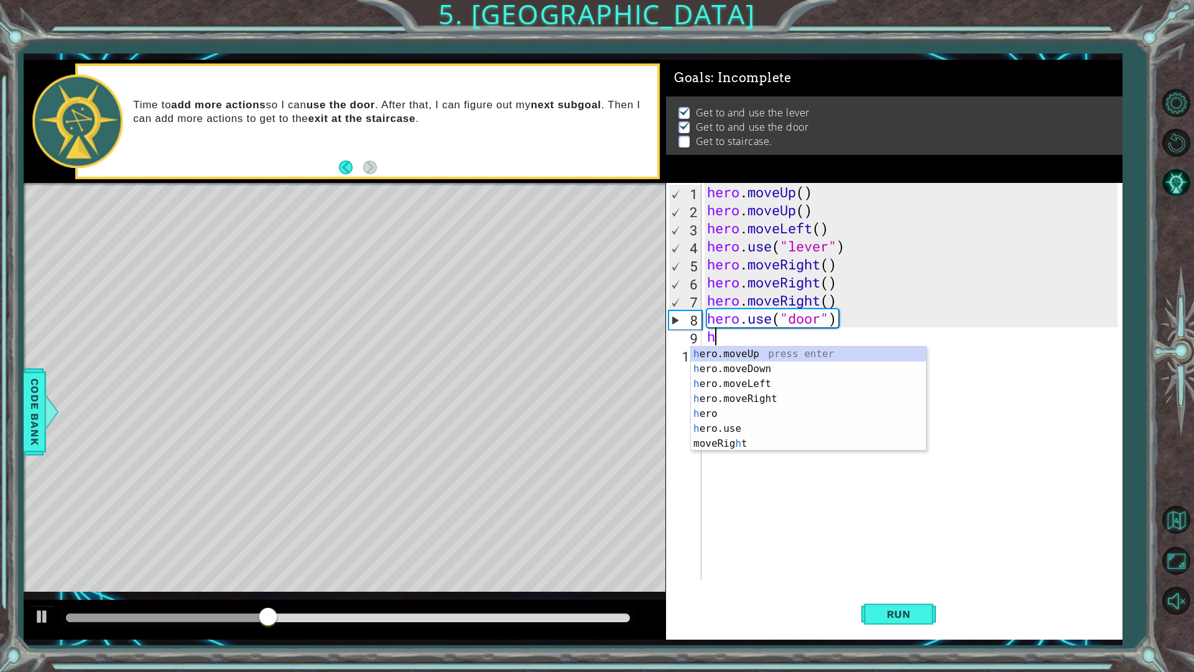
type textarea "her"
click at [790, 354] on div "her o.moveUp press enter her o.moveDown press enter her o.moveLeft press enter …" at bounding box center [815, 405] width 235 height 119
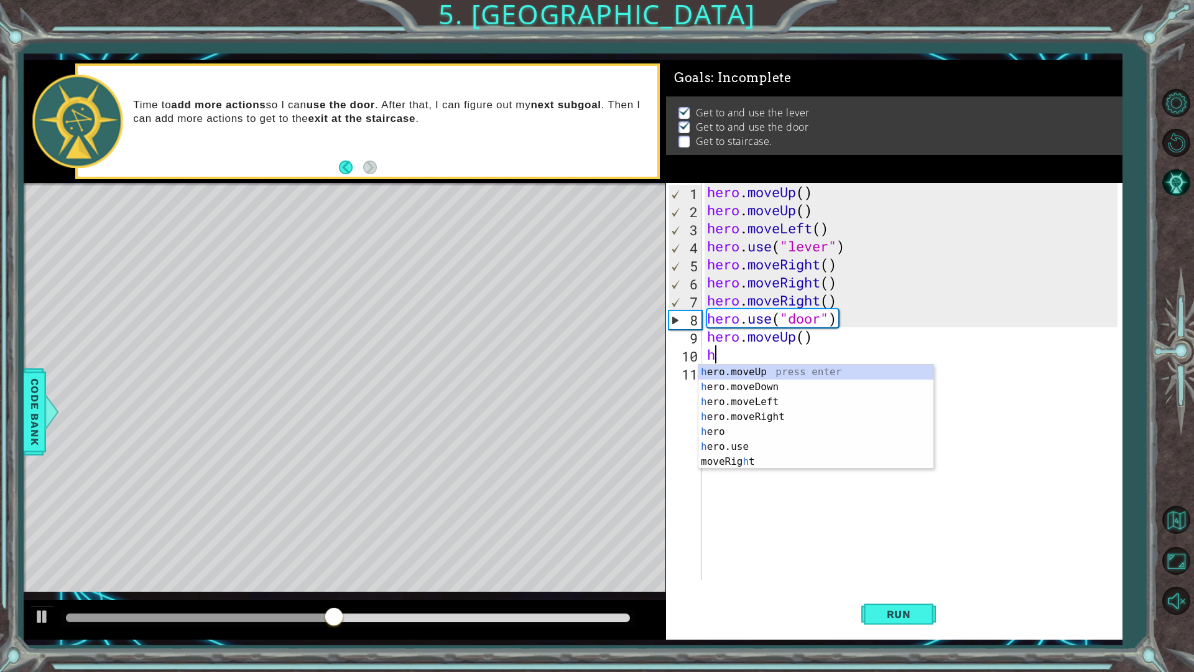
type textarea "her"
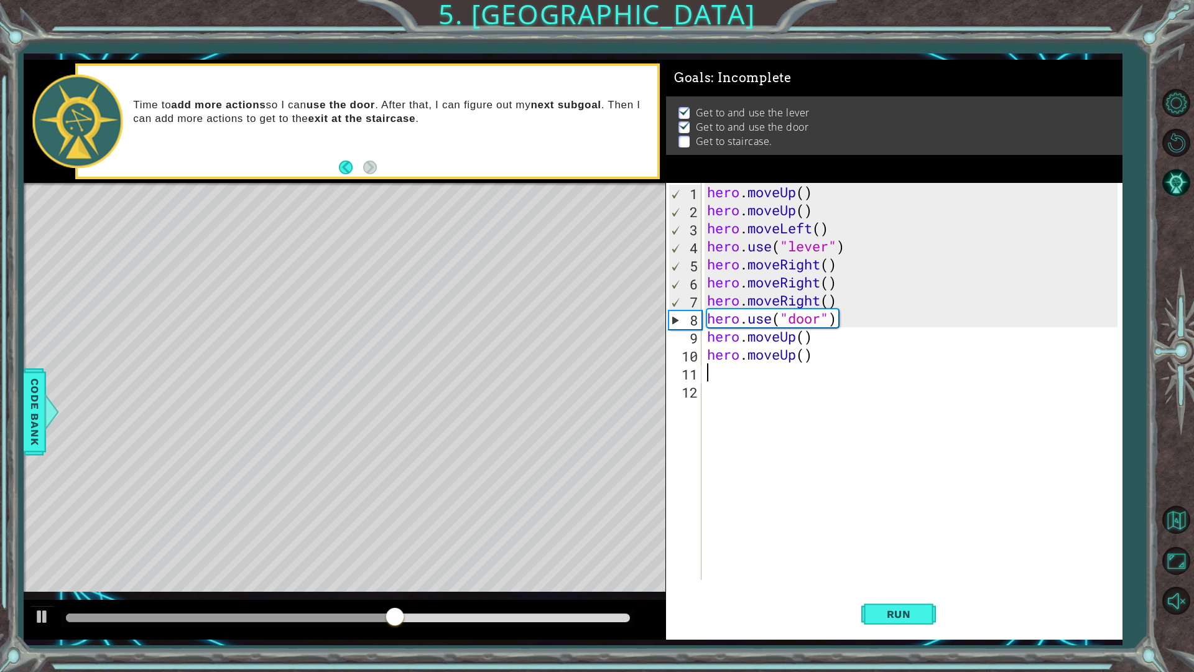
type textarea "her"
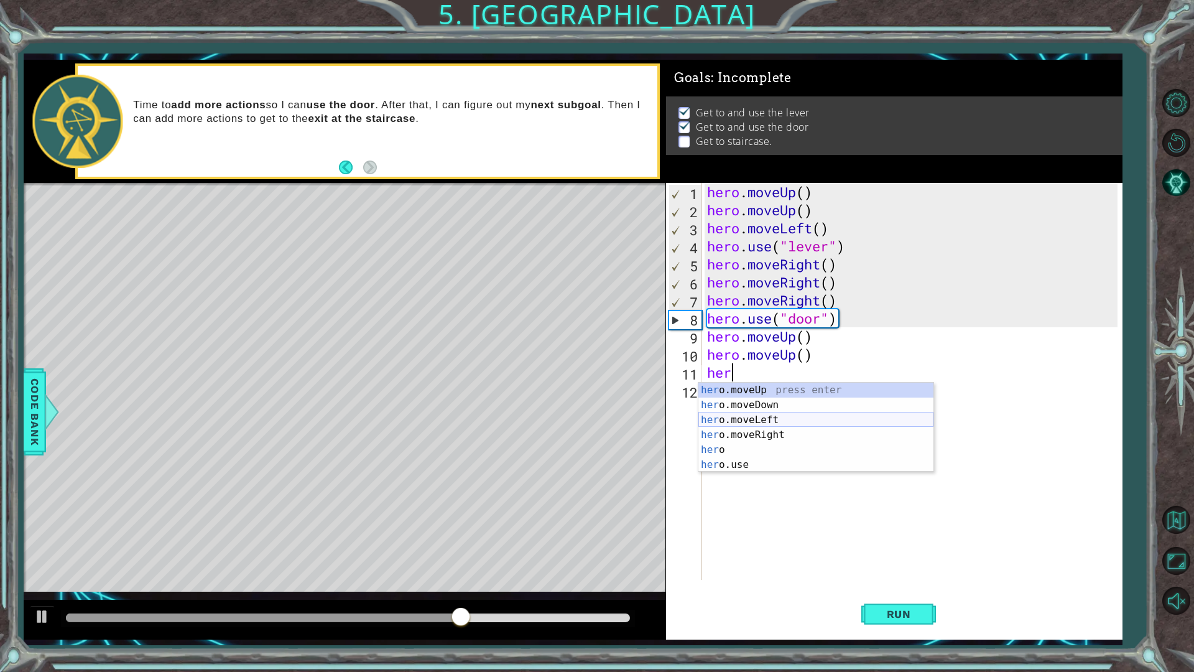
click at [759, 418] on div "her o.moveUp press enter her o.moveDown press enter her o.moveLeft press enter …" at bounding box center [815, 441] width 235 height 119
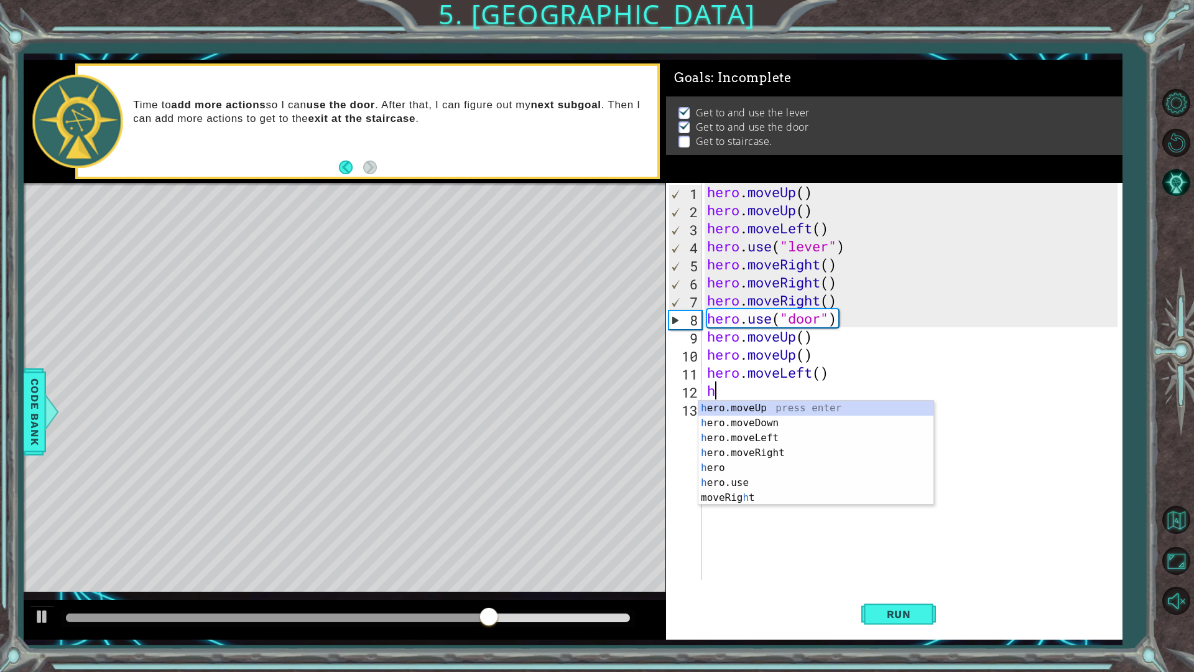
type textarea "her"
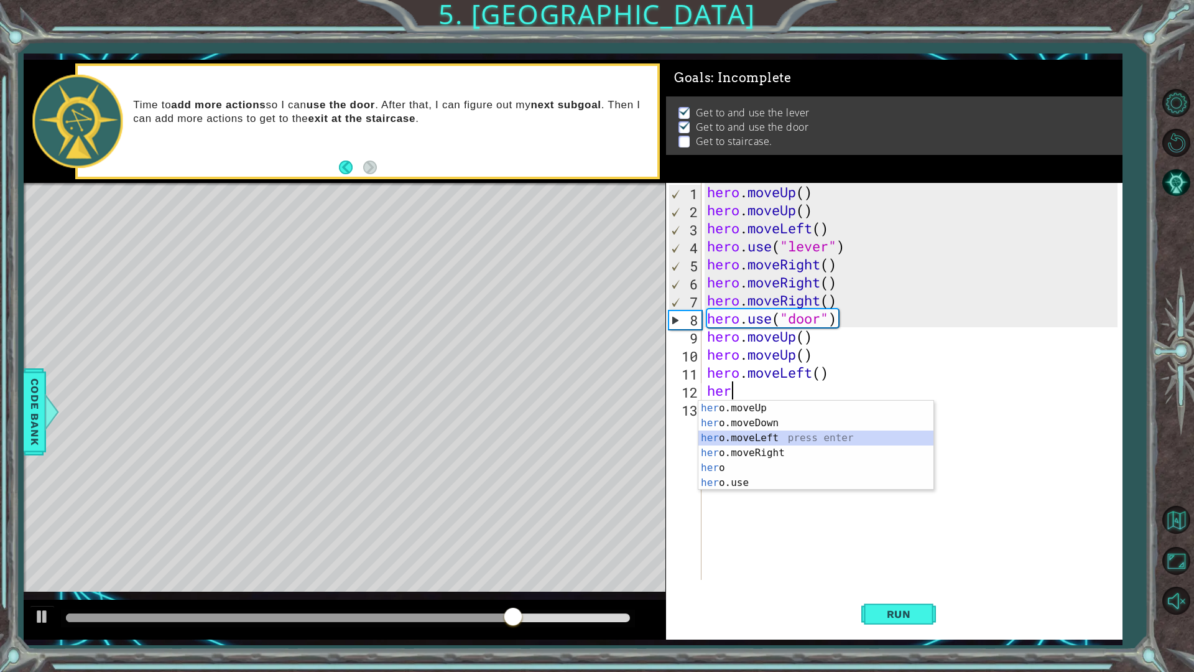
click at [772, 440] on div "her o.moveUp press enter her o.moveDown press enter her o.moveLeft press enter …" at bounding box center [815, 459] width 235 height 119
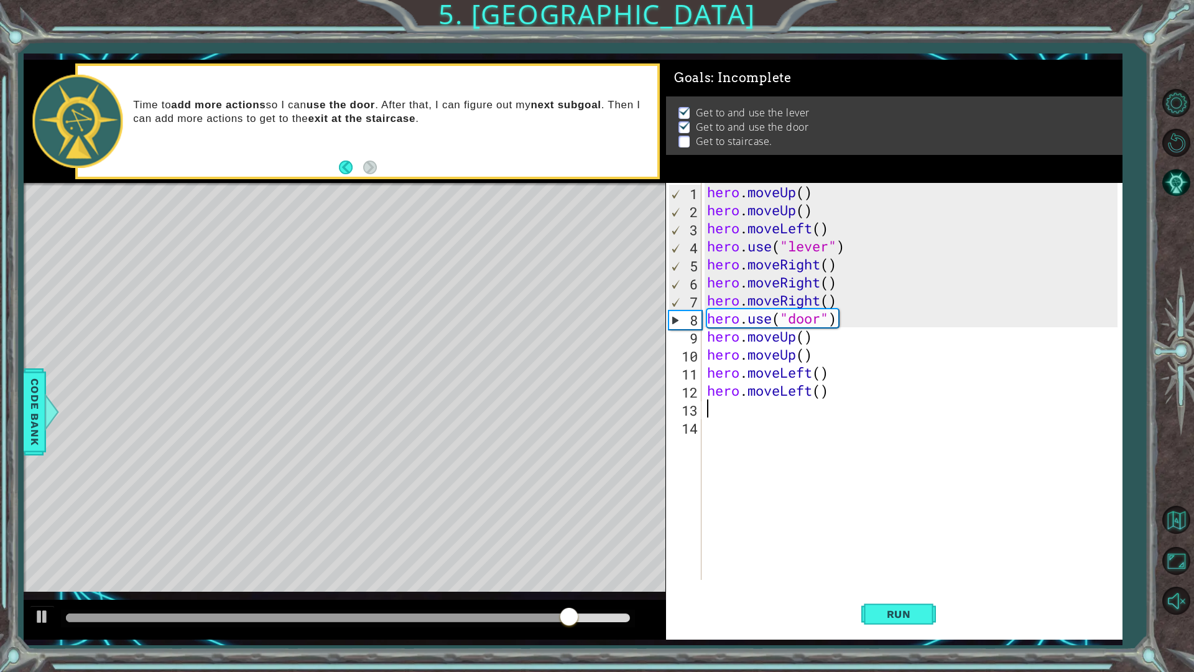
type textarea "her"
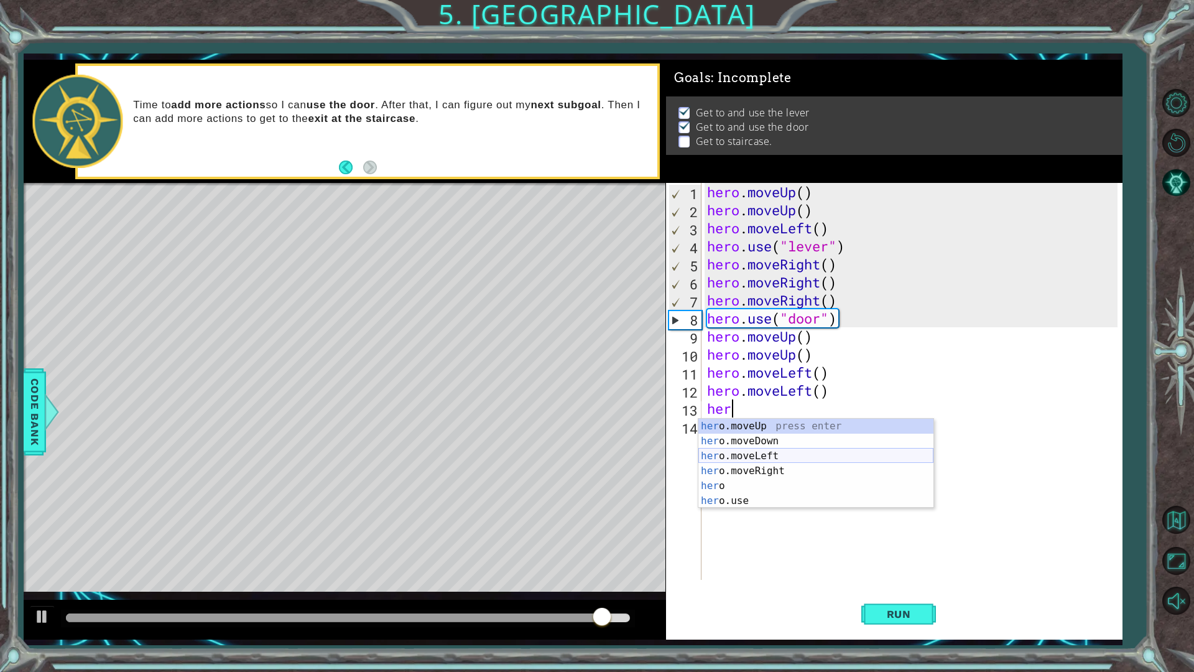
click at [719, 455] on div "her o.moveUp press enter her o.moveDown press enter her o.moveLeft press enter …" at bounding box center [815, 477] width 235 height 119
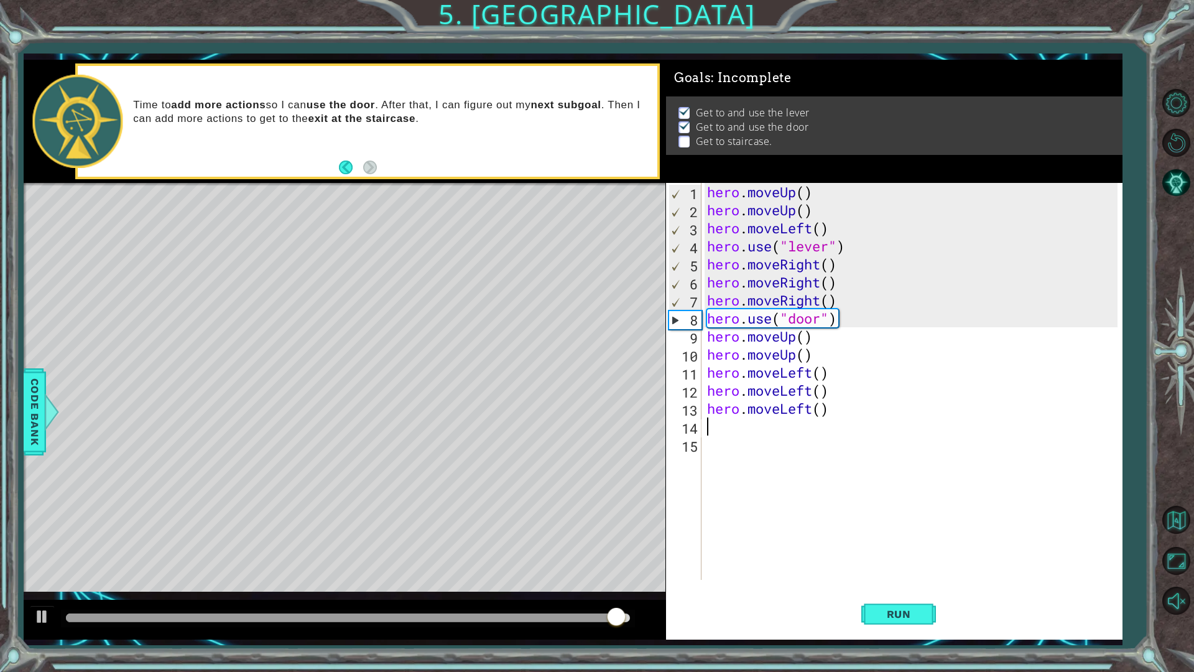
type textarea "her"
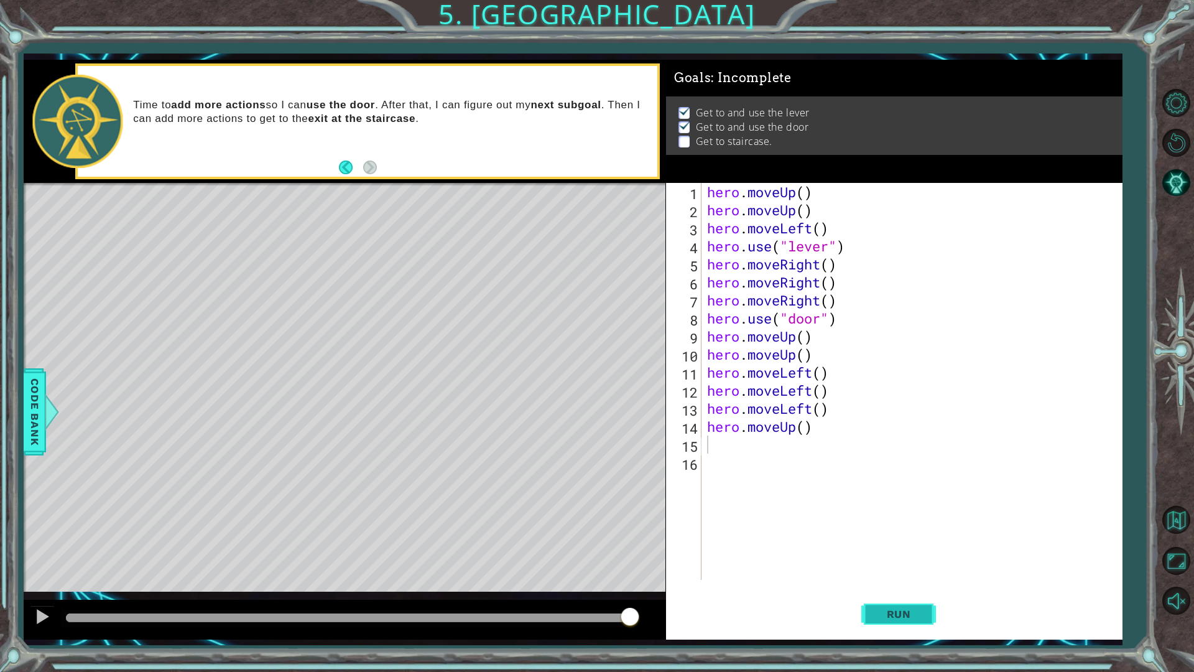
click at [885, 555] on button "Run" at bounding box center [898, 613] width 75 height 45
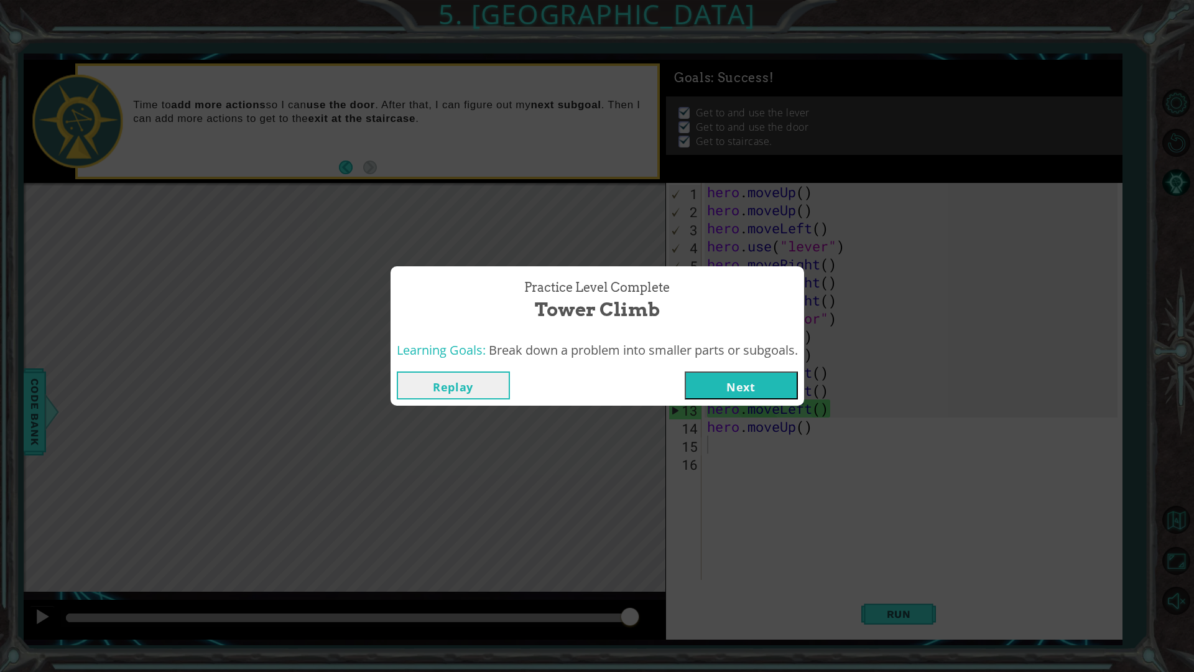
click at [707, 378] on button "Next" at bounding box center [741, 385] width 113 height 28
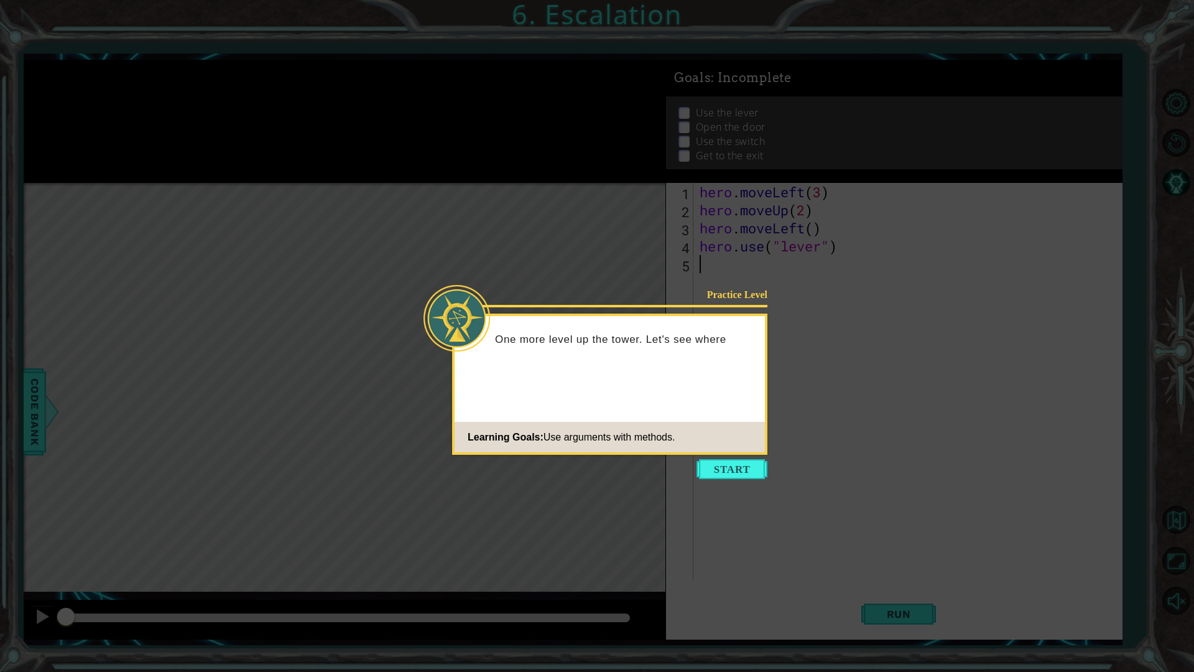
click at [737, 466] on button "Start" at bounding box center [731, 469] width 71 height 20
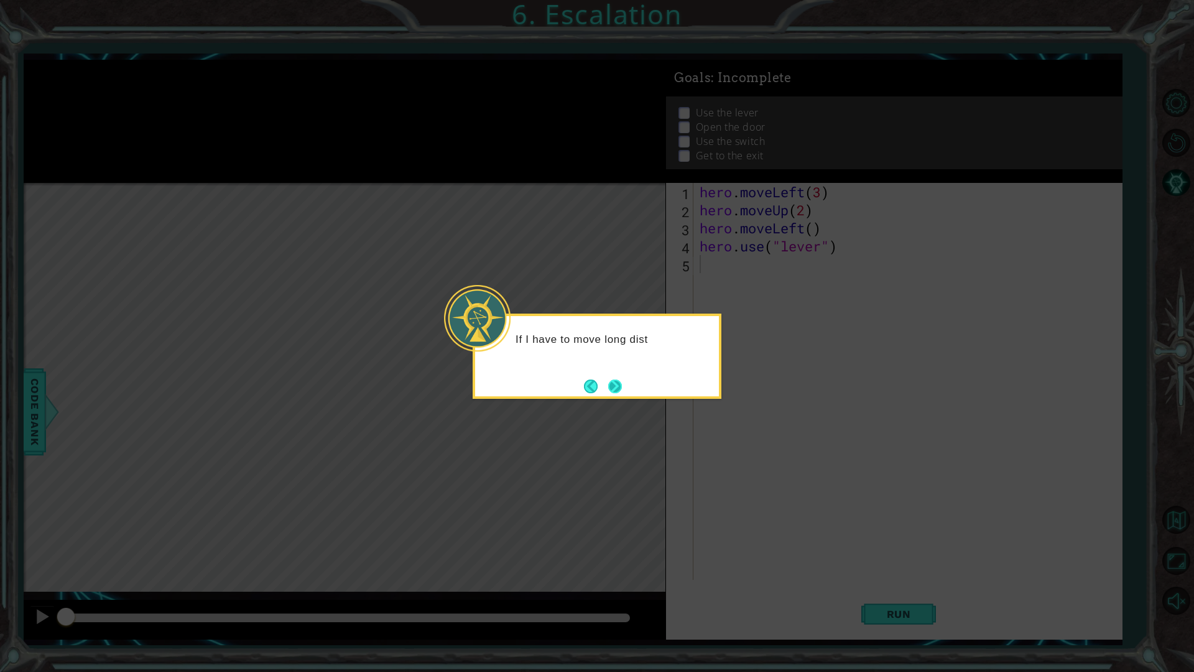
click at [622, 384] on button "Next" at bounding box center [615, 386] width 14 height 14
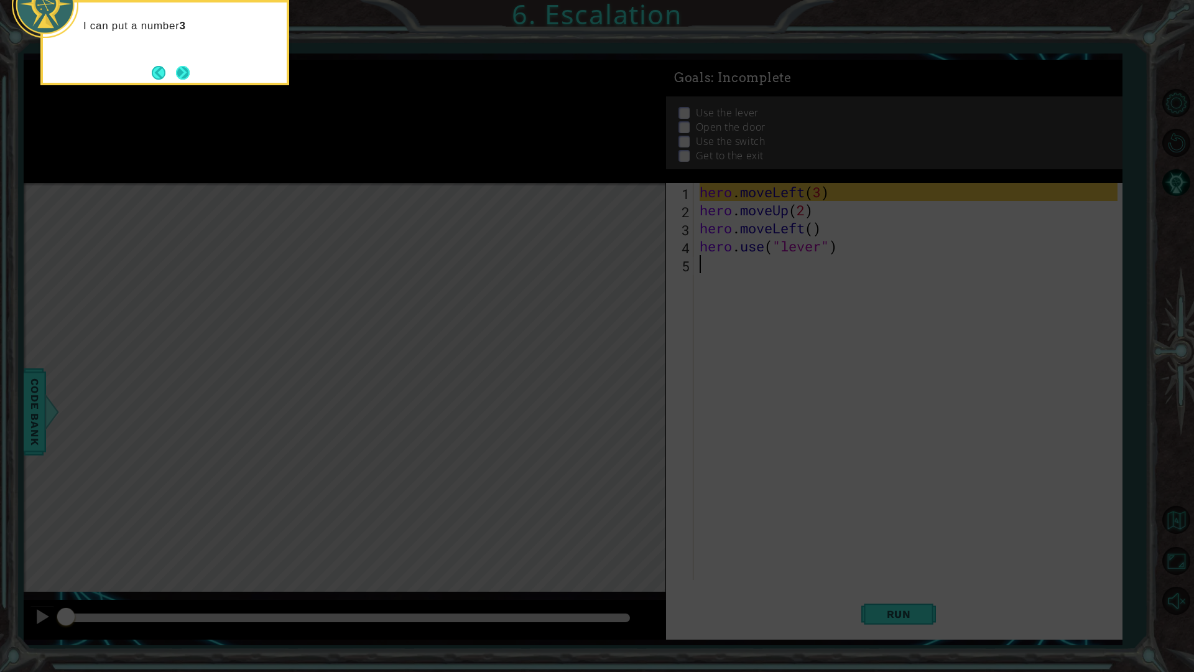
click at [185, 67] on button "Next" at bounding box center [183, 73] width 14 height 14
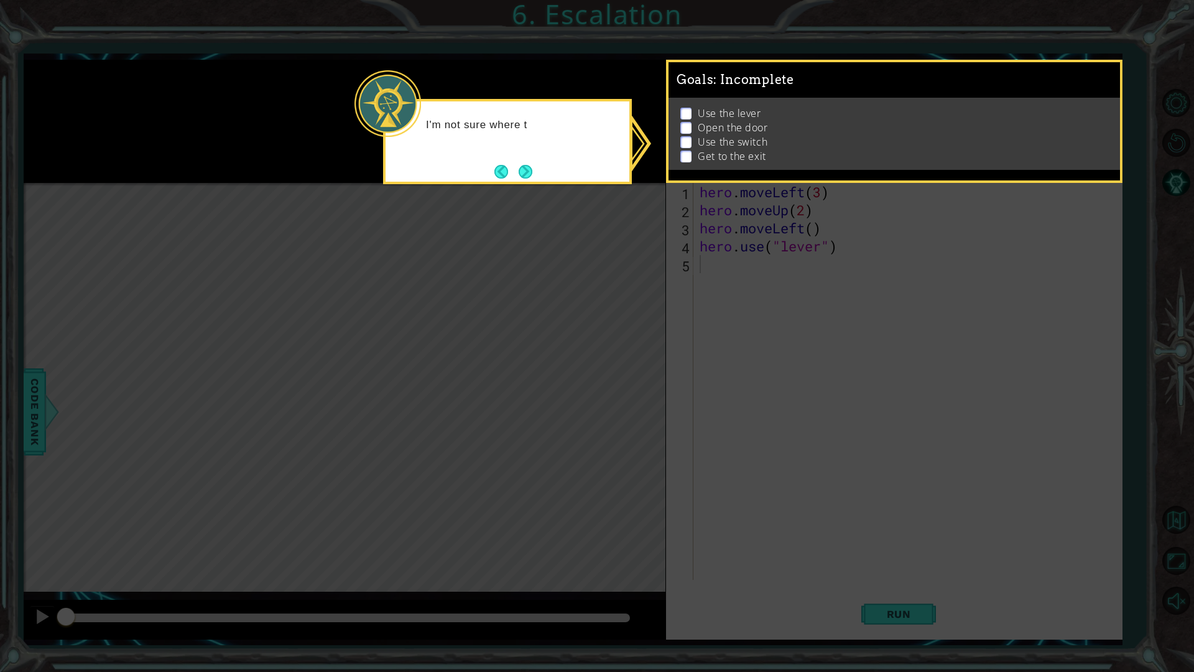
click at [716, 113] on p "Use the lever" at bounding box center [729, 113] width 63 height 14
click at [717, 133] on ul "Use the lever Open the door Use the switch Get to the exit" at bounding box center [893, 134] width 433 height 57
click at [636, 198] on icon at bounding box center [597, 336] width 1194 height 672
click at [611, 86] on icon at bounding box center [597, 336] width 1194 height 672
click at [538, 170] on div "I'm not sure where the exit is, but I can check my GOALS here and figure out wh…" at bounding box center [508, 144] width 244 height 76
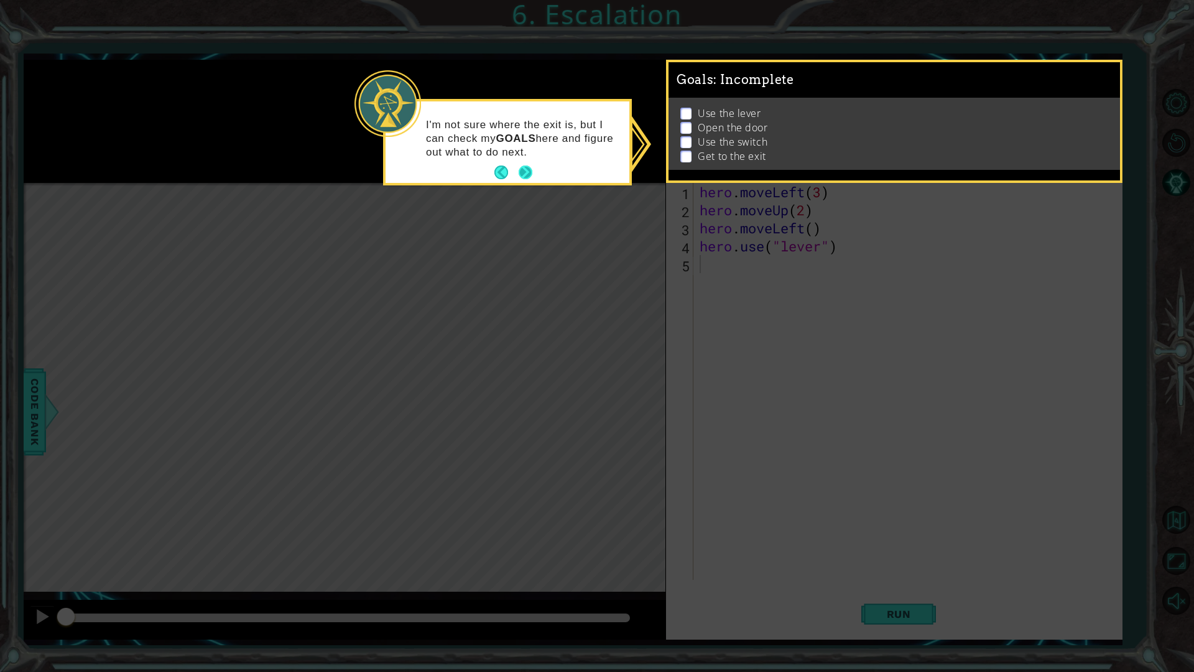
click at [533, 171] on button "Next" at bounding box center [525, 172] width 23 height 23
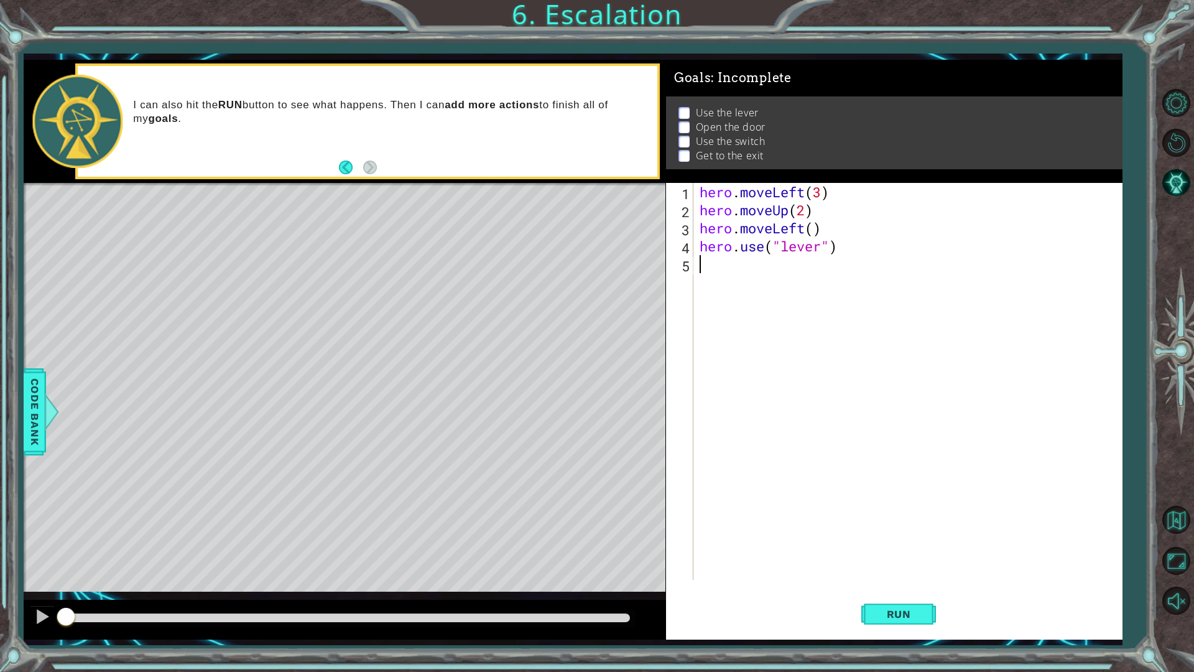
drag, startPoint x: 460, startPoint y: 323, endPoint x: 460, endPoint y: 317, distance: 6.2
click at [460, 321] on div "Level Map" at bounding box center [311, 366] width 575 height 366
click at [460, 316] on div "Level Map" at bounding box center [311, 366] width 575 height 366
click at [460, 315] on div "Level Map" at bounding box center [311, 366] width 575 height 366
click at [750, 269] on div "hero . moveLeft ( 3 ) hero . moveUp ( 2 ) hero . moveLeft ( ) hero . use ( "lev…" at bounding box center [910, 399] width 427 height 433
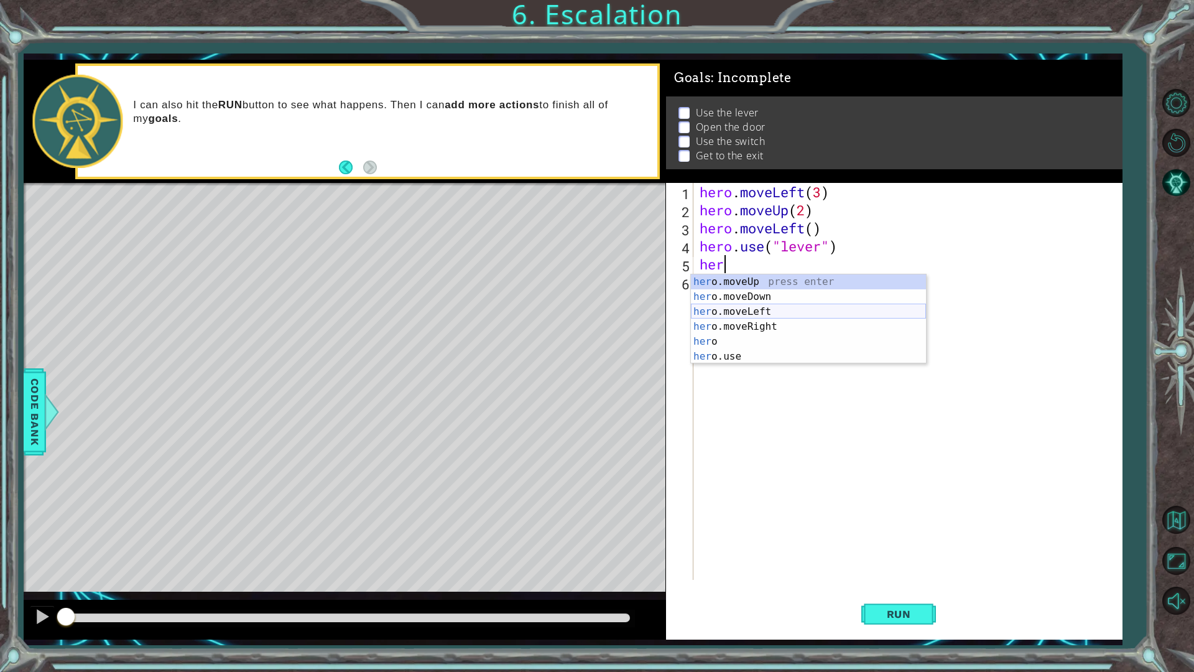
click at [762, 314] on div "her o.moveUp press enter her o.moveDown press enter her o.moveLeft press enter …" at bounding box center [808, 333] width 235 height 119
type textarea "hero.moveLeft(1)"
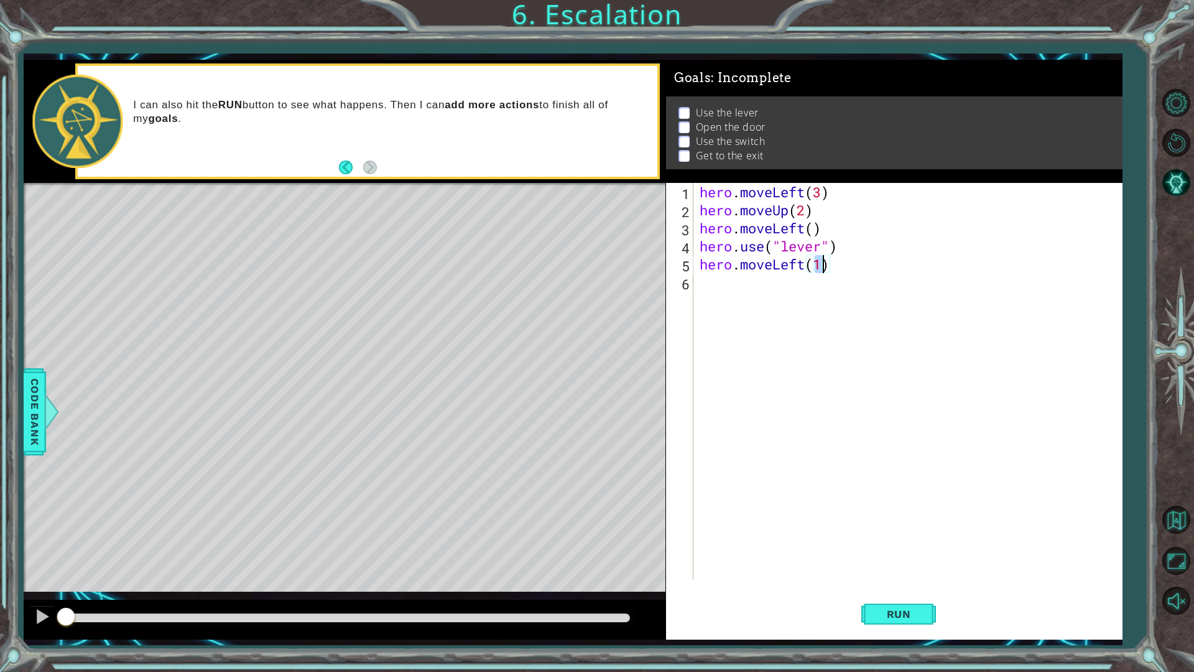
click at [698, 298] on div "hero . moveLeft ( 3 ) hero . moveUp ( 2 ) hero . moveLeft ( ) hero . use ( "lev…" at bounding box center [910, 399] width 427 height 433
type textarea "hero.moveUp(2)"
click at [746, 307] on div "hero . moveLeft ( 3 ) hero . moveUp ( 2 ) hero . moveLeft ( ) hero . use ( "lev…" at bounding box center [910, 399] width 427 height 433
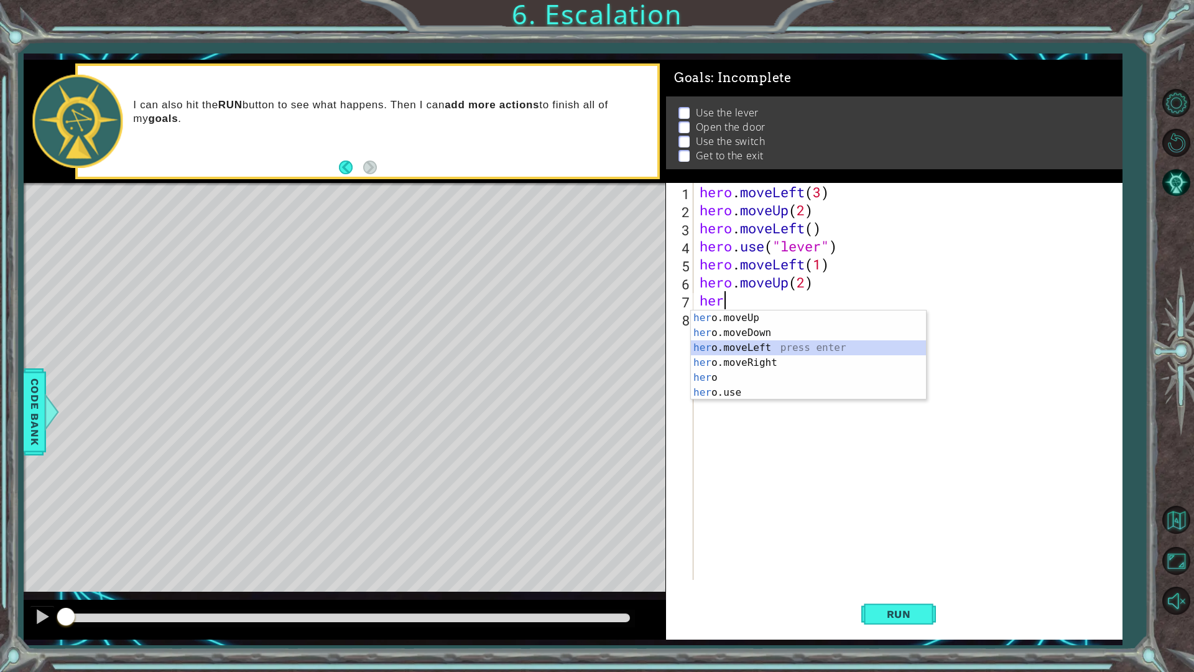
click at [762, 350] on div "her o.moveUp press enter her o.moveDown press enter her o.moveLeft press enter …" at bounding box center [808, 369] width 235 height 119
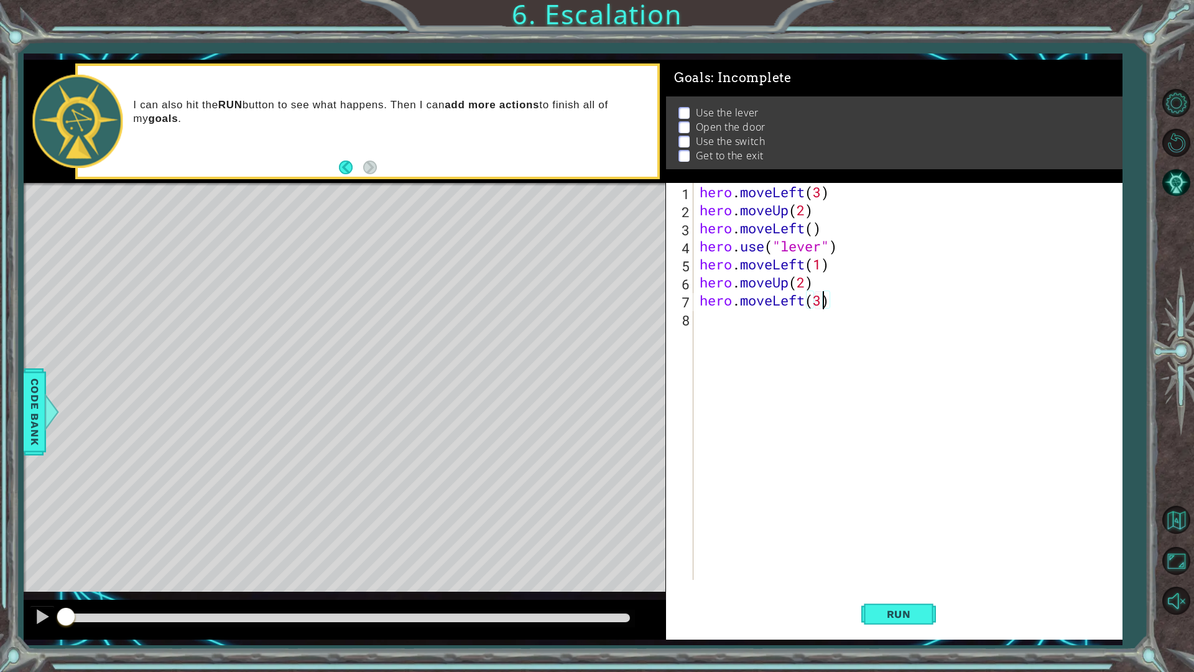
scroll to position [0, 5]
click at [897, 555] on button "Run" at bounding box center [898, 613] width 75 height 45
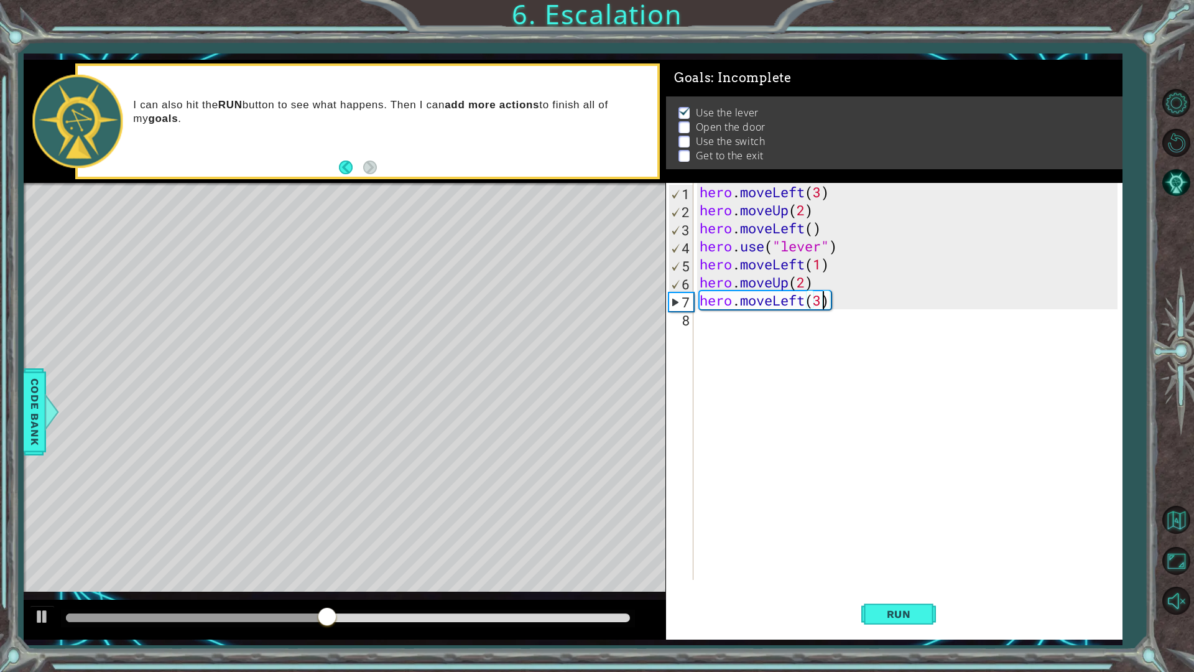
click at [811, 275] on div "hero . moveLeft ( 3 ) hero . moveUp ( 2 ) hero . moveLeft ( ) hero . use ( "lev…" at bounding box center [910, 399] width 427 height 433
type textarea "hero.moveUp(2)"
click at [698, 283] on div "hero . moveLeft ( 3 ) hero . moveUp ( 2 ) hero . moveLeft ( ) hero . use ( "lev…" at bounding box center [910, 399] width 427 height 433
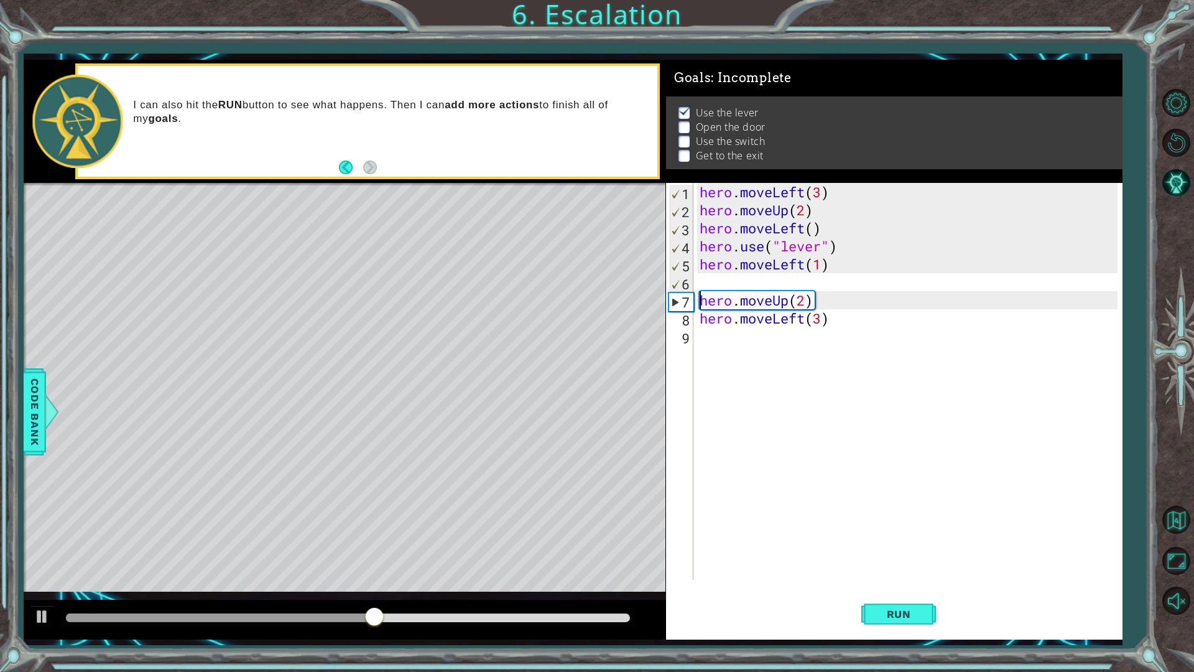
click at [698, 284] on div "hero . moveLeft ( 3 ) hero . moveUp ( 2 ) hero . moveLeft ( ) hero . use ( "lev…" at bounding box center [910, 399] width 427 height 433
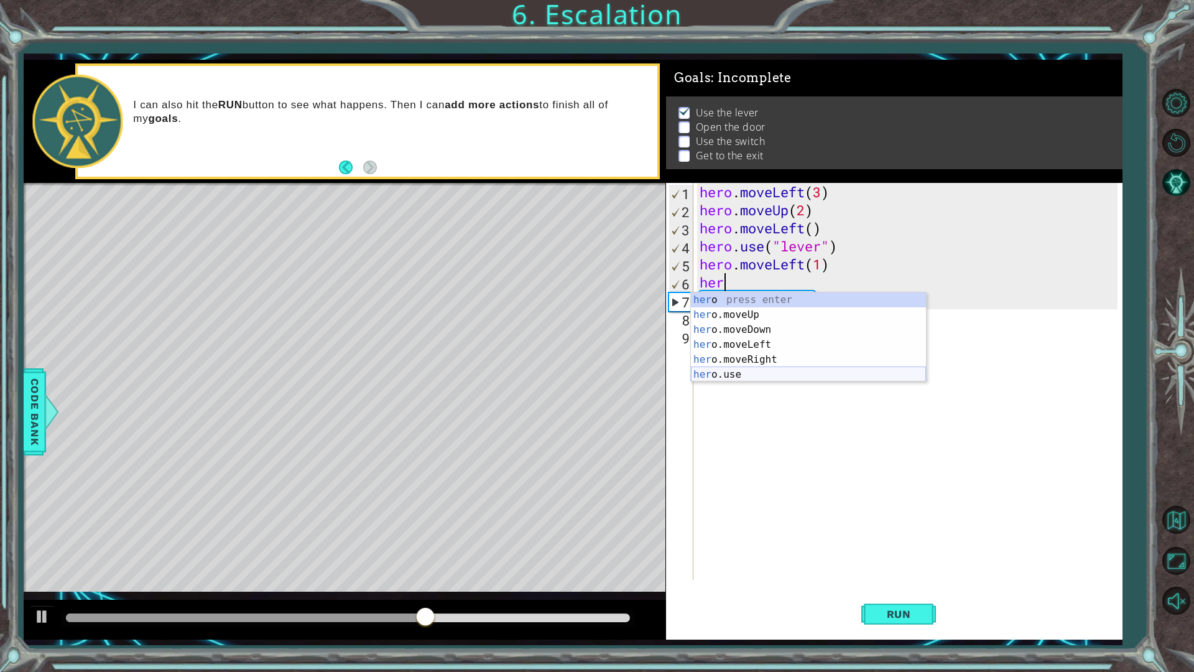
click at [751, 371] on div "her o press enter her o.moveUp press enter her o.moveDown press enter her o.mov…" at bounding box center [808, 351] width 235 height 119
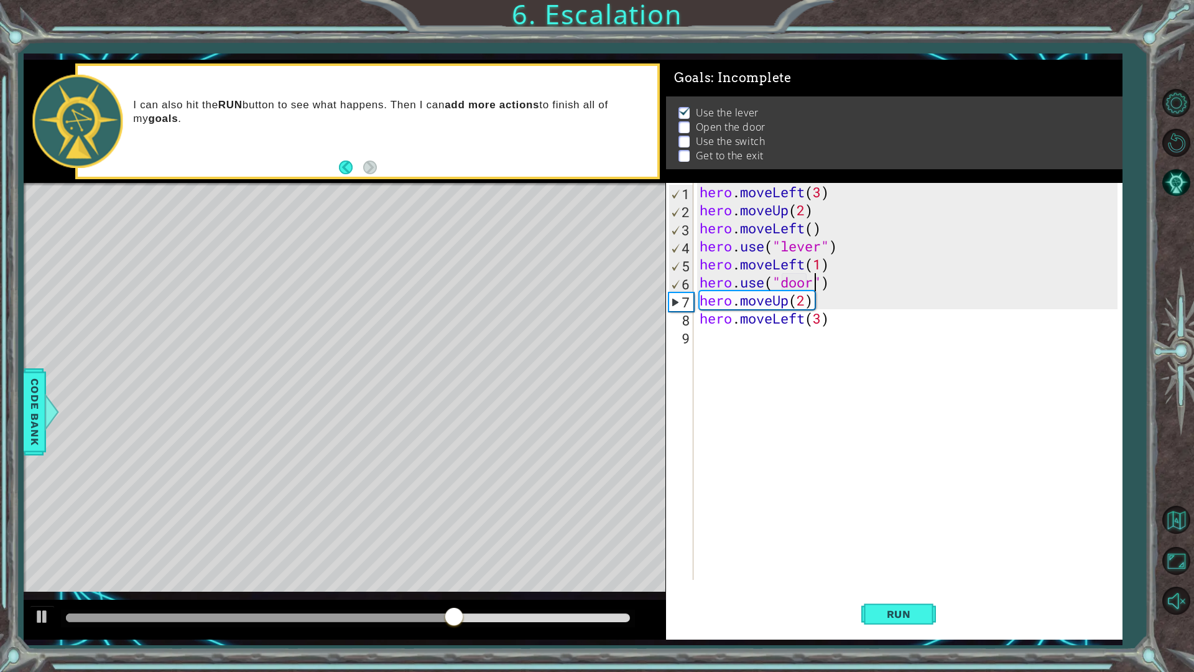
scroll to position [0, 5]
click at [903, 555] on span "Run" at bounding box center [898, 614] width 49 height 12
drag, startPoint x: 103, startPoint y: 615, endPoint x: 263, endPoint y: 621, distance: 159.9
click at [263, 555] on div at bounding box center [264, 617] width 22 height 22
click at [784, 323] on div "hero . moveLeft ( 3 ) hero . moveUp ( 2 ) hero . moveLeft ( ) hero . use ( "lev…" at bounding box center [910, 399] width 427 height 433
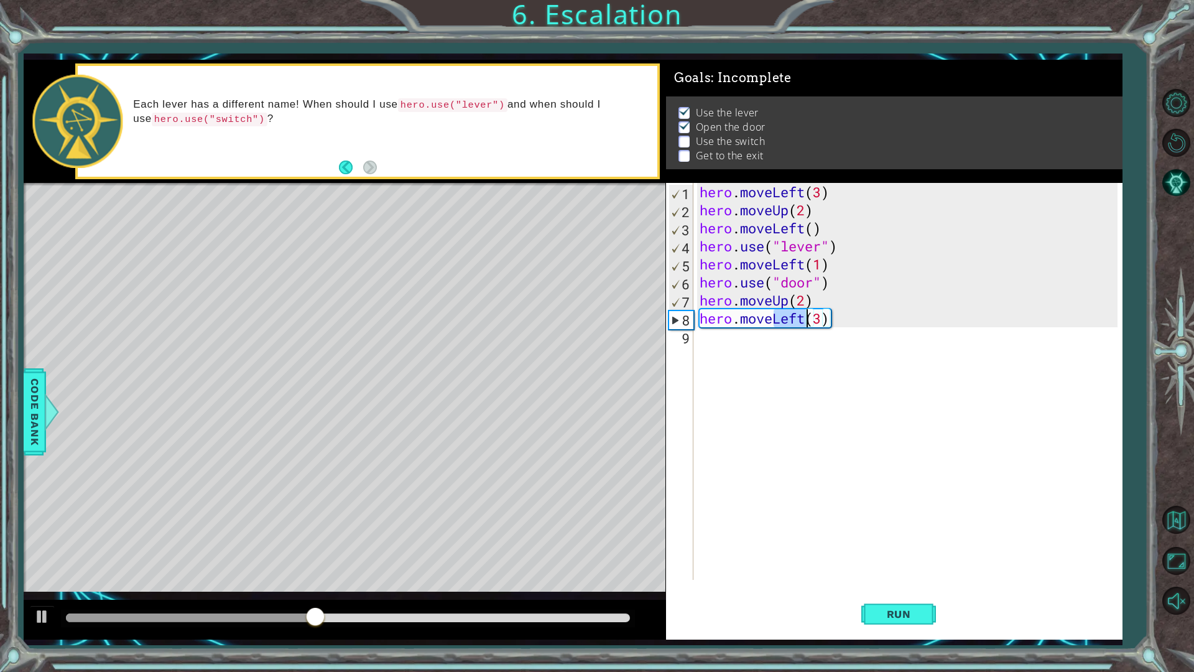
drag, startPoint x: 774, startPoint y: 319, endPoint x: 806, endPoint y: 323, distance: 32.5
click at [806, 323] on div "hero . moveLeft ( 3 ) hero . moveUp ( 2 ) hero . moveLeft ( ) hero . use ( "lev…" at bounding box center [910, 399] width 427 height 433
type textarea "hero.moveRight(3)"
click at [902, 555] on span "Run" at bounding box center [898, 614] width 49 height 12
drag, startPoint x: 121, startPoint y: 614, endPoint x: 318, endPoint y: 611, distance: 197.1
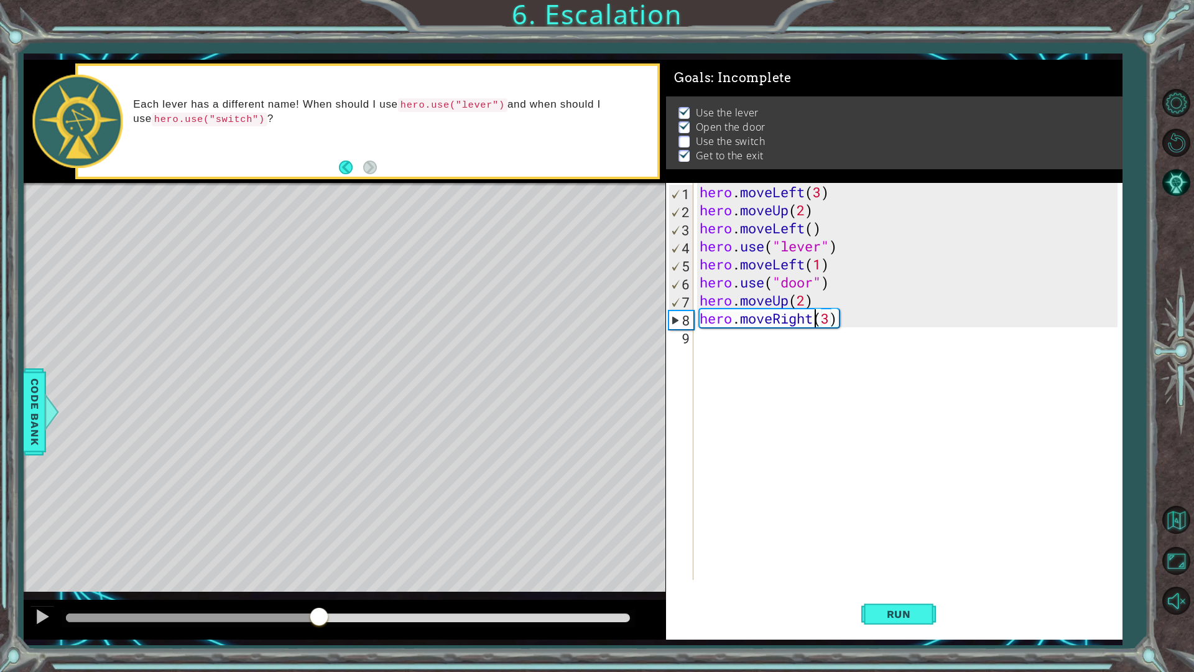
click at [318, 555] on div at bounding box center [319, 617] width 22 height 22
drag, startPoint x: 318, startPoint y: 611, endPoint x: 308, endPoint y: 612, distance: 10.0
click at [308, 555] on div at bounding box center [309, 617] width 22 height 22
drag, startPoint x: 308, startPoint y: 612, endPoint x: 295, endPoint y: 612, distance: 13.1
click at [295, 555] on div at bounding box center [347, 617] width 573 height 17
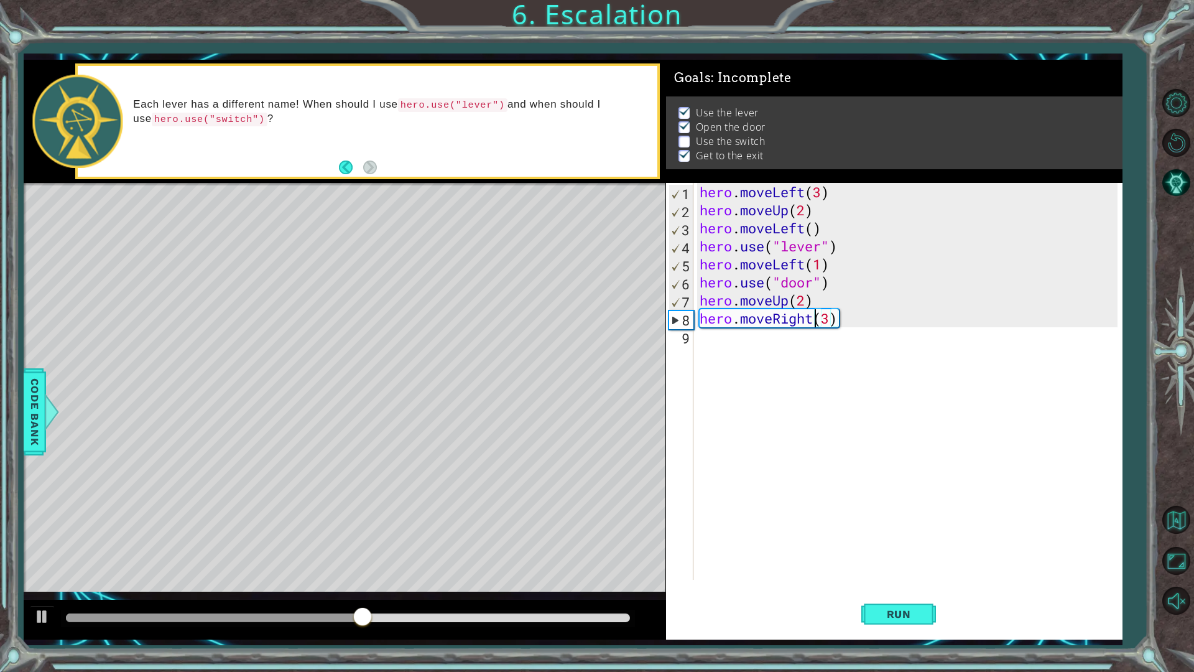
click at [746, 348] on div "hero . moveLeft ( 3 ) hero . moveUp ( 2 ) hero . moveLeft ( ) hero . use ( "lev…" at bounding box center [910, 399] width 427 height 433
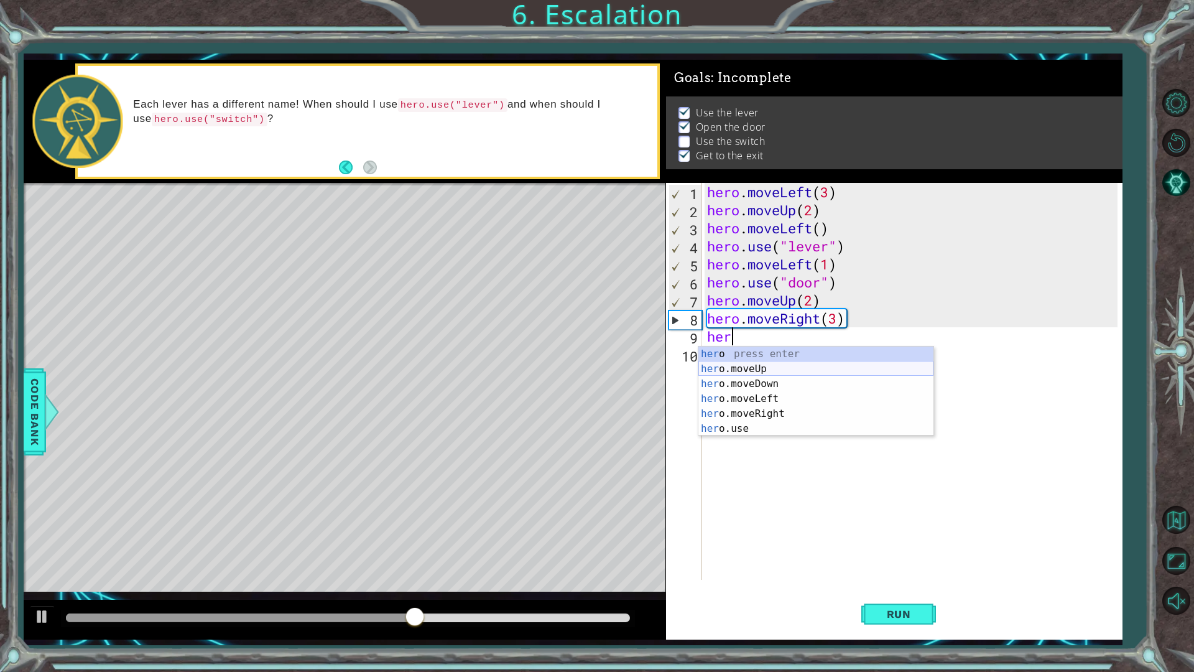
click at [739, 365] on div "her o press enter her o.moveUp press enter her o.moveDown press enter her o.mov…" at bounding box center [815, 405] width 235 height 119
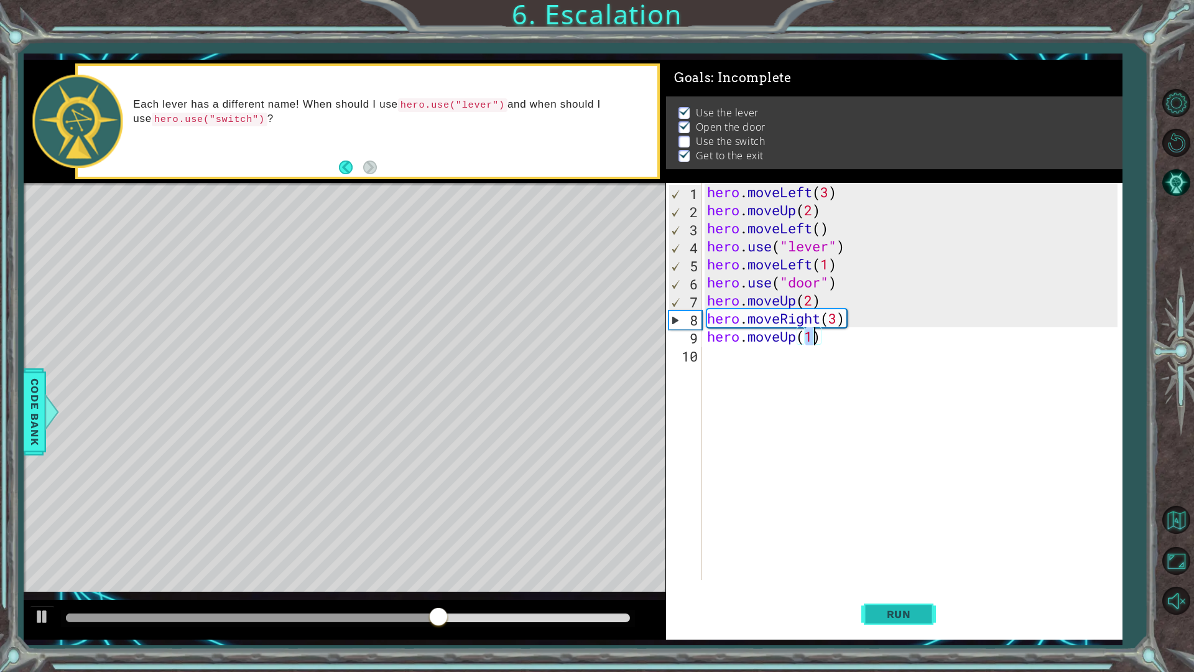
click at [882, 555] on span "Run" at bounding box center [898, 614] width 49 height 12
drag, startPoint x: 90, startPoint y: 618, endPoint x: 306, endPoint y: 605, distance: 216.2
click at [306, 555] on div at bounding box center [345, 619] width 642 height 40
click at [832, 325] on div "hero . moveLeft ( 3 ) hero . moveUp ( 2 ) hero . moveLeft ( ) hero . use ( "lev…" at bounding box center [915, 399] width 420 height 433
click at [841, 324] on div "hero . moveLeft ( 3 ) hero . moveUp ( 2 ) hero . moveLeft ( ) hero . use ( "lev…" at bounding box center [915, 399] width 420 height 433
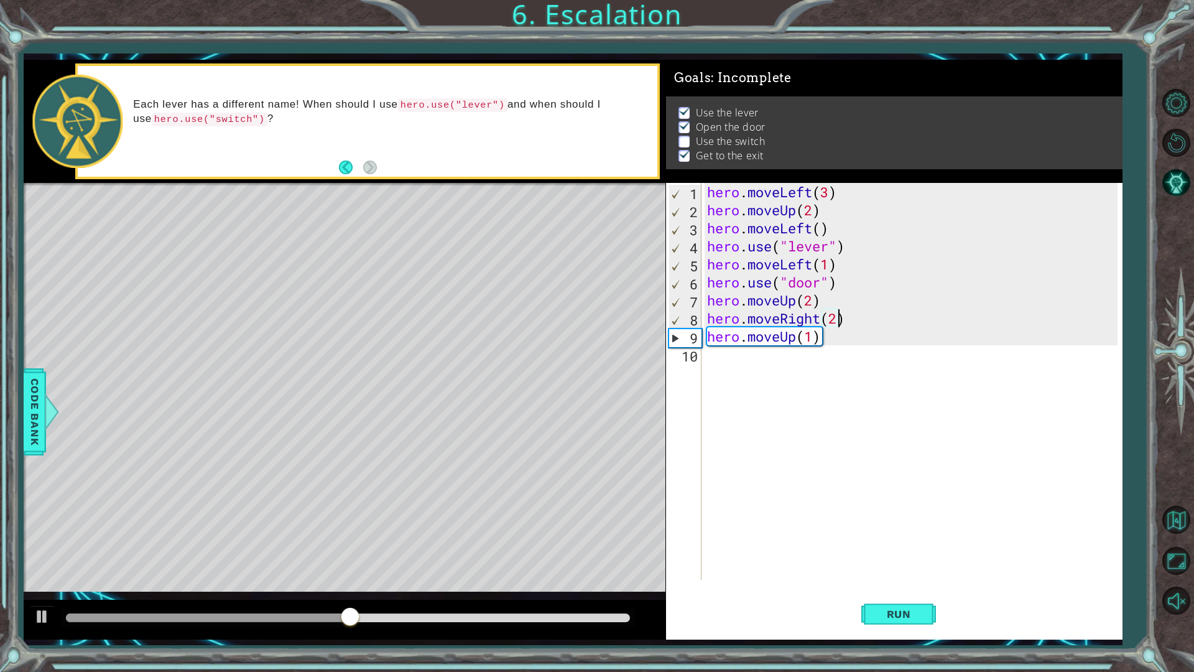
scroll to position [0, 6]
click at [814, 341] on div "hero . moveLeft ( 3 ) hero . moveUp ( 2 ) hero . moveLeft ( ) hero . use ( "lev…" at bounding box center [915, 399] width 420 height 433
drag, startPoint x: 833, startPoint y: 336, endPoint x: 708, endPoint y: 355, distance: 126.5
click at [700, 357] on div "hero.moveUp(1) 1 2 3 4 5 6 7 8 9 10 hero . moveLeft ( 3 ) hero . moveUp ( 2 ) h…" at bounding box center [892, 381] width 452 height 397
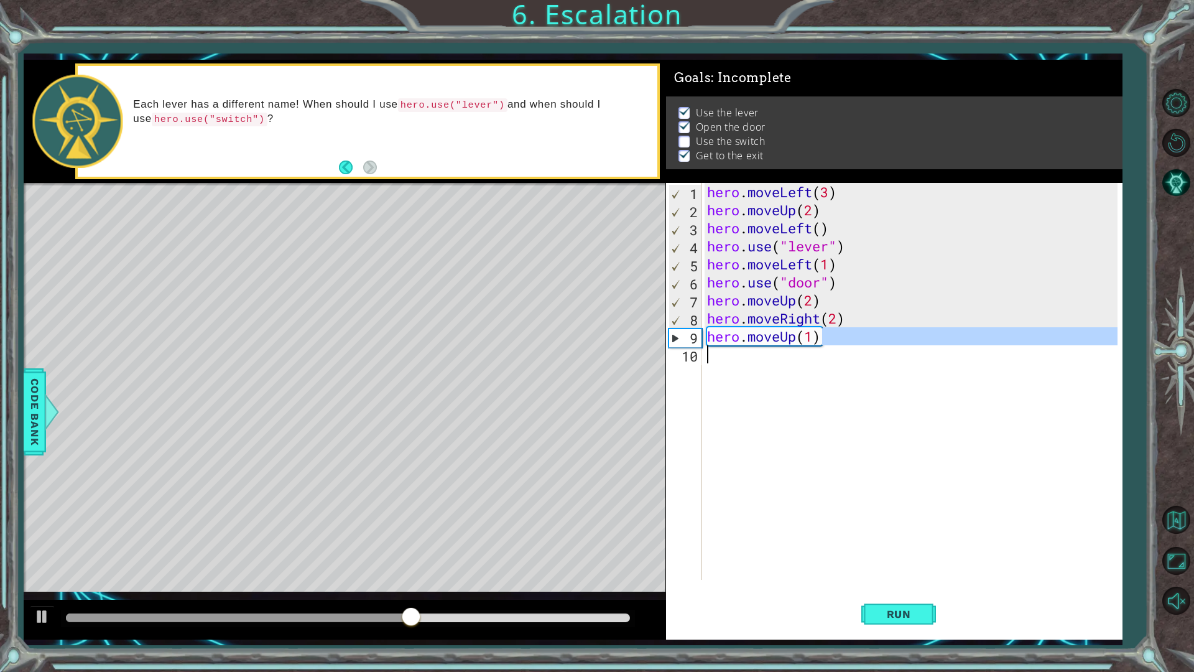
type textarea "hero.moveUp(1)"
click at [711, 354] on div "hero . moveLeft ( 3 ) hero . moveUp ( 2 ) hero . moveLeft ( ) hero . use ( "lev…" at bounding box center [911, 381] width 413 height 397
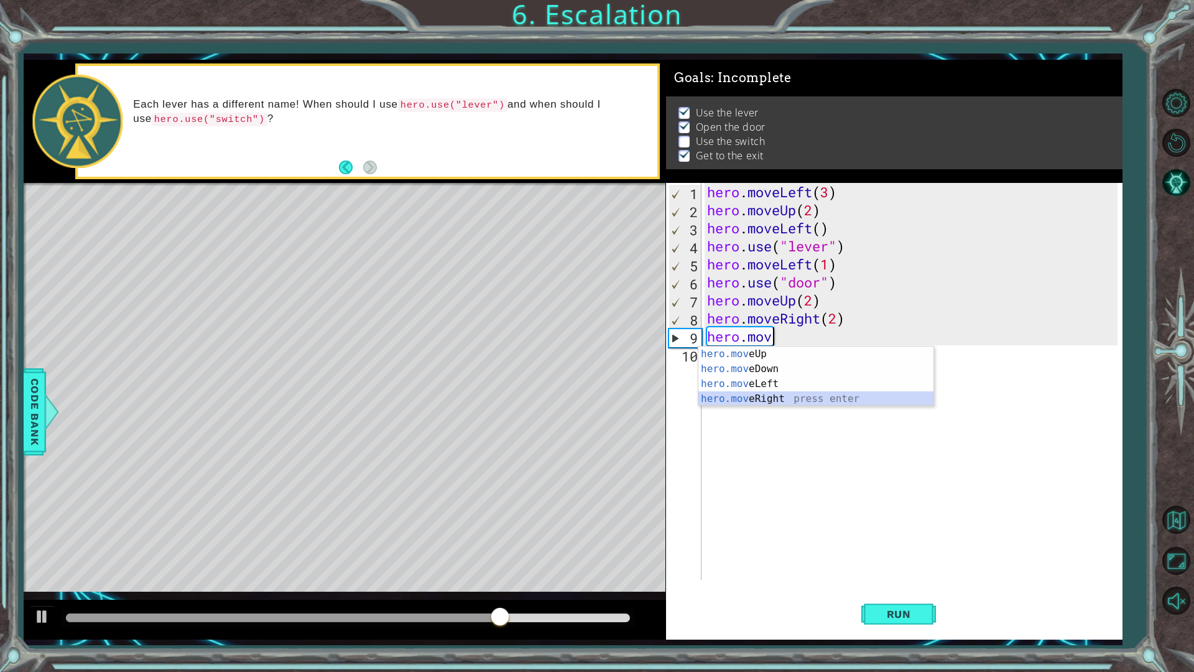
click at [744, 397] on div "hero.mov eUp press enter hero.mov eDown press enter hero.mov eLeft press enter …" at bounding box center [815, 391] width 235 height 90
type textarea "hero.moveRight(1)"
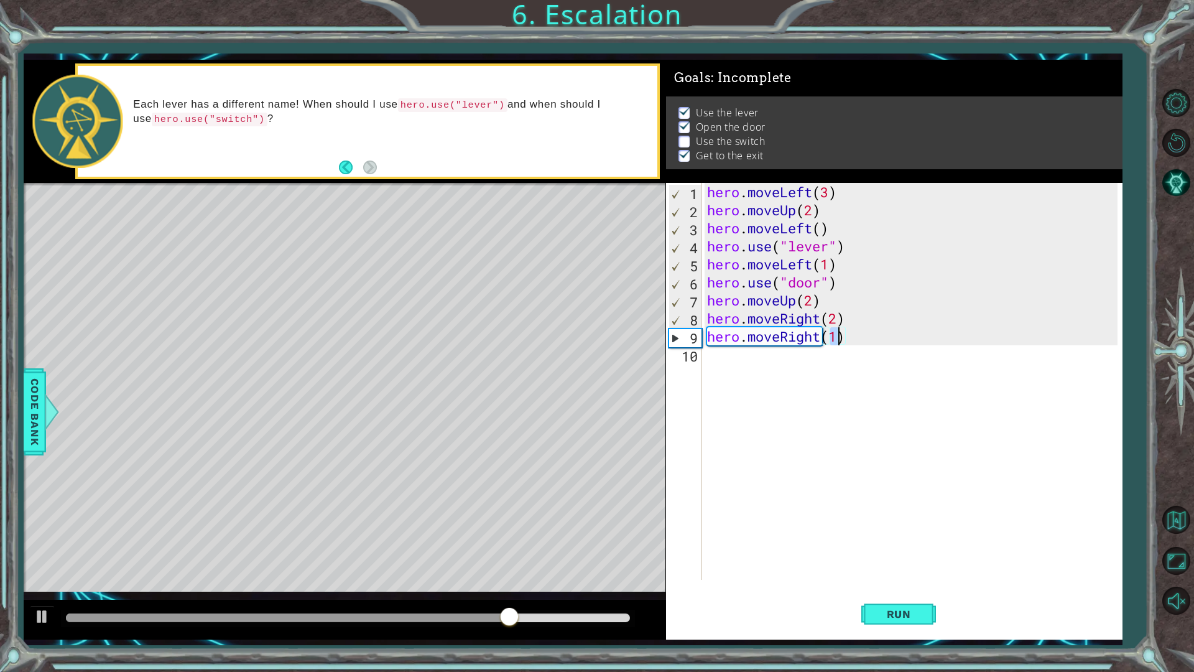
click at [728, 358] on div "hero . moveLeft ( 3 ) hero . moveUp ( 2 ) hero . moveLeft ( ) hero . use ( "lev…" at bounding box center [915, 399] width 420 height 433
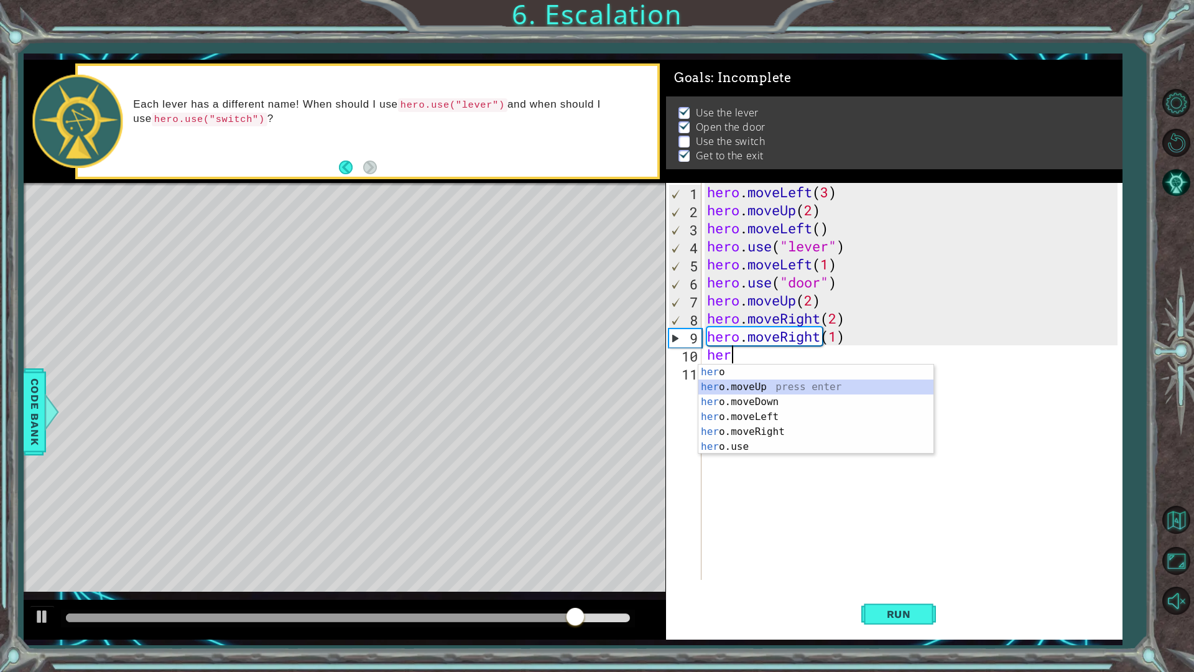
click at [746, 386] on div "her o press enter her o.moveUp press enter her o.moveDown press enter her o.mov…" at bounding box center [815, 423] width 235 height 119
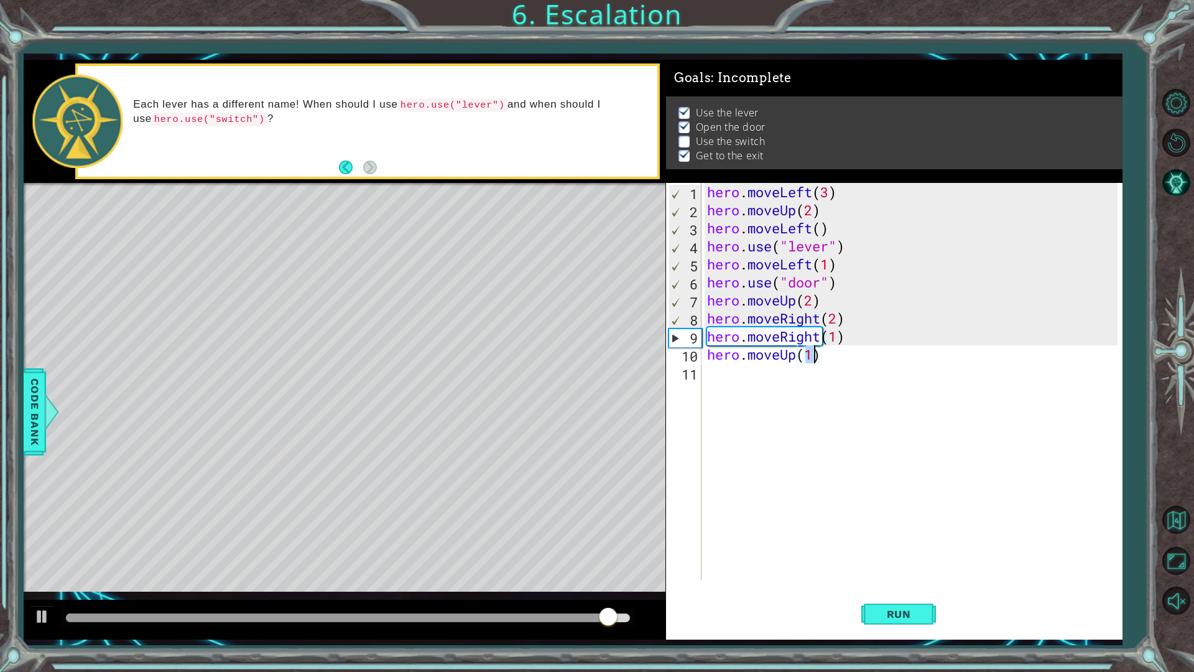
scroll to position [0, 4]
click at [905, 555] on span "Run" at bounding box center [898, 614] width 49 height 12
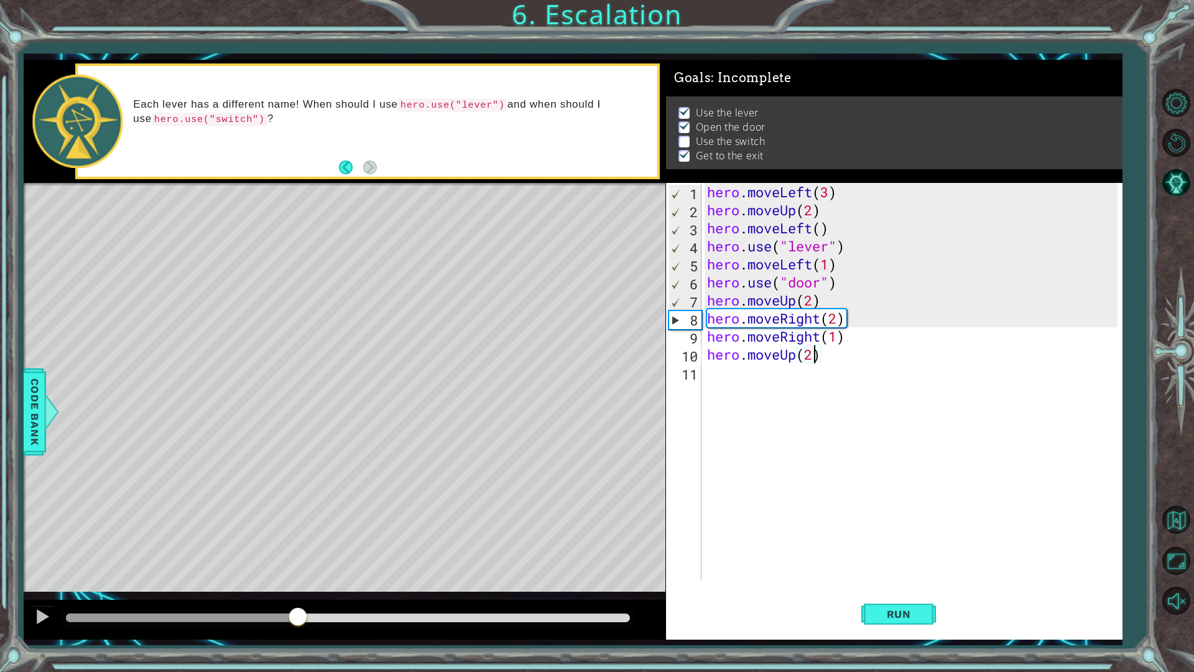
drag, startPoint x: 115, startPoint y: 619, endPoint x: 298, endPoint y: 615, distance: 183.5
click at [298, 555] on div at bounding box center [298, 617] width 22 height 22
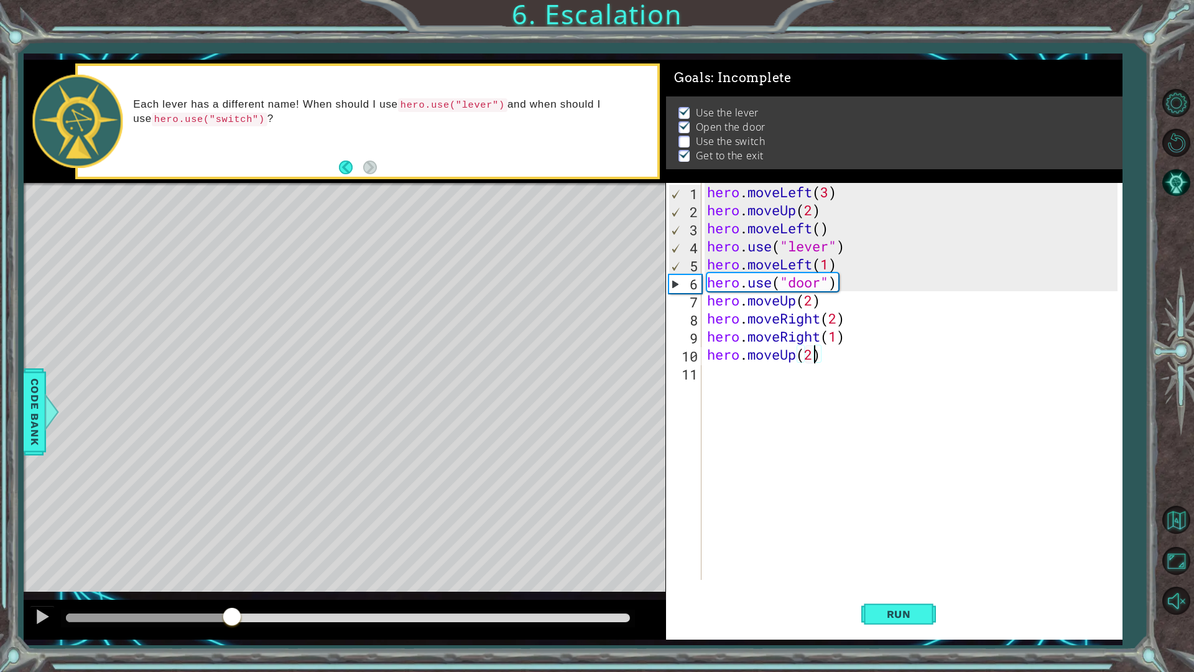
drag, startPoint x: 298, startPoint y: 616, endPoint x: 232, endPoint y: 622, distance: 66.8
click at [232, 555] on div at bounding box center [149, 617] width 166 height 9
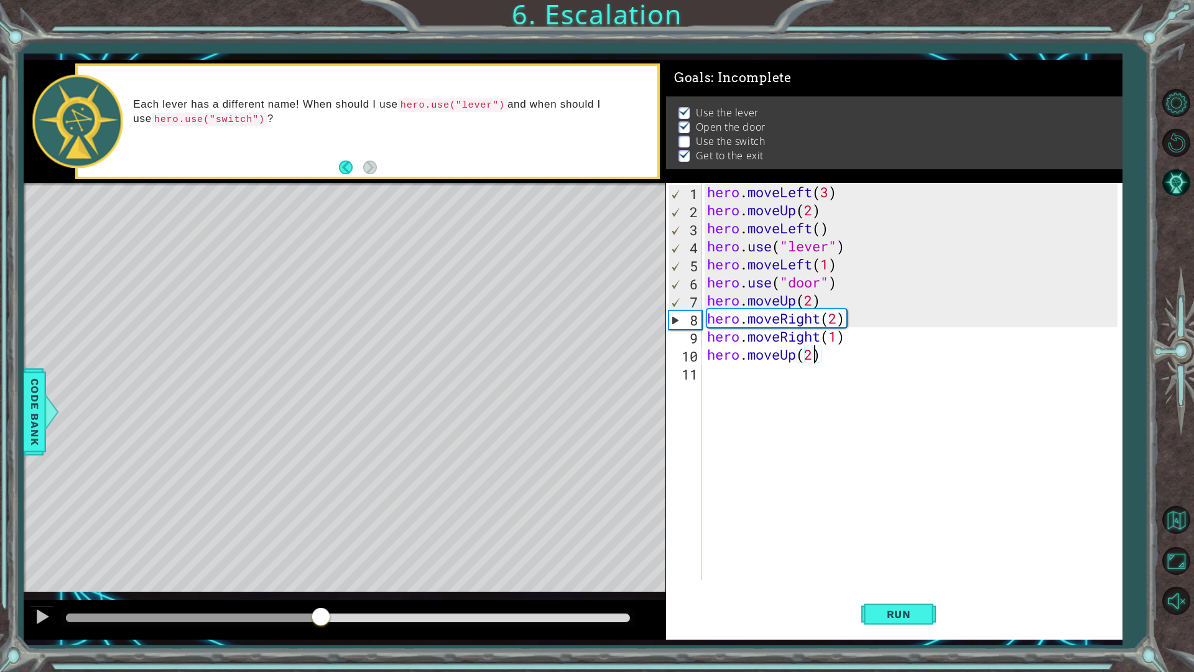
drag, startPoint x: 325, startPoint y: 607, endPoint x: 320, endPoint y: 617, distance: 12.0
click at [320, 555] on div at bounding box center [321, 617] width 22 height 22
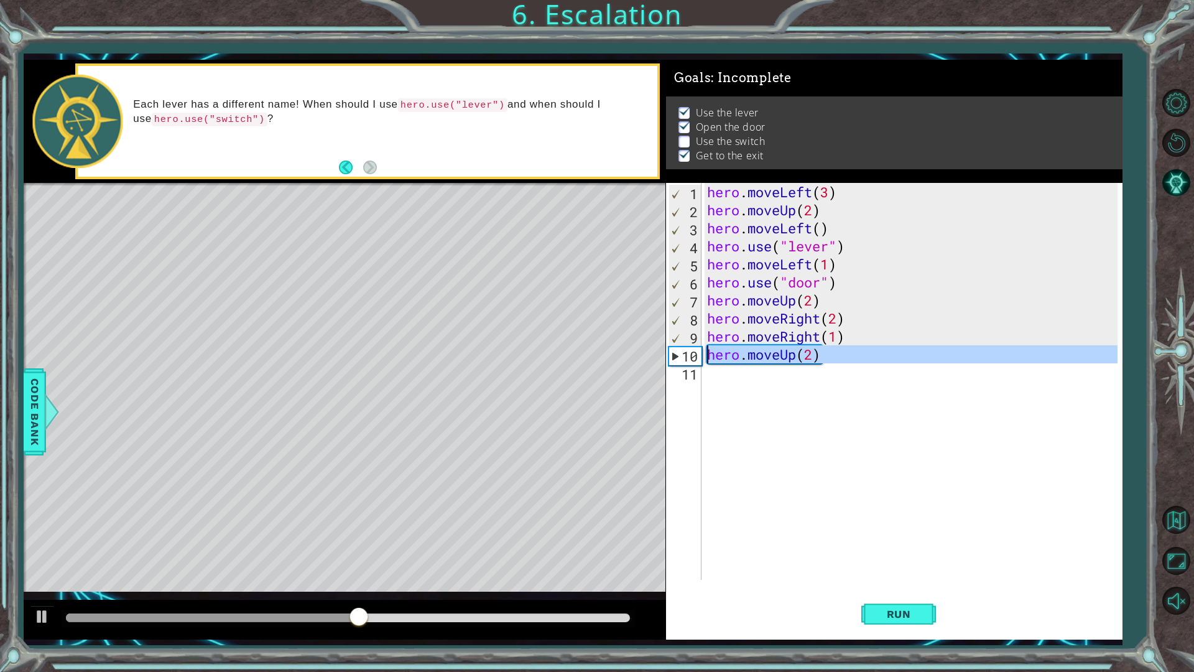
drag, startPoint x: 824, startPoint y: 364, endPoint x: 688, endPoint y: 349, distance: 137.0
click at [688, 349] on div "hero.moveUp(2) 1 2 3 4 5 6 7 8 9 10 11 hero . moveLeft ( 3 ) hero . moveUp ( 2 …" at bounding box center [892, 381] width 452 height 397
type textarea "hero.moveUp(2)"
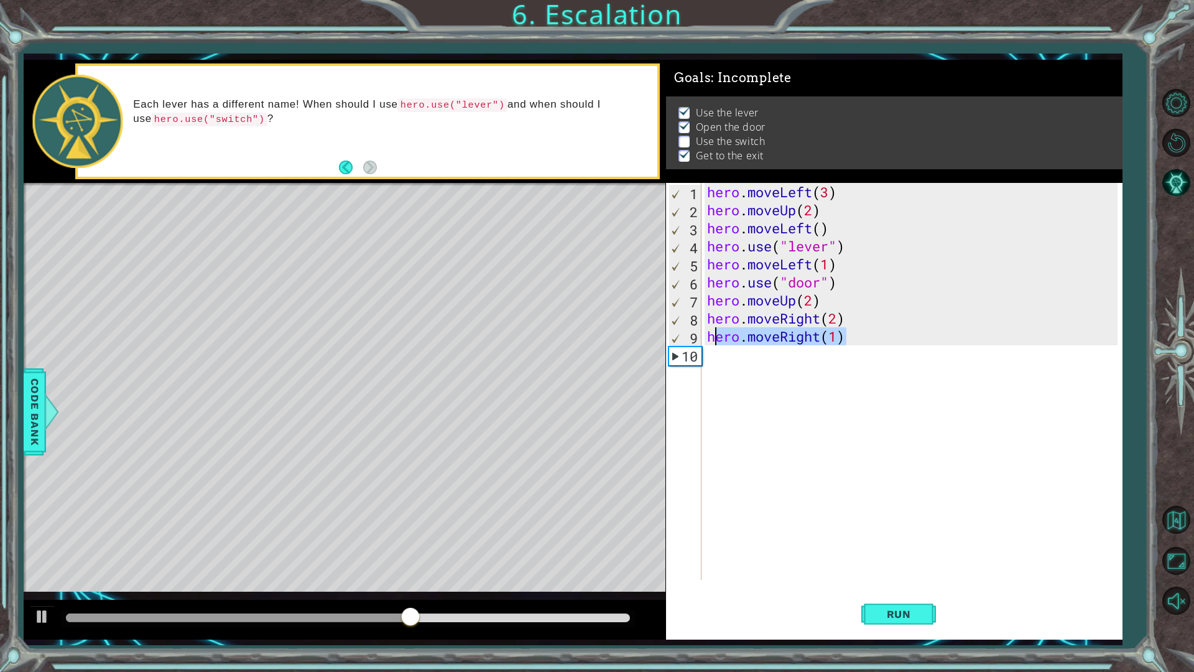
drag, startPoint x: 746, startPoint y: 336, endPoint x: 674, endPoint y: 335, distance: 71.5
click at [678, 336] on div "1 2 3 4 5 6 7 8 9 10 hero . moveLeft ( 3 ) hero . moveUp ( 2 ) hero . moveLeft …" at bounding box center [892, 381] width 452 height 397
type textarea "hero.moveRight(1)"
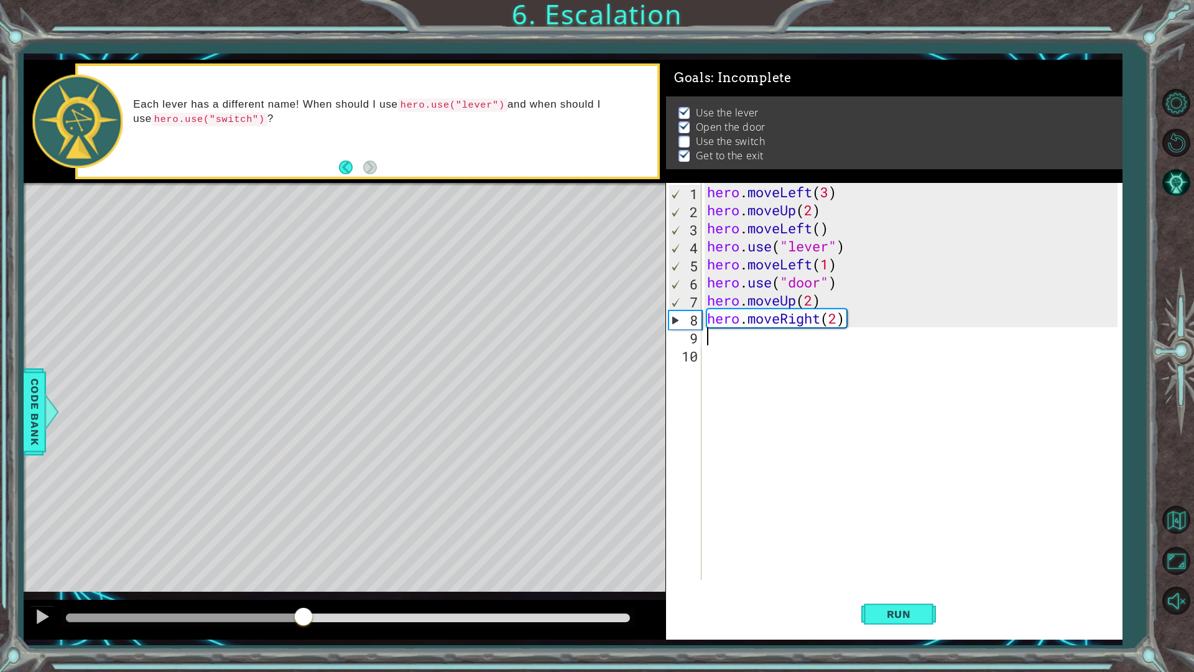
drag, startPoint x: 446, startPoint y: 624, endPoint x: 304, endPoint y: 627, distance: 141.8
click at [304, 555] on div at bounding box center [303, 617] width 22 height 22
drag, startPoint x: 328, startPoint y: 626, endPoint x: 373, endPoint y: 603, distance: 50.3
click at [288, 555] on div at bounding box center [347, 617] width 573 height 17
click at [839, 315] on div "hero . moveLeft ( 3 ) hero . moveUp ( 2 ) hero . moveLeft ( ) hero . use ( "lev…" at bounding box center [915, 399] width 420 height 433
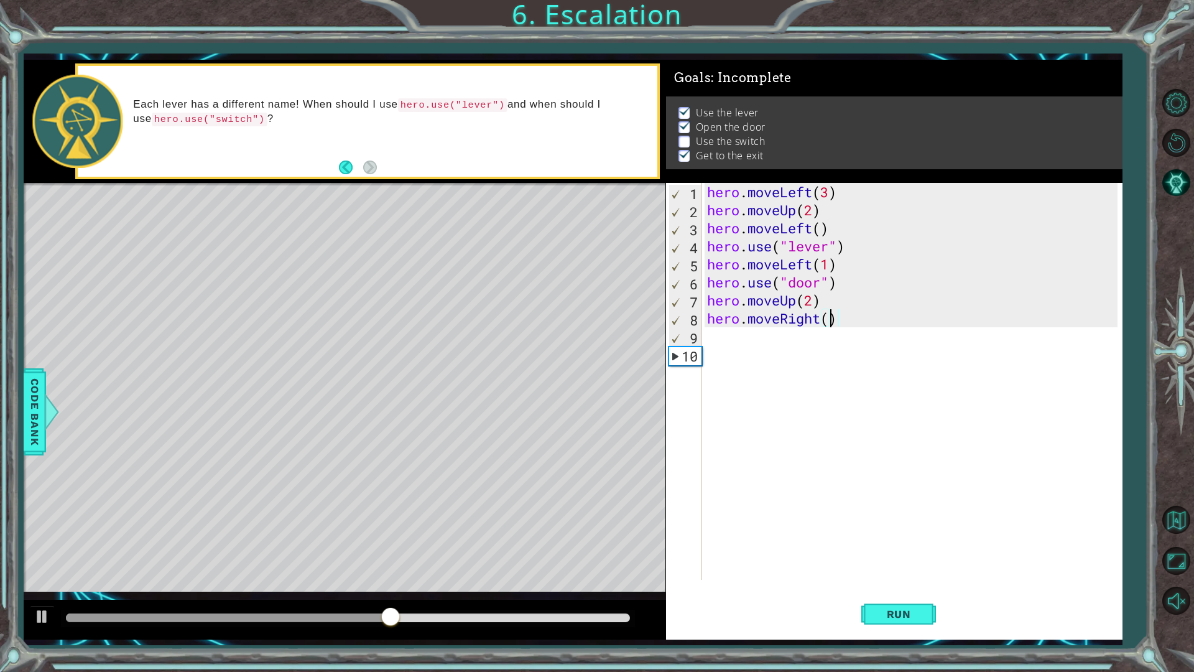
scroll to position [0, 6]
drag, startPoint x: 443, startPoint y: 611, endPoint x: 380, endPoint y: 610, distance: 62.8
click at [380, 555] on div at bounding box center [379, 617] width 22 height 22
click at [883, 555] on button "Run" at bounding box center [898, 613] width 75 height 45
drag, startPoint x: 94, startPoint y: 608, endPoint x: 338, endPoint y: 612, distance: 244.4
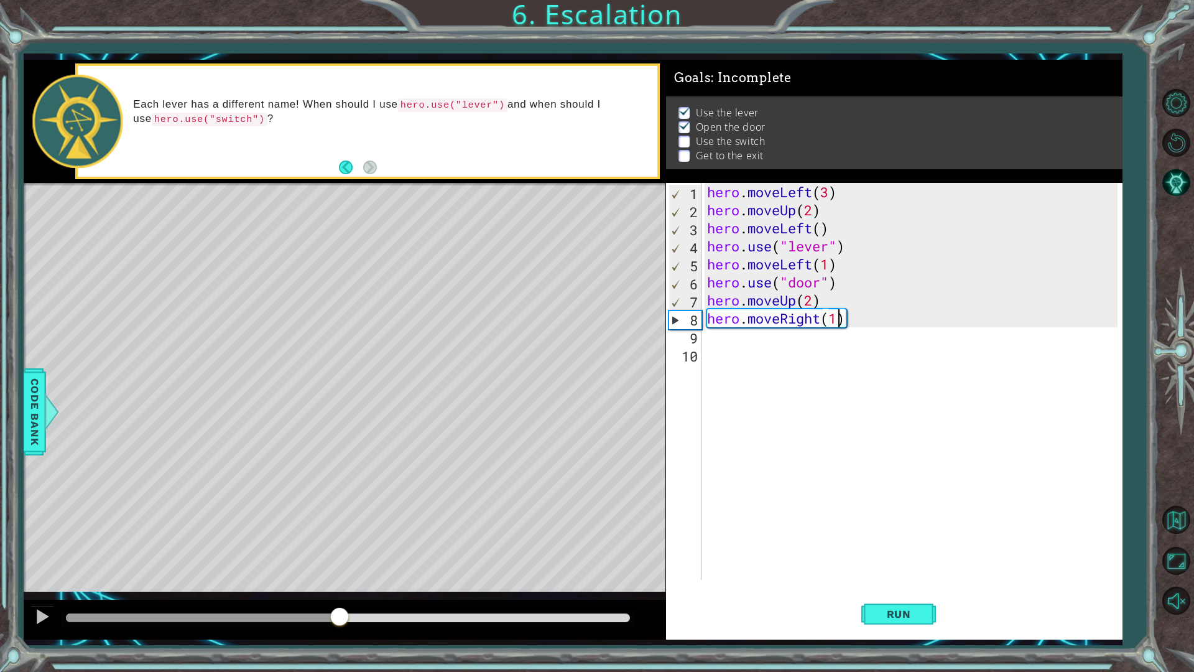
click at [338, 555] on div at bounding box center [339, 617] width 22 height 22
type textarea "hero.moveRight(2)"
click at [913, 555] on span "Run" at bounding box center [898, 614] width 49 height 12
drag, startPoint x: 85, startPoint y: 612, endPoint x: 330, endPoint y: 639, distance: 246.4
click at [330, 555] on div at bounding box center [345, 619] width 642 height 40
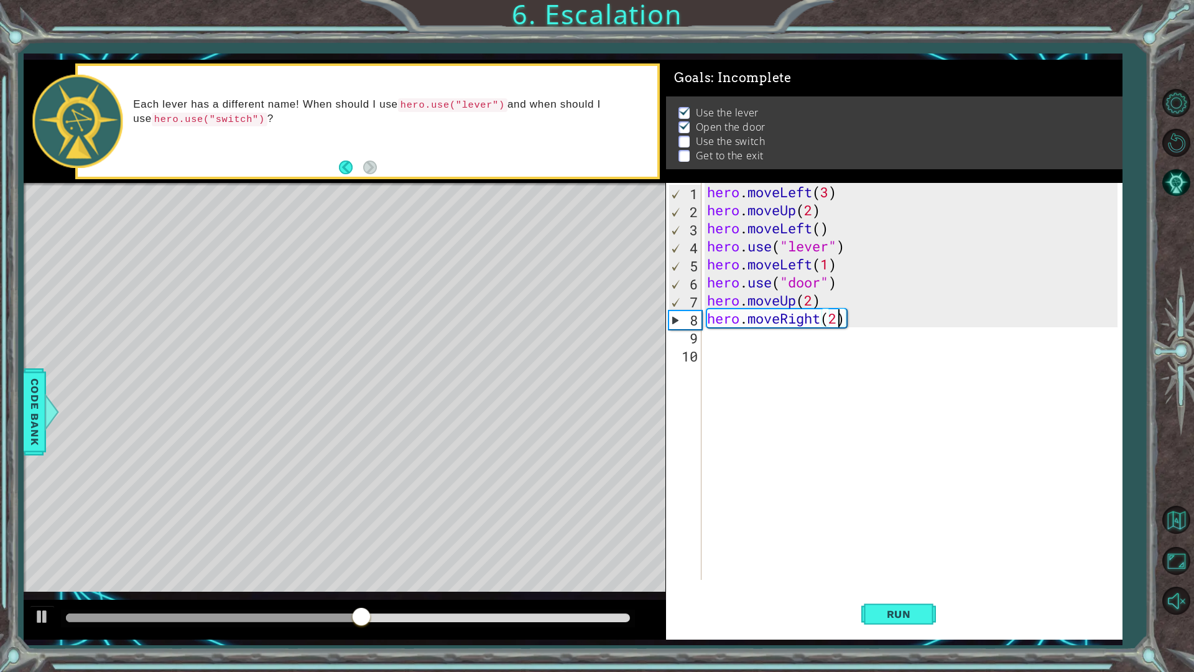
click at [751, 330] on div "hero . moveLeft ( 3 ) hero . moveUp ( 2 ) hero . moveLeft ( ) hero . use ( "lev…" at bounding box center [915, 399] width 420 height 433
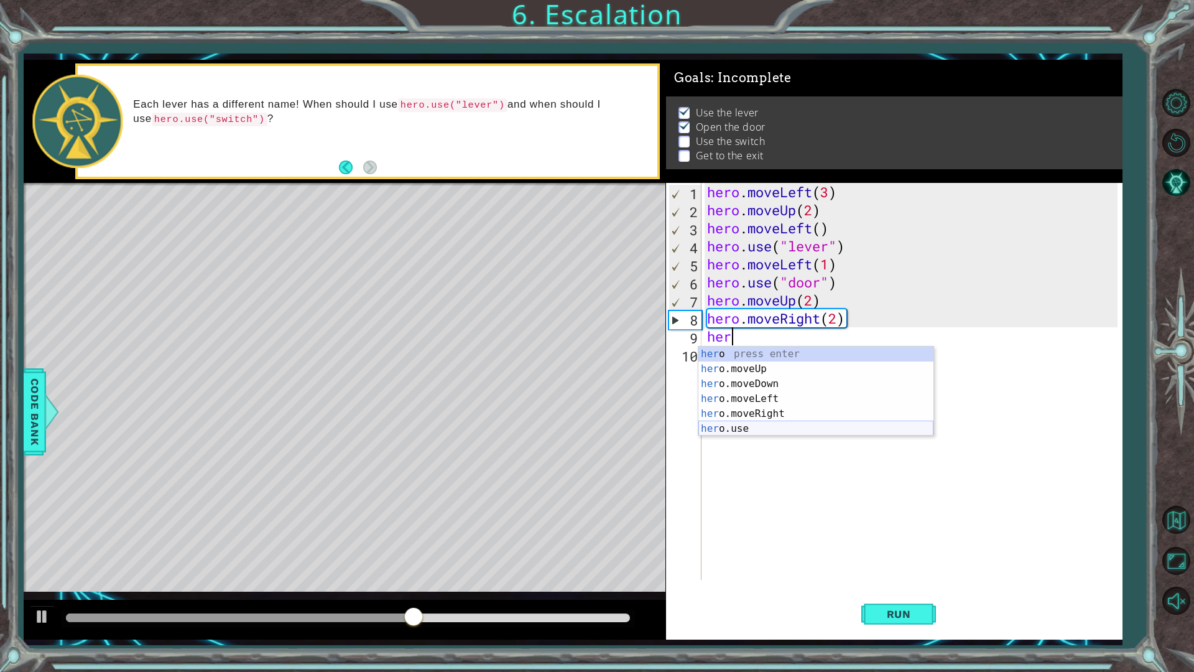
click at [741, 423] on div "her o press enter her o.moveUp press enter her o.moveDown press enter her o.mov…" at bounding box center [815, 405] width 235 height 119
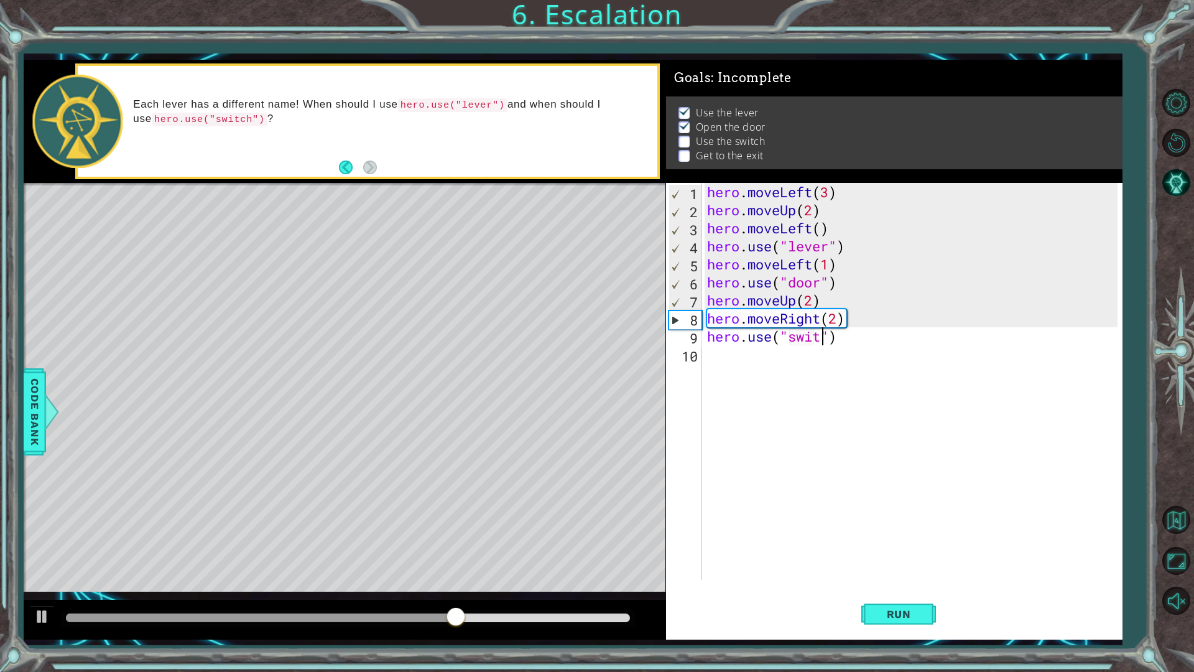
scroll to position [0, 6]
type textarea "hero.use("switch")"
click at [905, 555] on span "Run" at bounding box center [898, 614] width 49 height 12
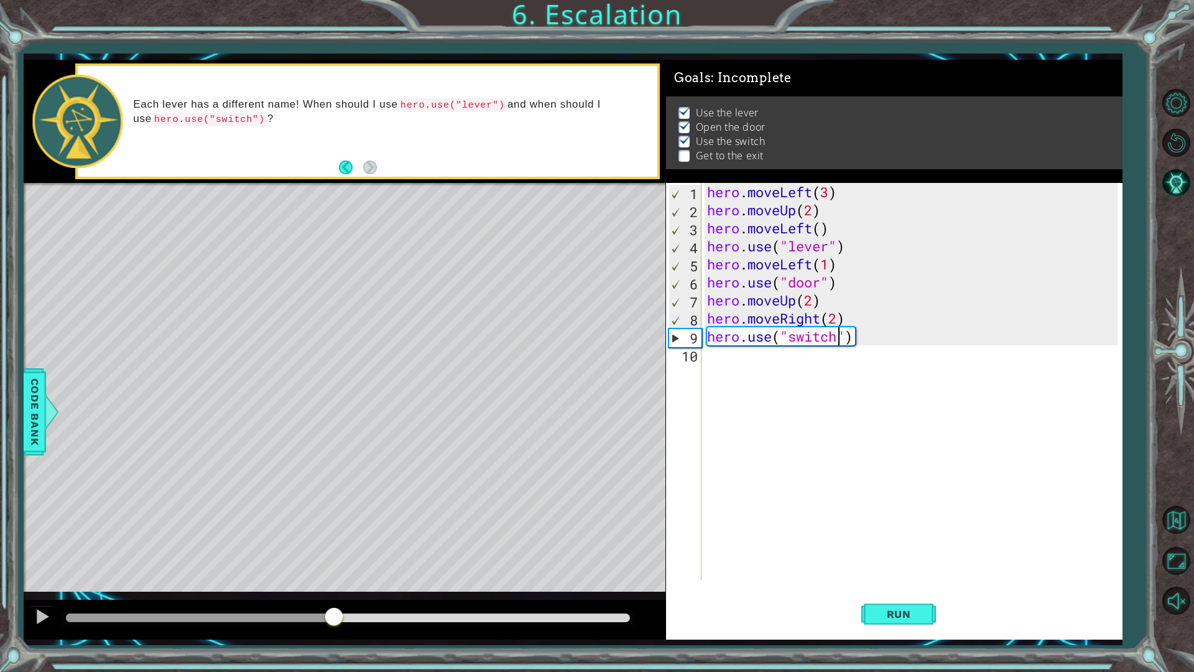
drag, startPoint x: 82, startPoint y: 612, endPoint x: 335, endPoint y: 594, distance: 253.1
click at [335, 555] on div "methods hero moveDown(steps) moveUp(steps) moveLeft(steps) moveRight(steps) use…" at bounding box center [573, 350] width 1098 height 580
drag, startPoint x: 335, startPoint y: 594, endPoint x: 401, endPoint y: 596, distance: 66.6
click at [401, 555] on div "methods hero moveDown(steps) moveUp(steps) moveLeft(steps) moveRight(steps) use…" at bounding box center [573, 350] width 1098 height 580
click at [789, 364] on div "hero . moveLeft ( 3 ) hero . moveUp ( 2 ) hero . moveLeft ( ) hero . use ( "lev…" at bounding box center [915, 399] width 420 height 433
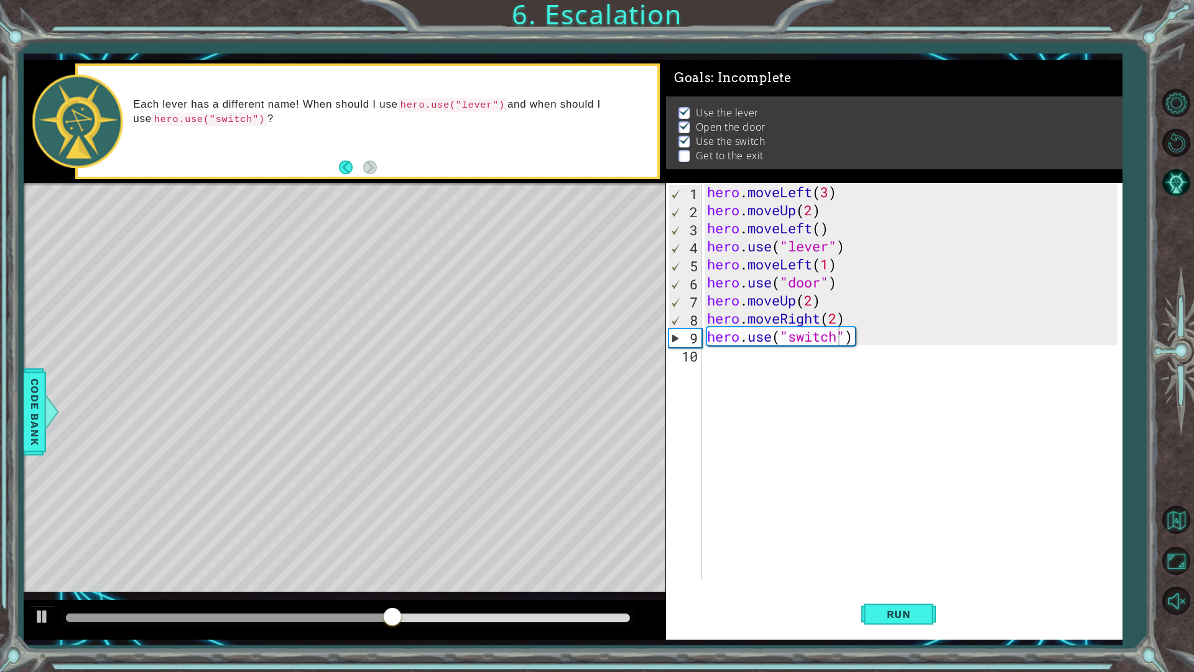
scroll to position [0, 0]
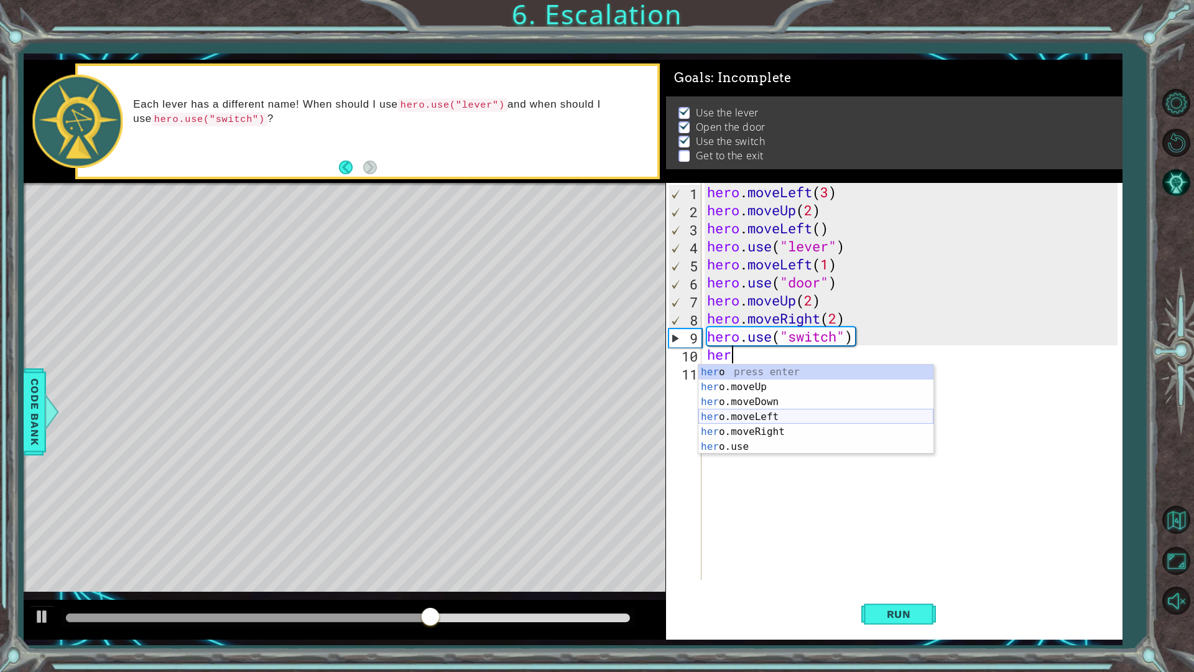
click at [770, 427] on div "her o press enter her o.moveUp press enter her o.moveDown press enter her o.mov…" at bounding box center [815, 423] width 235 height 119
type textarea "hero.moveRight(1)"
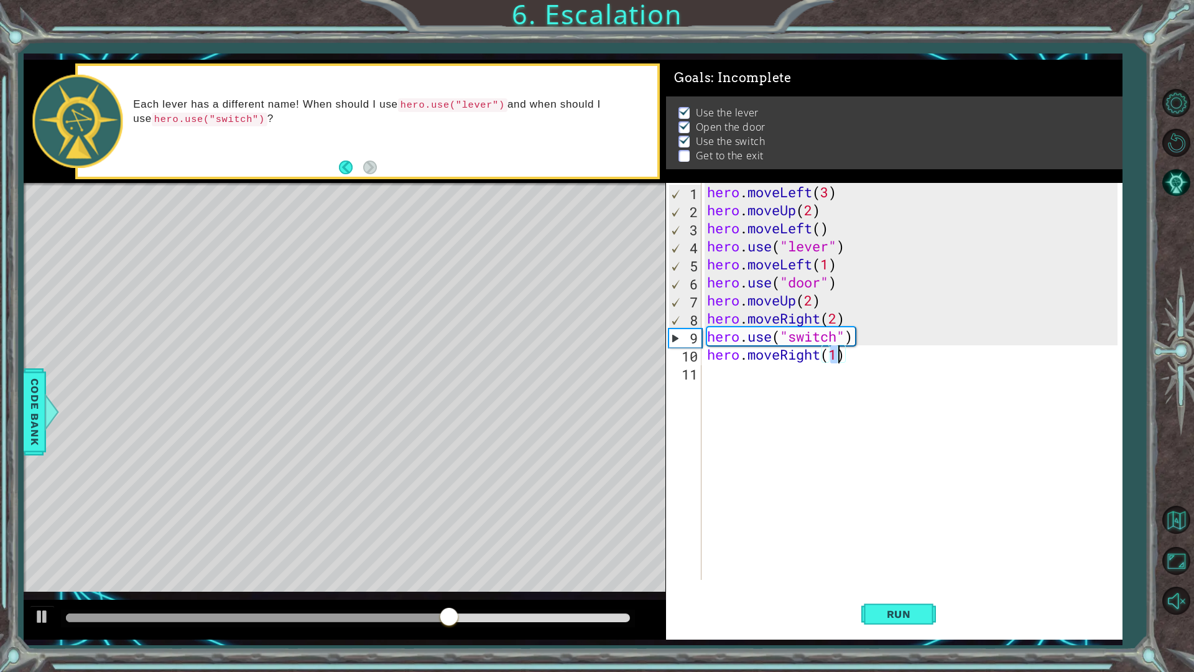
click at [731, 378] on div "hero . moveLeft ( 3 ) hero . moveUp ( 2 ) hero . moveLeft ( ) hero . use ( "lev…" at bounding box center [915, 399] width 420 height 433
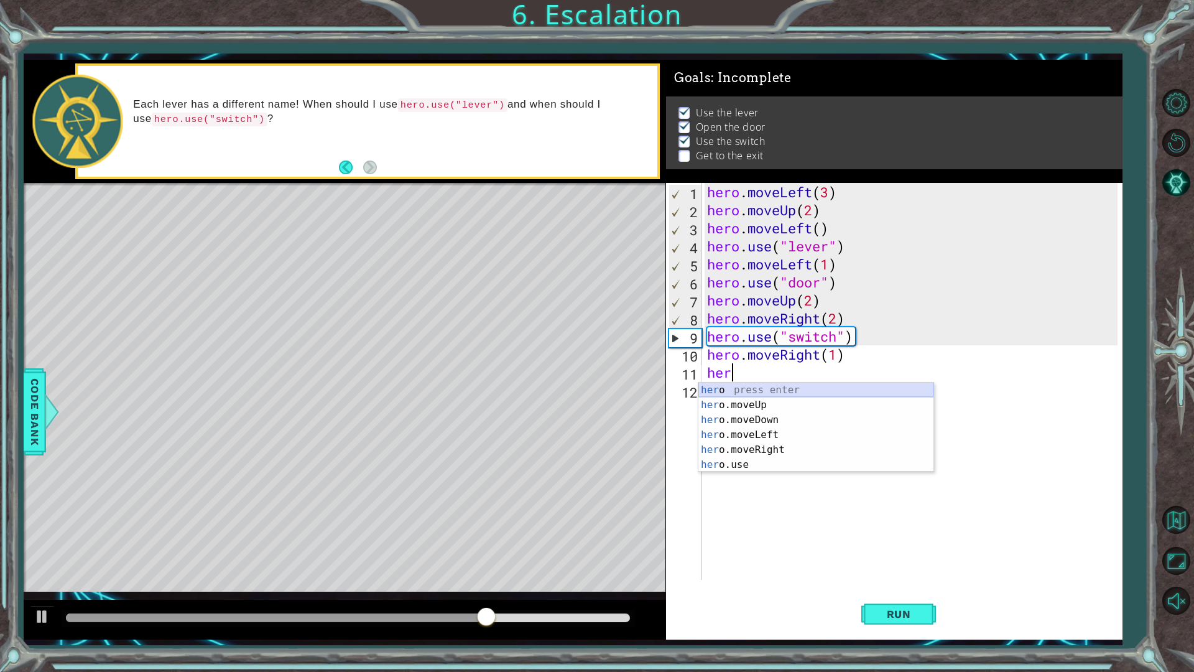
click at [797, 391] on div "her o press enter her o.moveUp press enter her o.moveDown press enter her o.mov…" at bounding box center [815, 441] width 235 height 119
click at [755, 405] on div "her o press enter her o.moveUp press enter her o.moveDown press enter her o.mov…" at bounding box center [815, 441] width 235 height 119
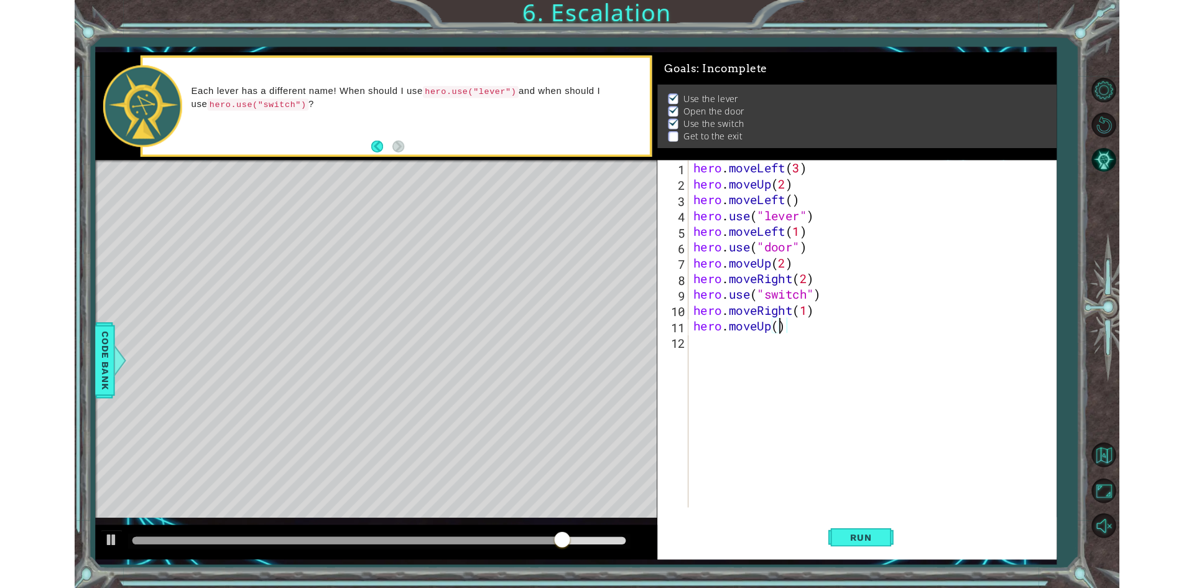
scroll to position [0, 4]
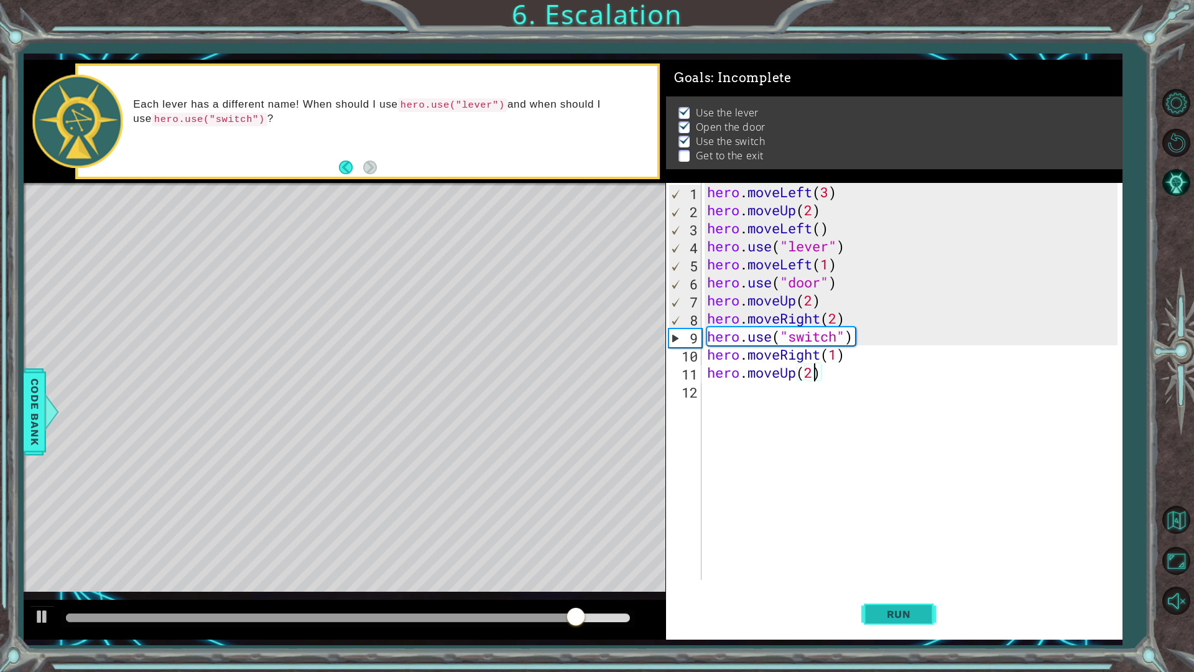
type textarea "hero.moveUp(2)"
click at [912, 555] on button "Run" at bounding box center [898, 613] width 75 height 45
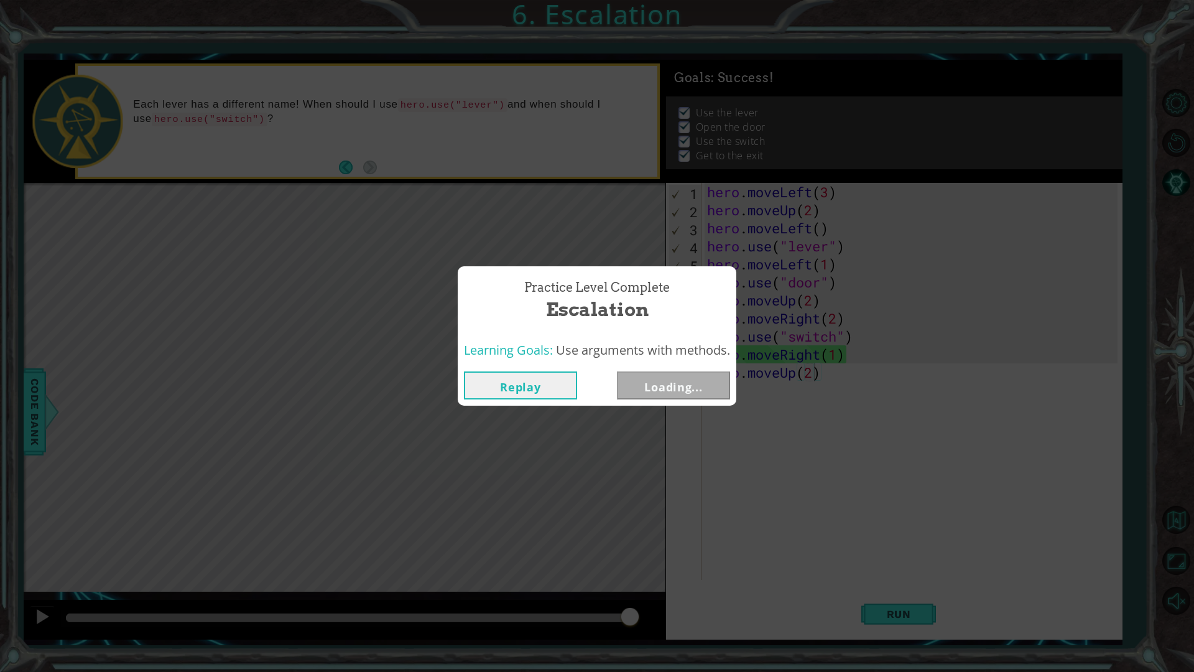
drag, startPoint x: 93, startPoint y: 613, endPoint x: 690, endPoint y: 621, distance: 597.6
click at [690, 555] on body "1 ההההההההההההההההההההההההההההההההההההההההההההההההההההההההההההההההההההההההההההה…" at bounding box center [597, 336] width 1194 height 672
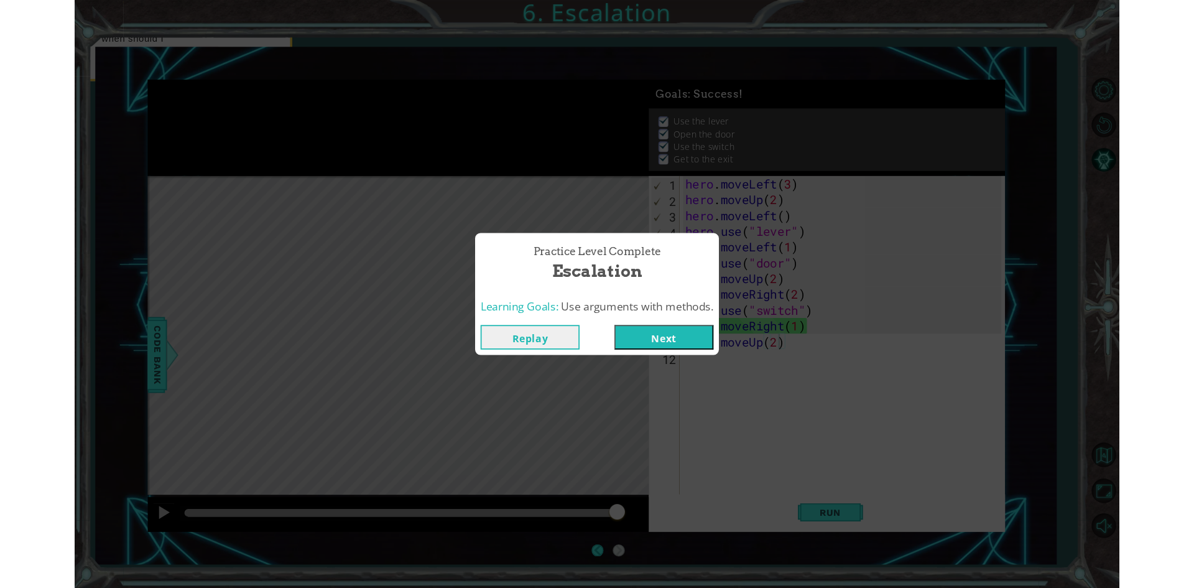
scroll to position [0, 0]
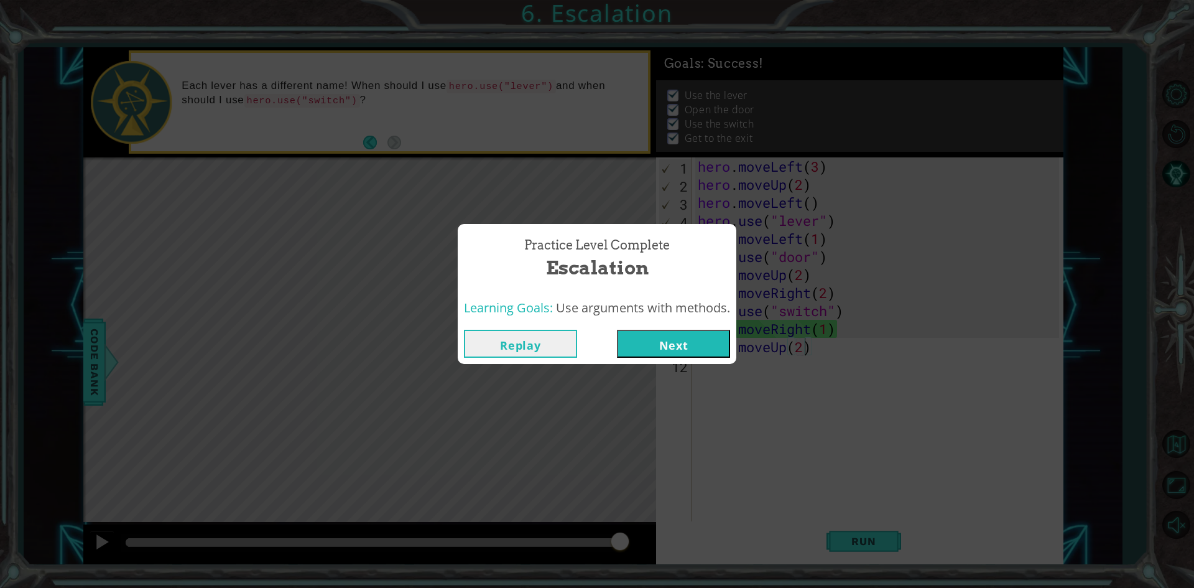
click at [657, 366] on div "Practice Level Complete Escalation Learning Goals: Use arguments with methods. …" at bounding box center [597, 294] width 1194 height 588
click at [652, 356] on button "Next" at bounding box center [673, 344] width 113 height 28
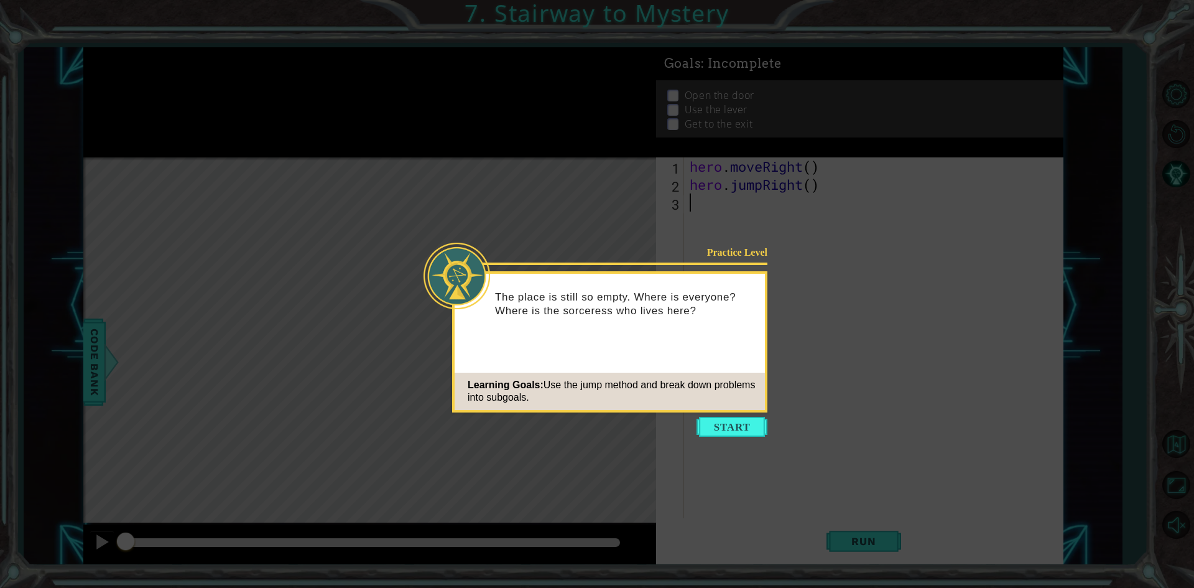
click at [737, 432] on button "Start" at bounding box center [731, 427] width 71 height 20
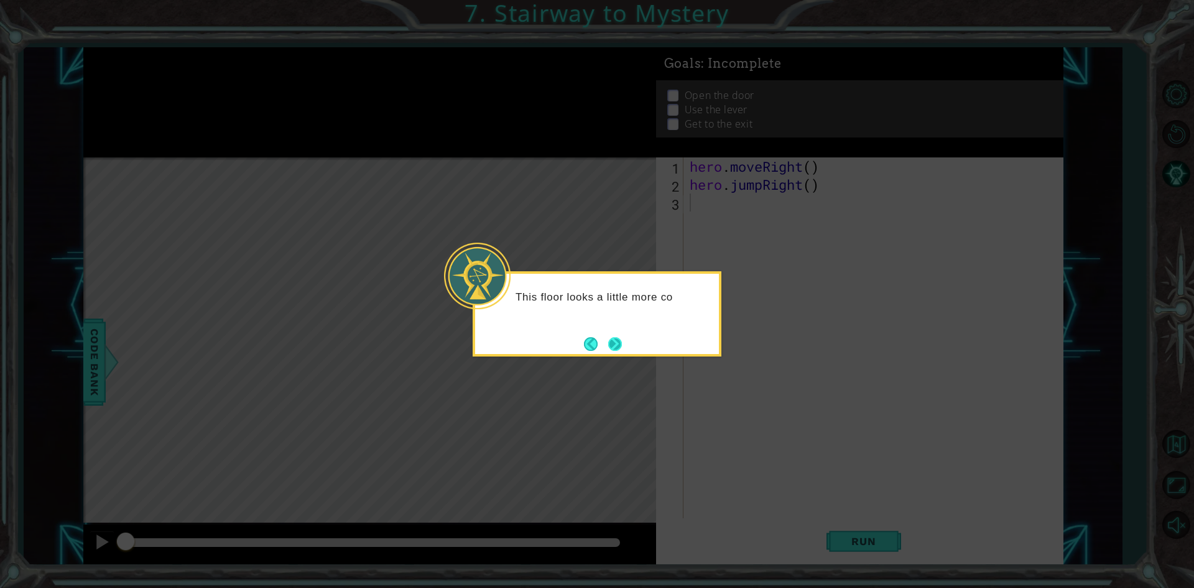
click at [607, 338] on button "Next" at bounding box center [615, 343] width 20 height 20
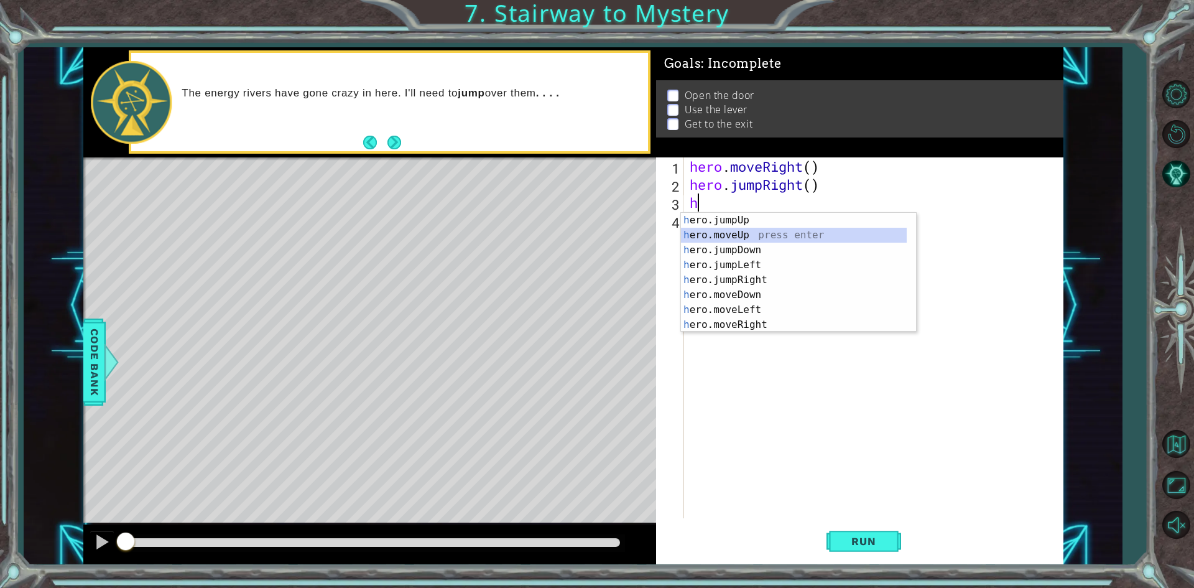
click at [756, 238] on div "h ero.jumpUp press enter h ero.moveUp press enter h ero.jumpDown press enter h …" at bounding box center [794, 287] width 226 height 149
type textarea "hero.moveUp(1)"
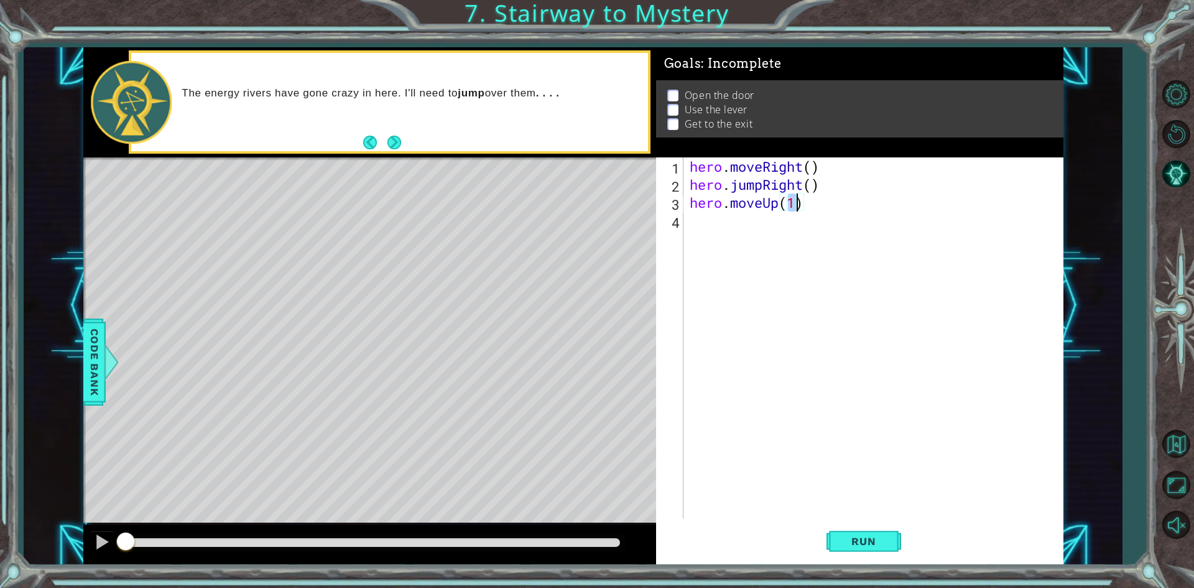
click at [676, 225] on div "4" at bounding box center [670, 222] width 25 height 18
type textarea "h"
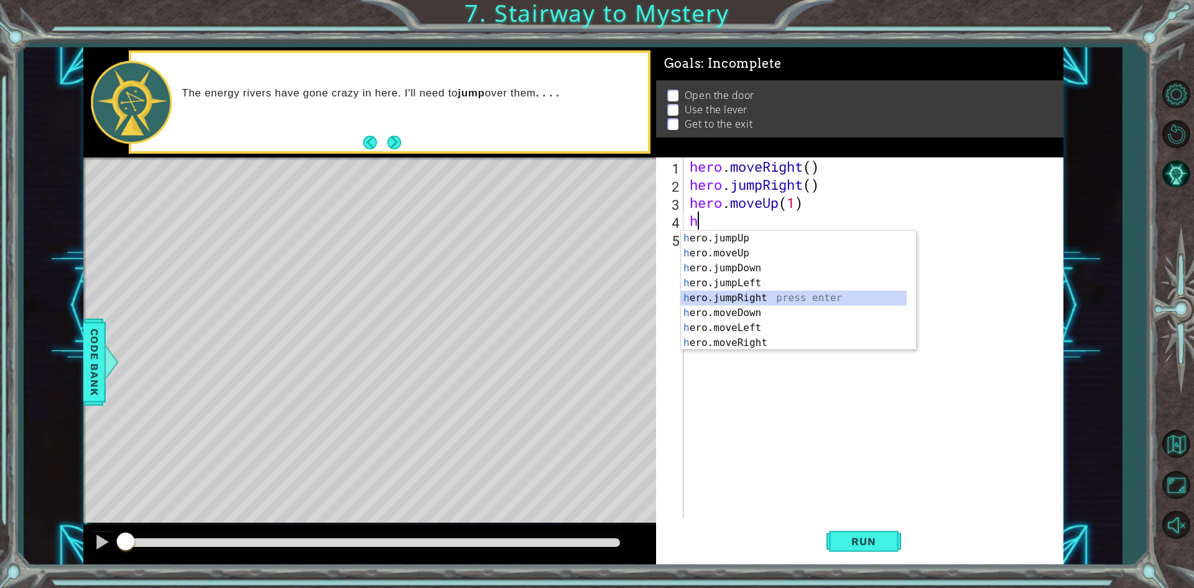
click at [806, 301] on div "h ero.jumpUp press enter h ero.moveUp press enter h ero.jumpDown press enter h …" at bounding box center [794, 305] width 226 height 149
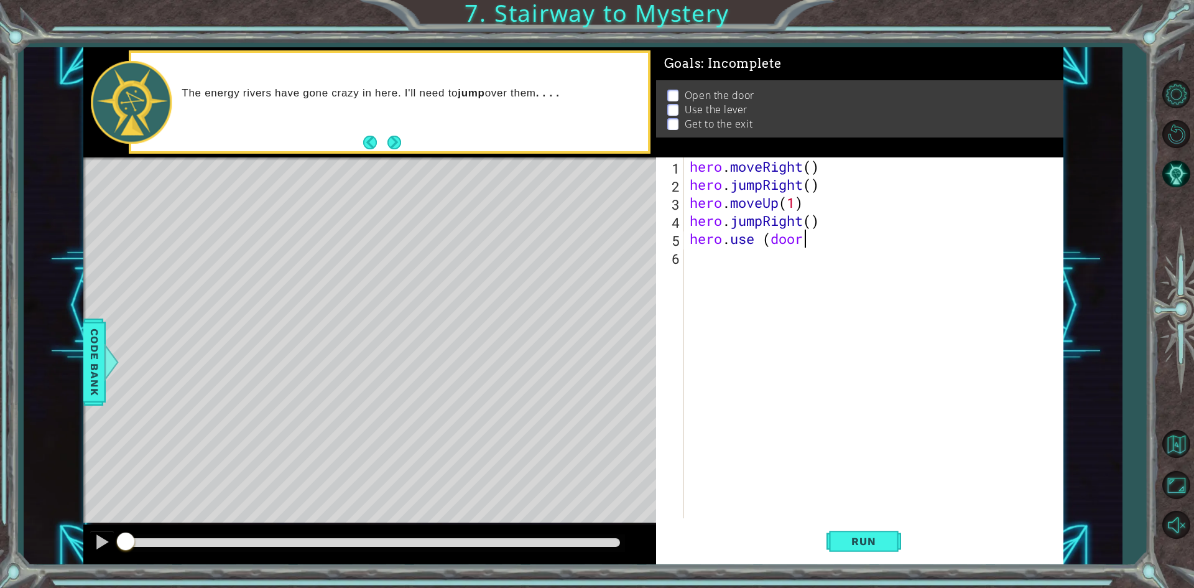
scroll to position [0, 5]
click at [849, 548] on button "Run" at bounding box center [863, 541] width 75 height 40
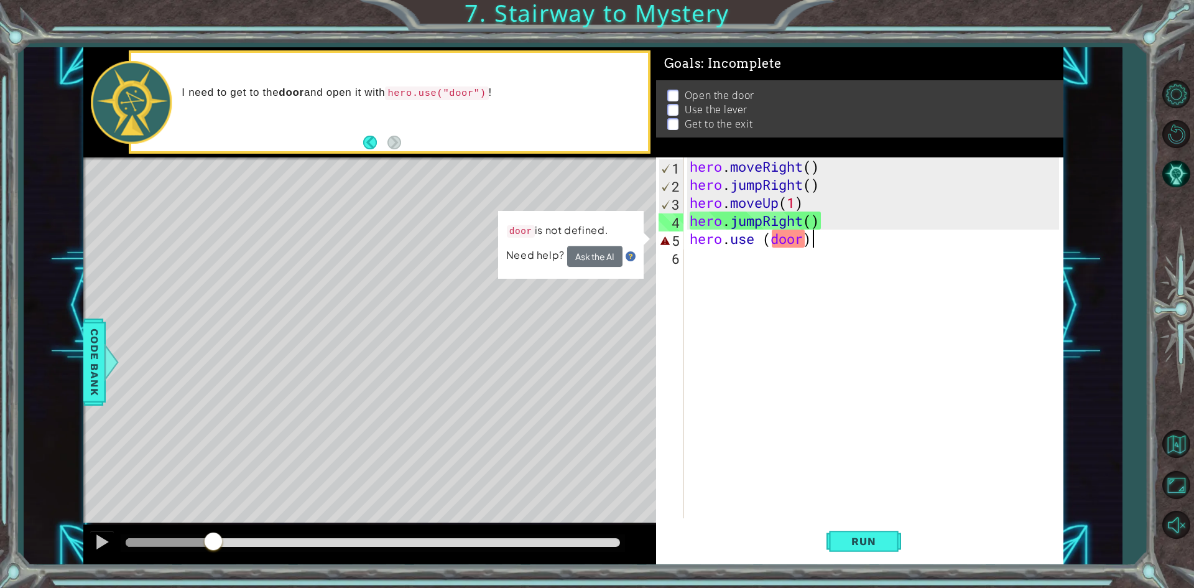
drag, startPoint x: 146, startPoint y: 549, endPoint x: 213, endPoint y: 545, distance: 67.3
click at [213, 545] on div at bounding box center [213, 542] width 22 height 22
click at [808, 236] on div "hero . moveRight ( ) hero . jumpRight ( ) hero . moveUp ( 1 ) hero . jumpRight …" at bounding box center [876, 355] width 378 height 397
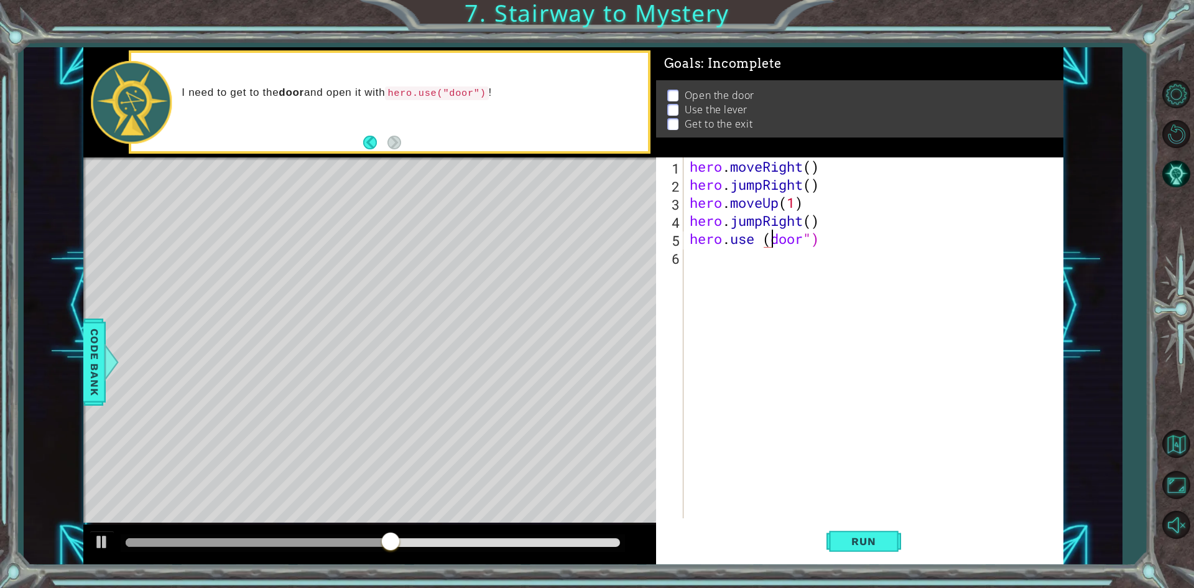
scroll to position [0, 4]
click at [862, 544] on span "Run" at bounding box center [863, 541] width 49 height 12
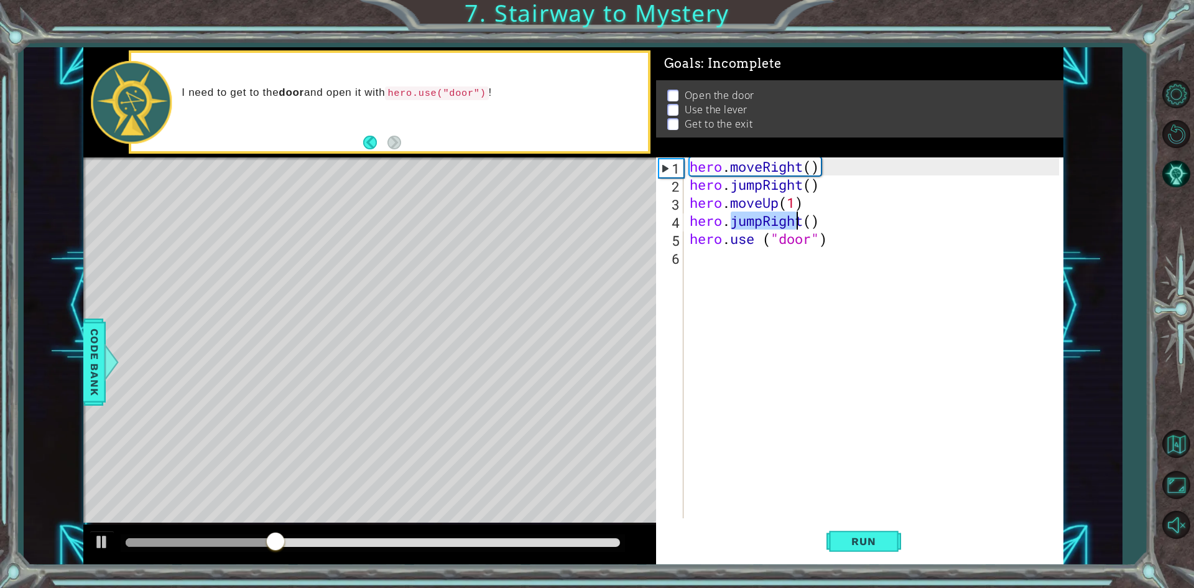
drag, startPoint x: 727, startPoint y: 221, endPoint x: 792, endPoint y: 226, distance: 65.5
click at [792, 226] on div "hero . moveRight ( ) hero . jumpRight ( ) hero . moveUp ( 1 ) hero . jumpRight …" at bounding box center [876, 355] width 378 height 397
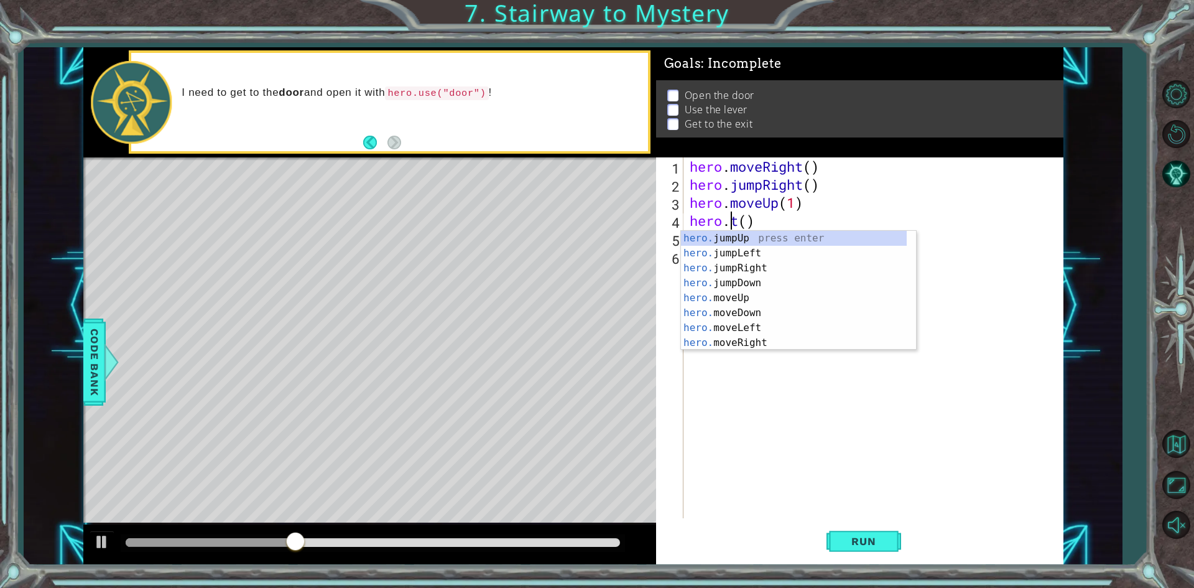
scroll to position [0, 2]
click at [754, 337] on div "hero. jumpUp press enter hero. jumpLeft press enter hero. jumpRight press enter…" at bounding box center [798, 305] width 235 height 149
type textarea "hero.moveRight(1)"
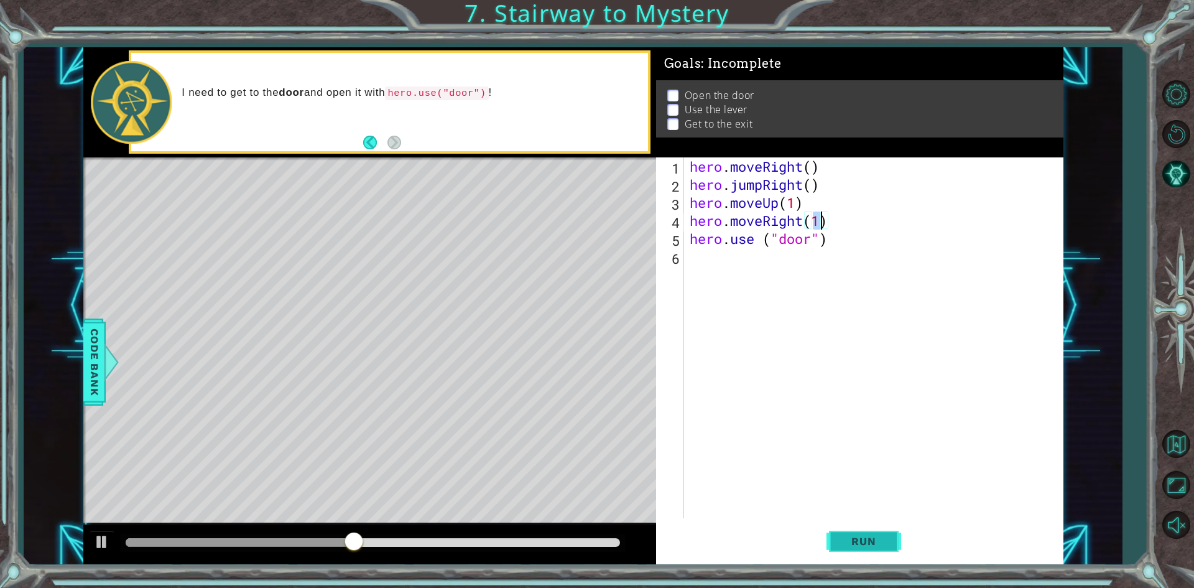
click at [864, 542] on span "Run" at bounding box center [863, 541] width 49 height 12
drag, startPoint x: 139, startPoint y: 542, endPoint x: 353, endPoint y: 545, distance: 213.9
click at [353, 545] on div at bounding box center [354, 542] width 22 height 22
